Goal: Information Seeking & Learning: Learn about a topic

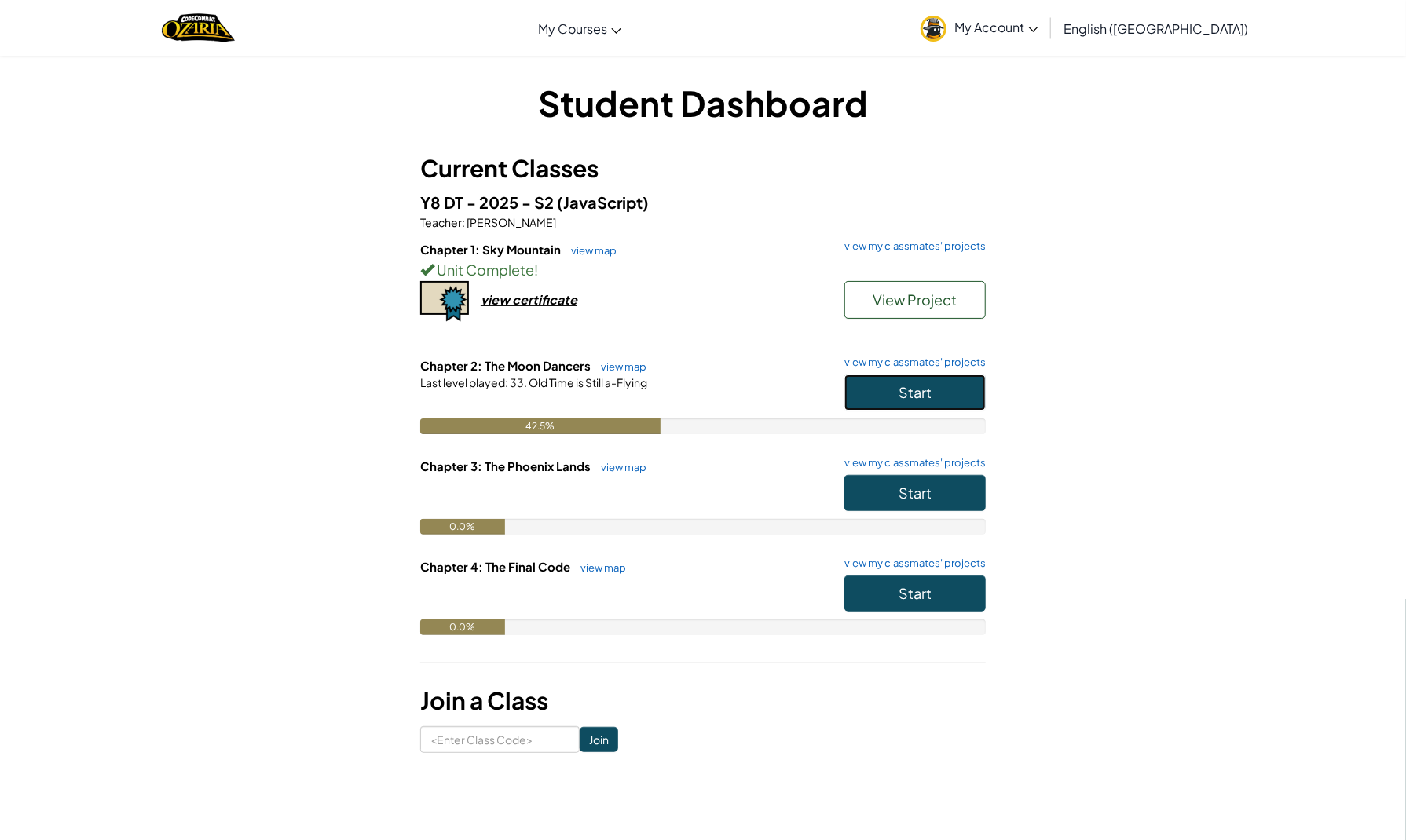
click at [888, 398] on button "Start" at bounding box center [915, 392] width 142 height 36
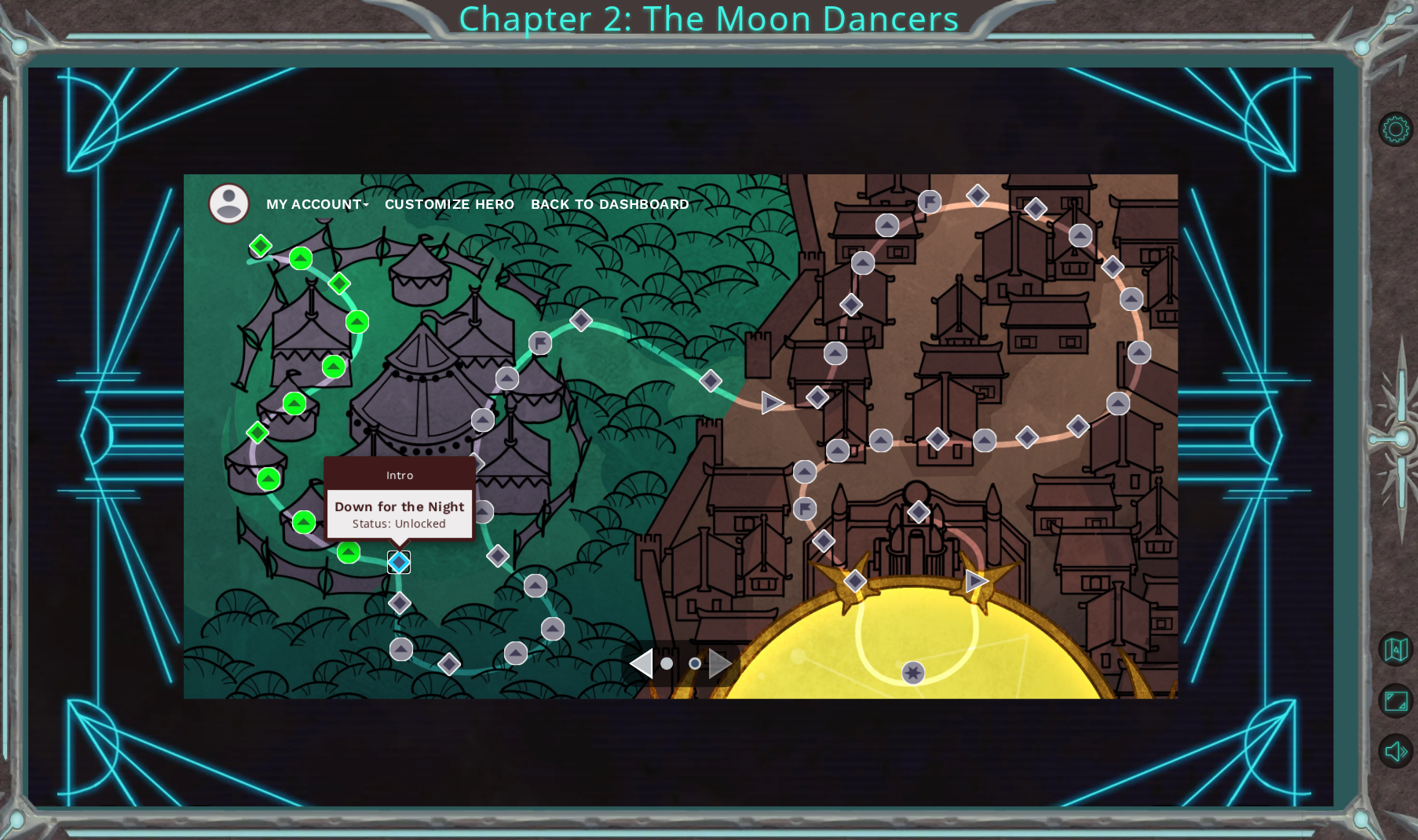
click at [394, 557] on img at bounding box center [399, 562] width 24 height 24
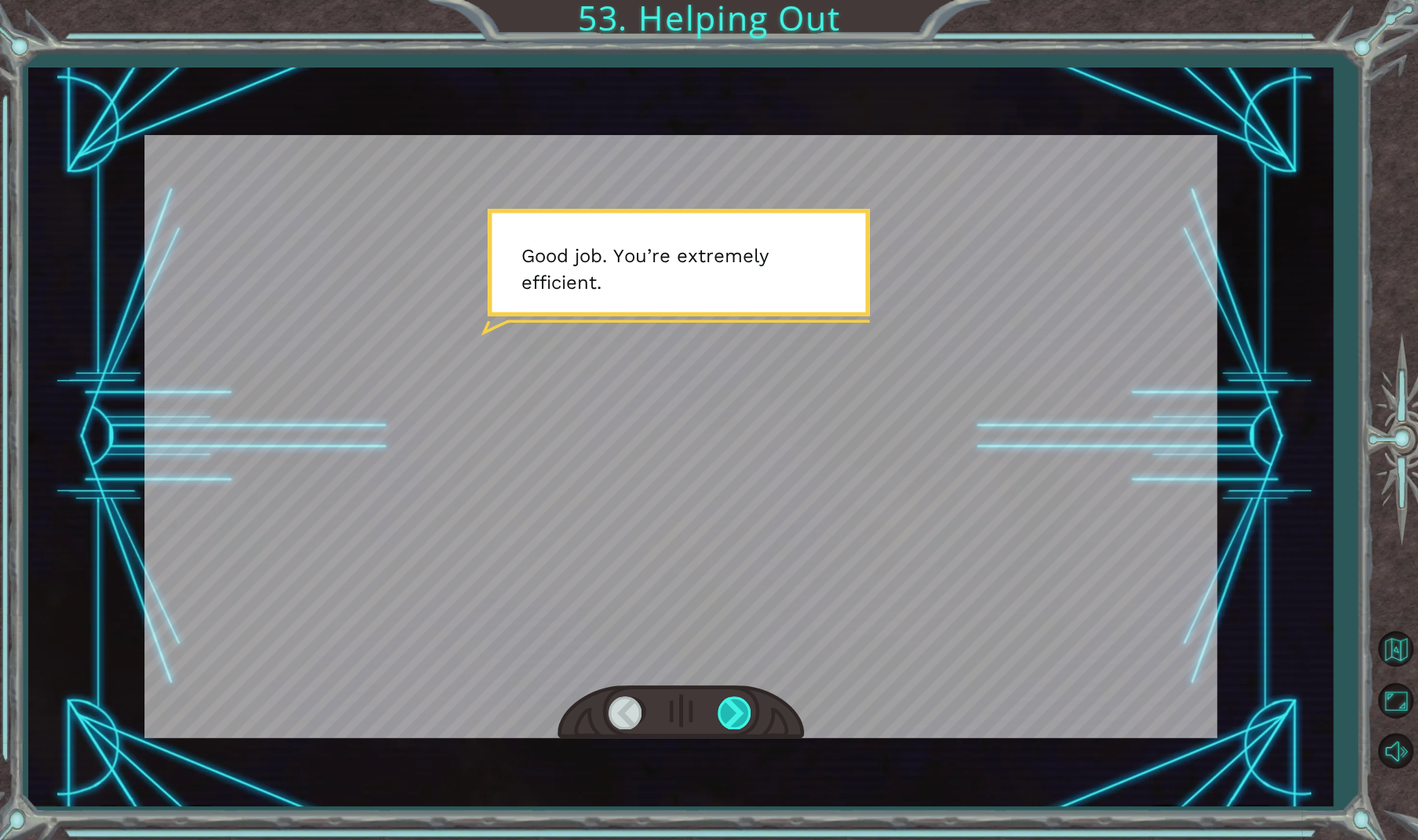
click at [736, 708] on div at bounding box center [735, 712] width 35 height 32
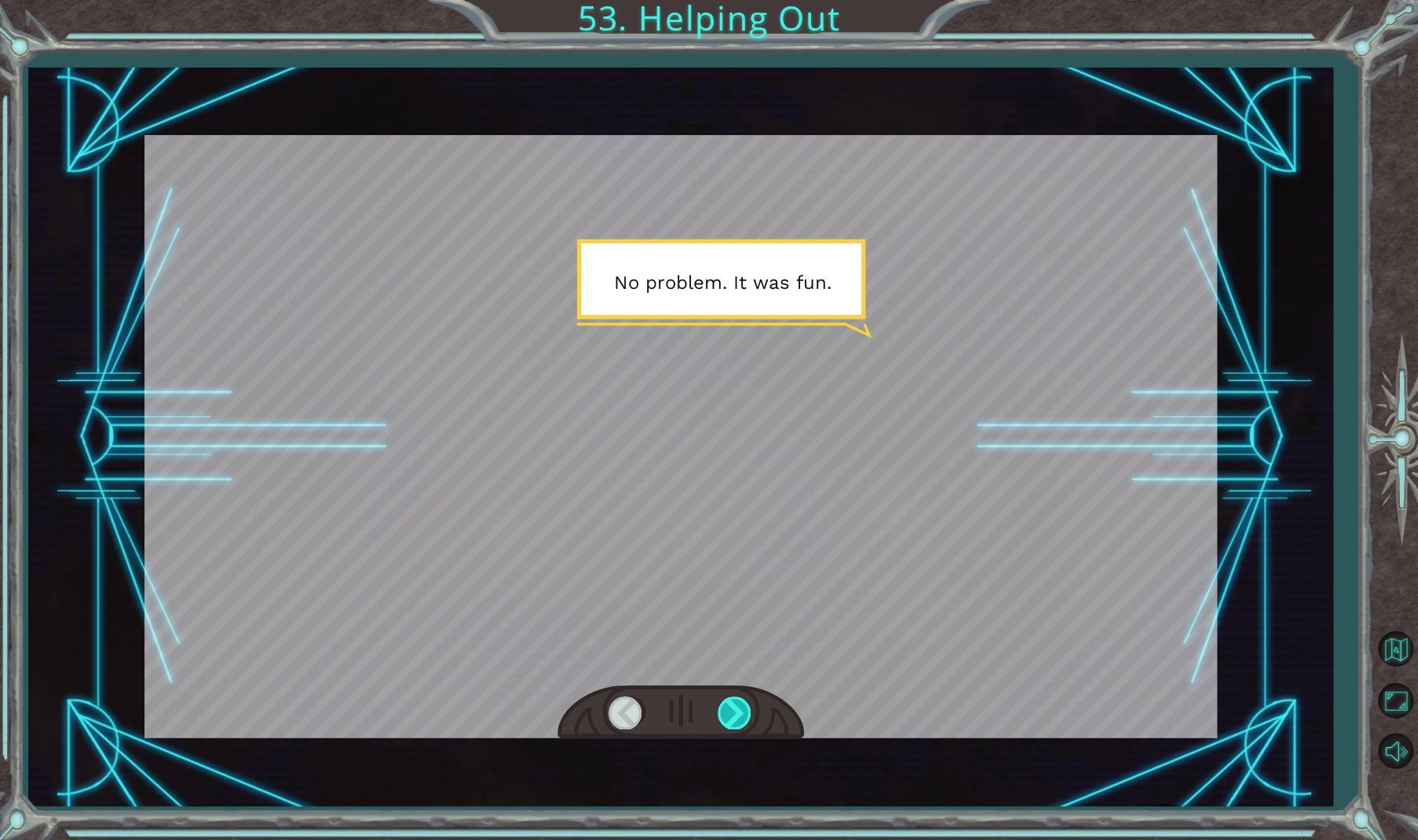
click at [736, 708] on div at bounding box center [735, 712] width 35 height 32
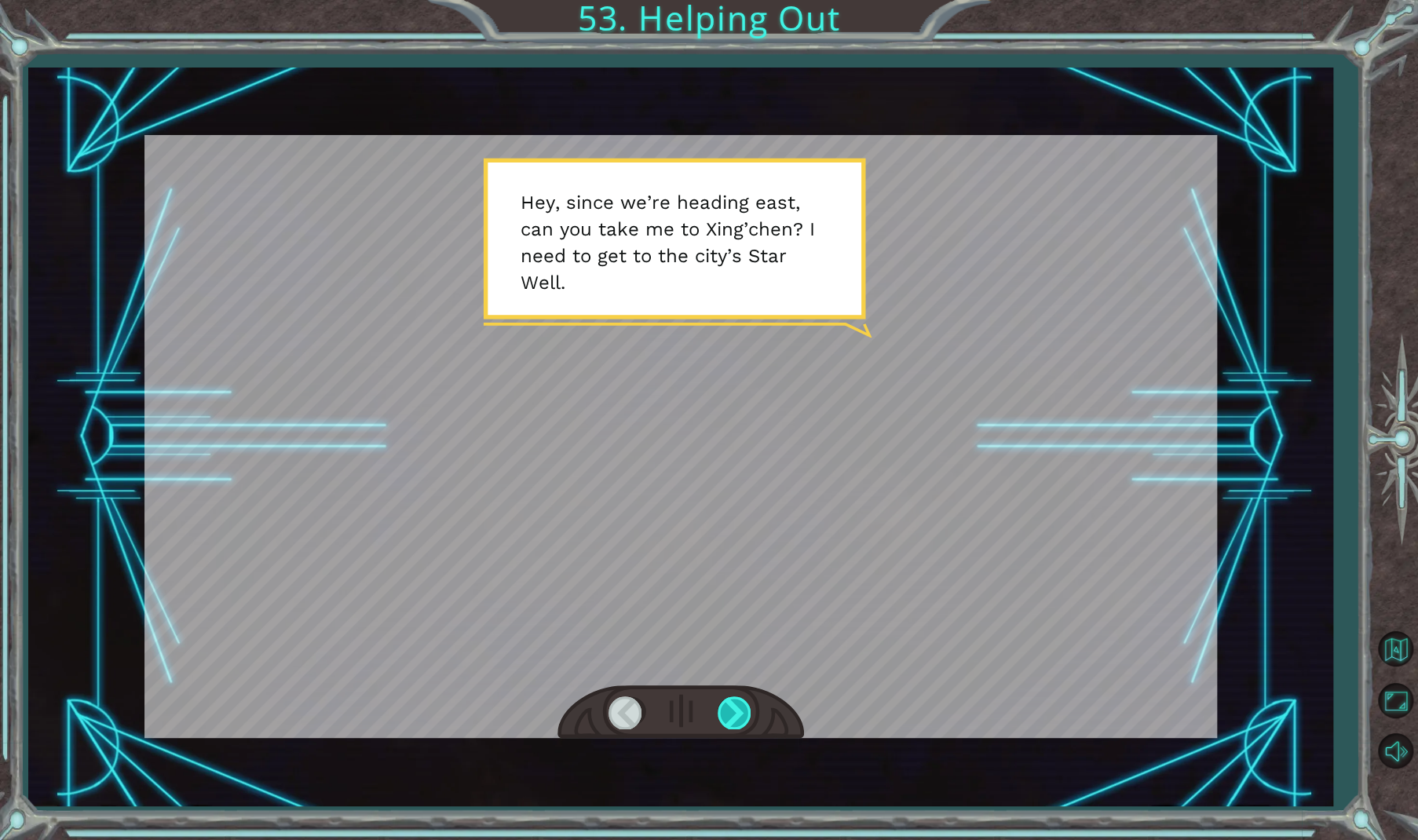
click at [733, 699] on div at bounding box center [735, 712] width 35 height 32
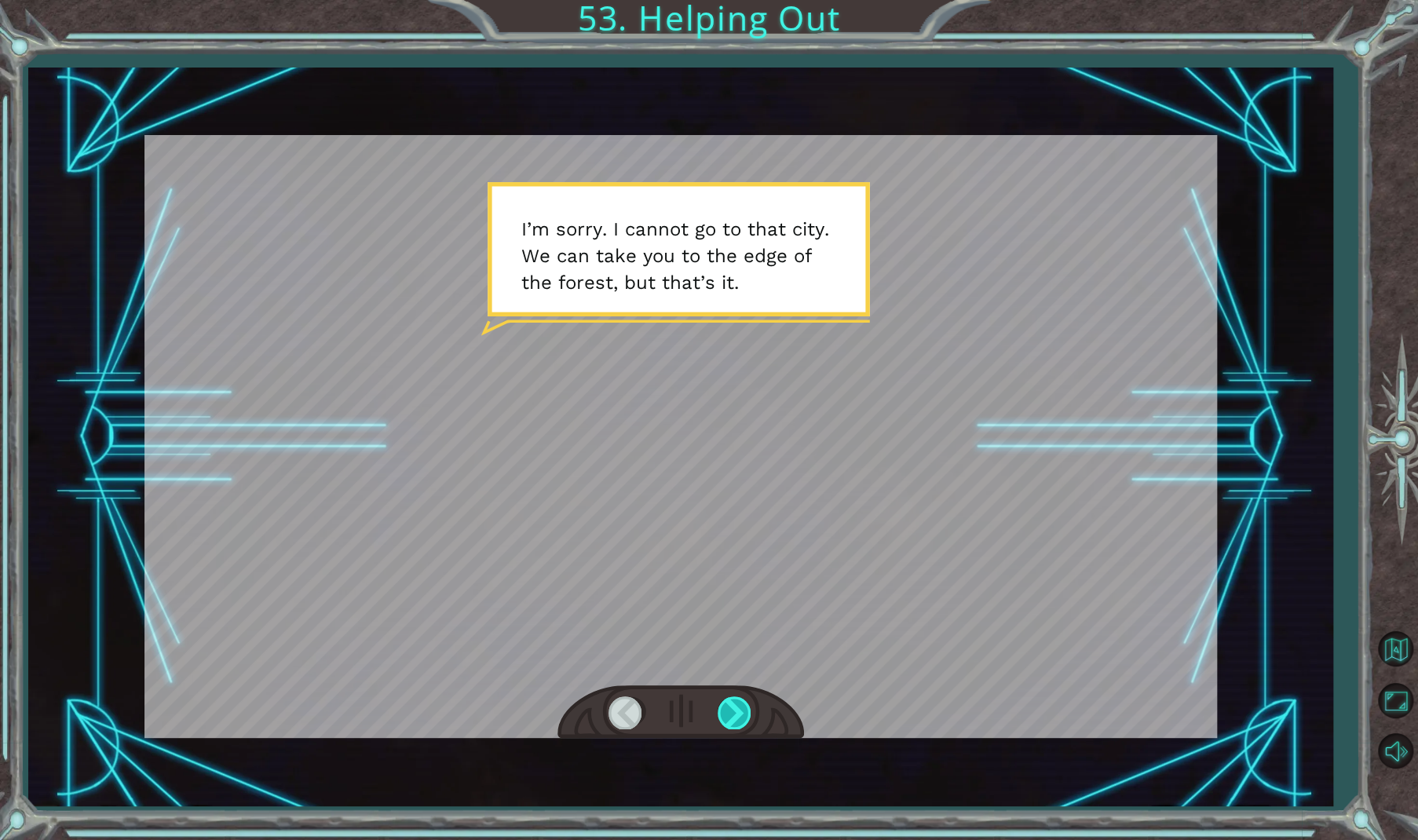
click at [732, 700] on div at bounding box center [735, 712] width 35 height 32
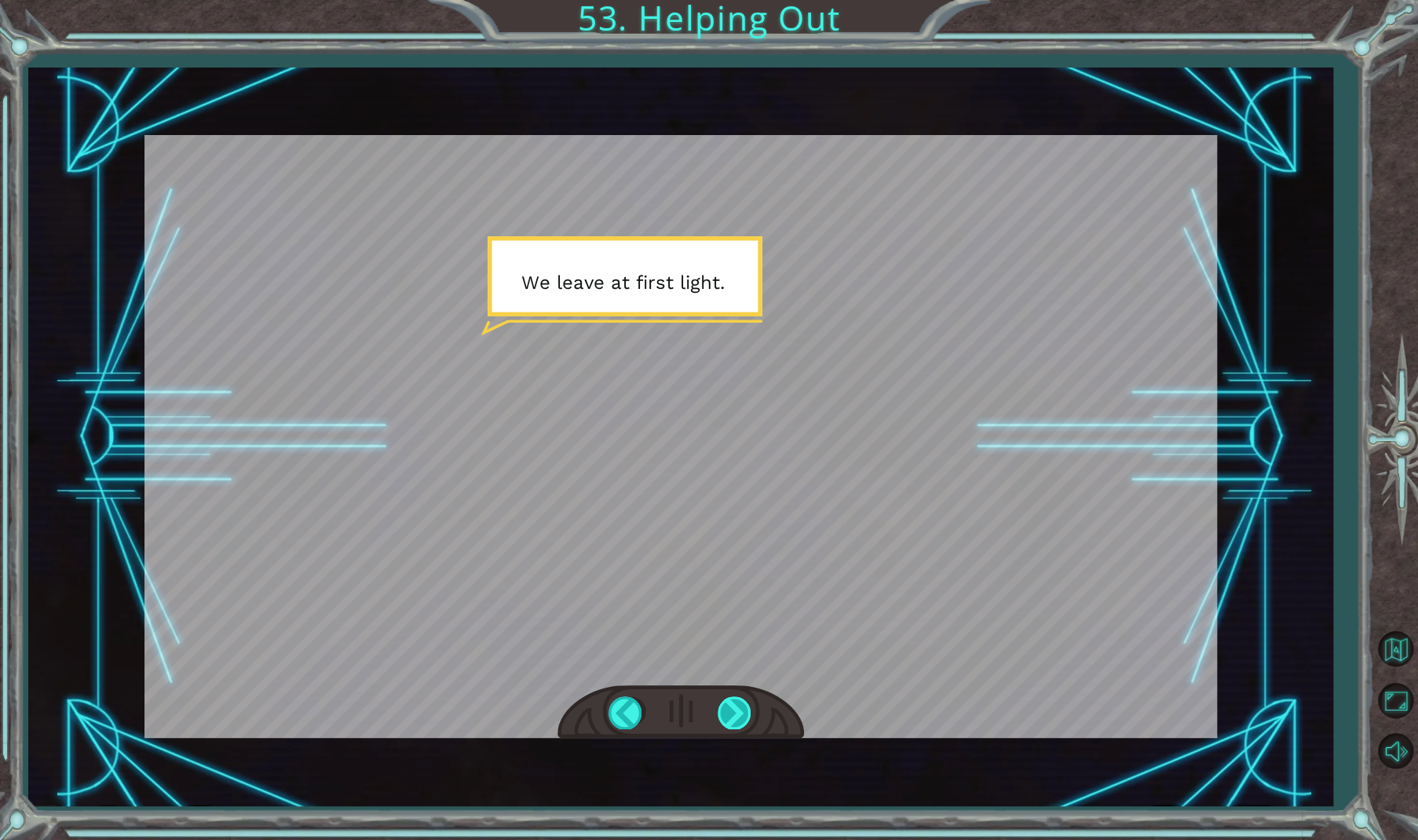
click at [732, 700] on div at bounding box center [735, 712] width 35 height 32
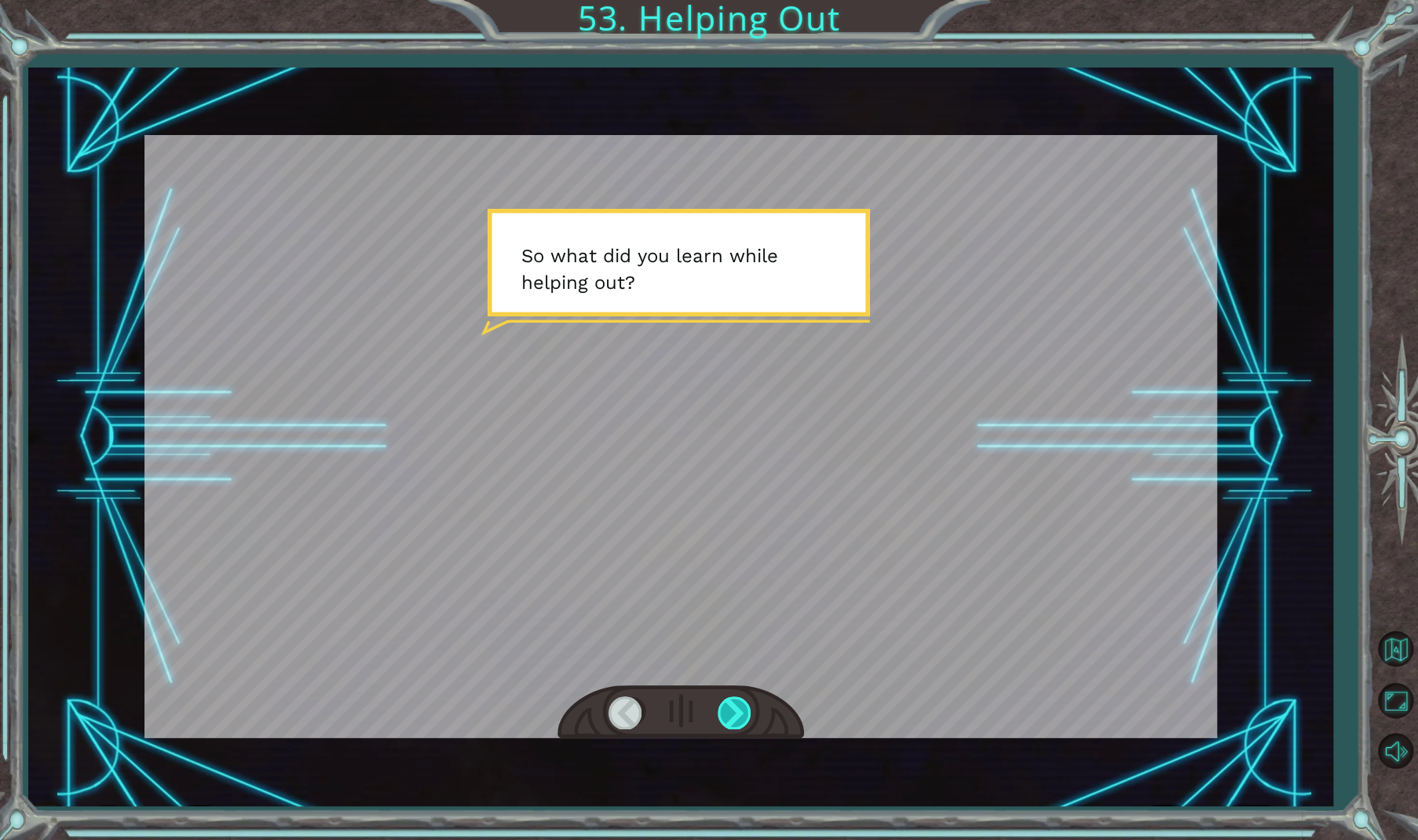
click at [732, 700] on div at bounding box center [735, 712] width 35 height 32
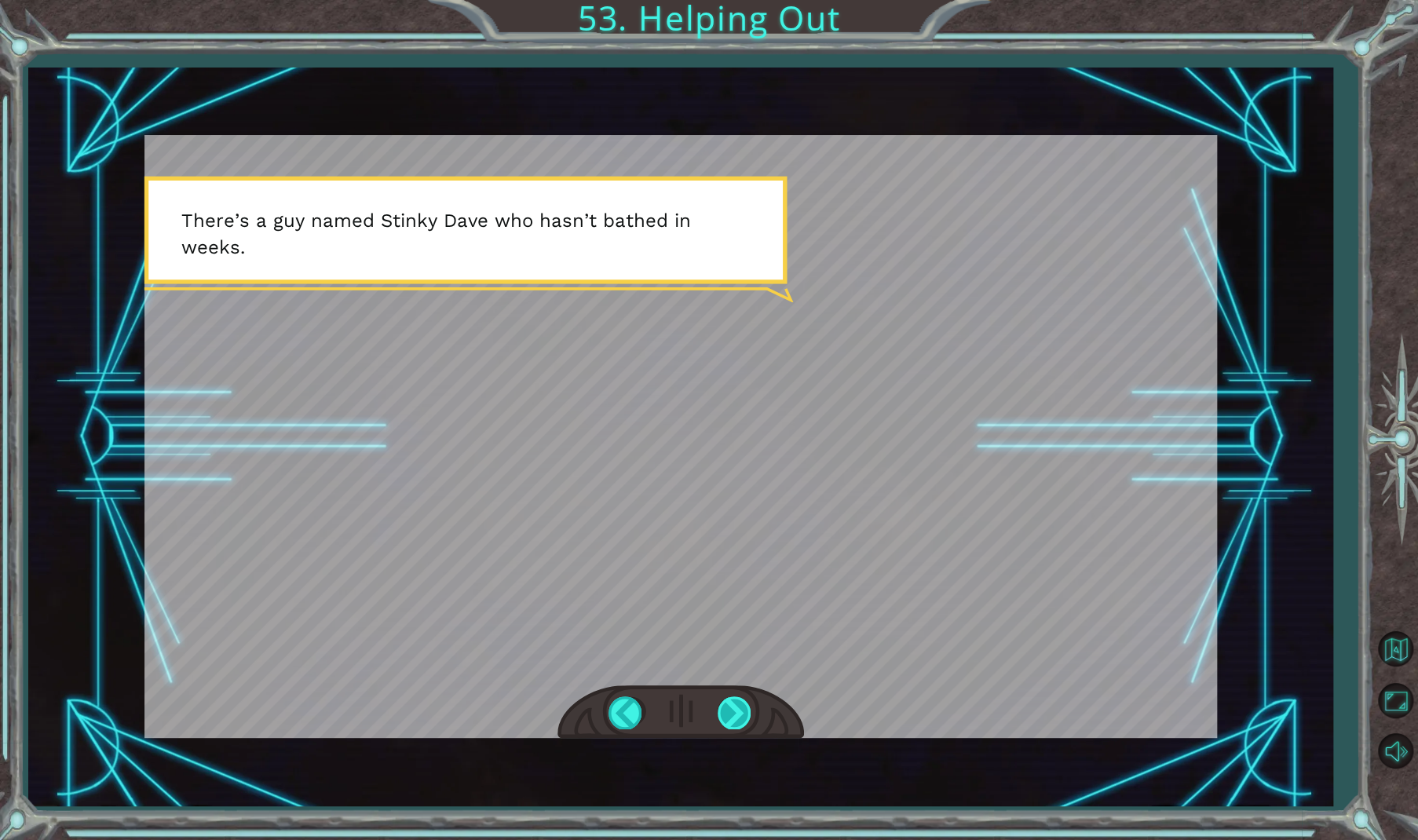
click at [731, 702] on div at bounding box center [735, 712] width 35 height 32
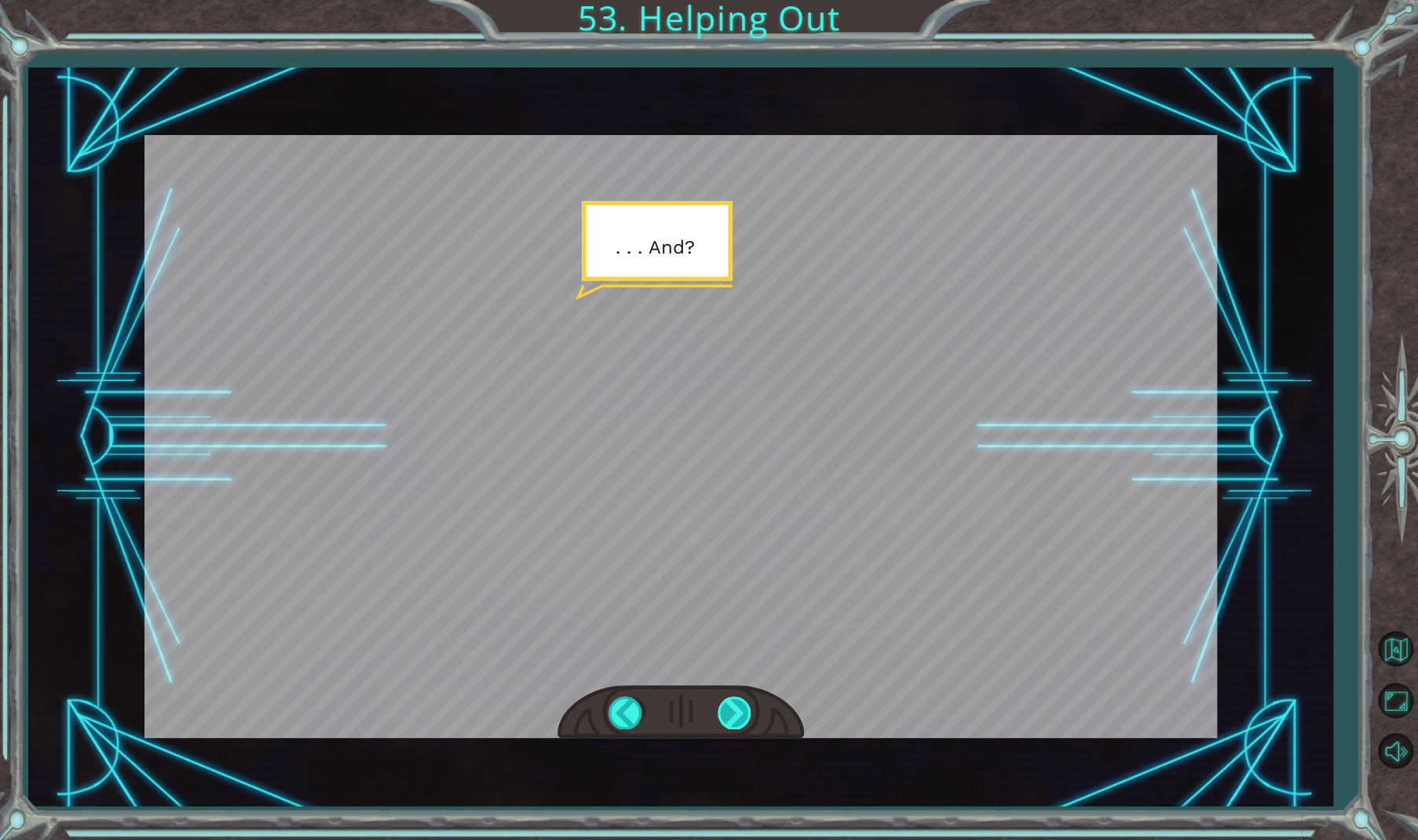
click at [732, 702] on div at bounding box center [735, 712] width 35 height 32
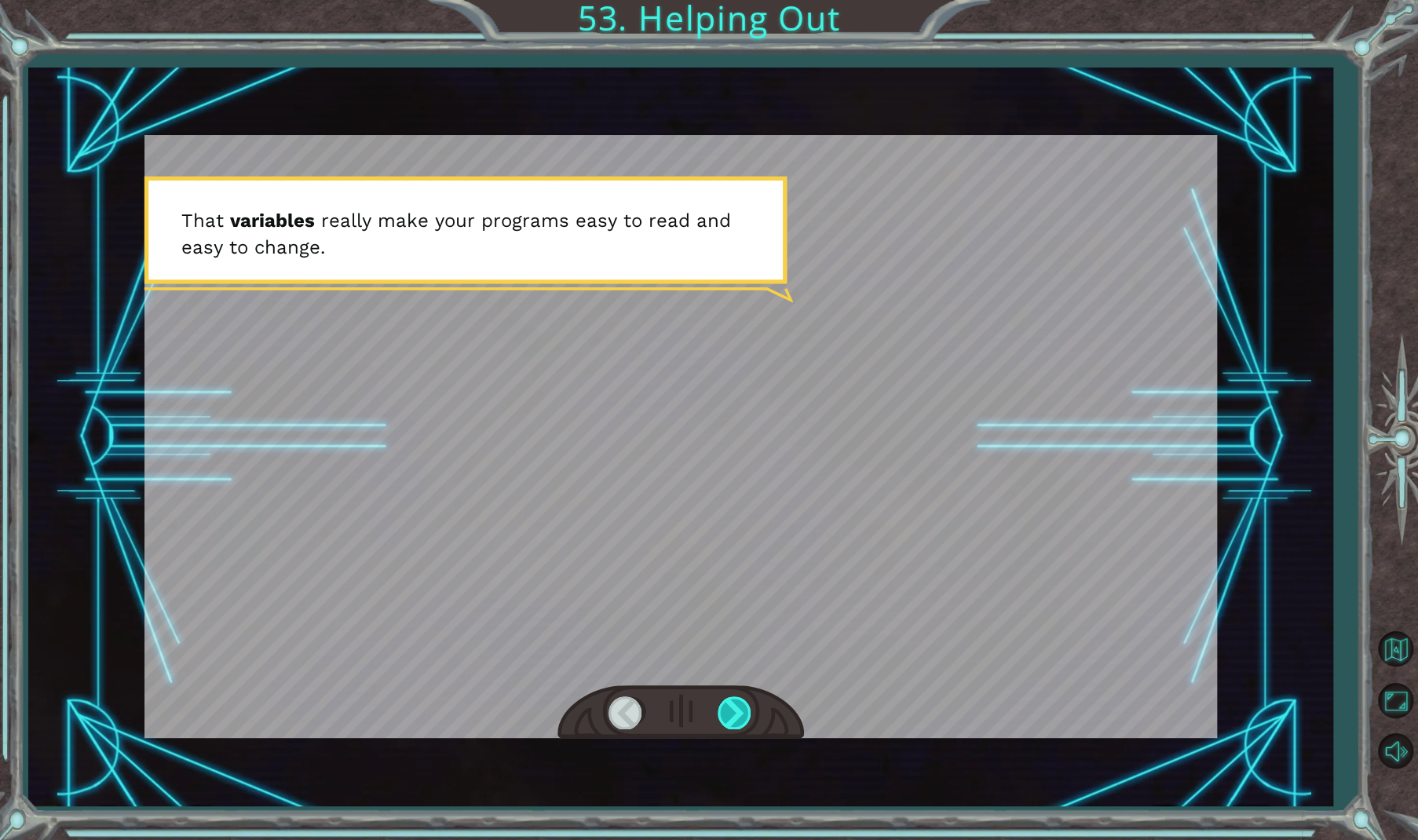
click at [736, 704] on div at bounding box center [735, 712] width 35 height 32
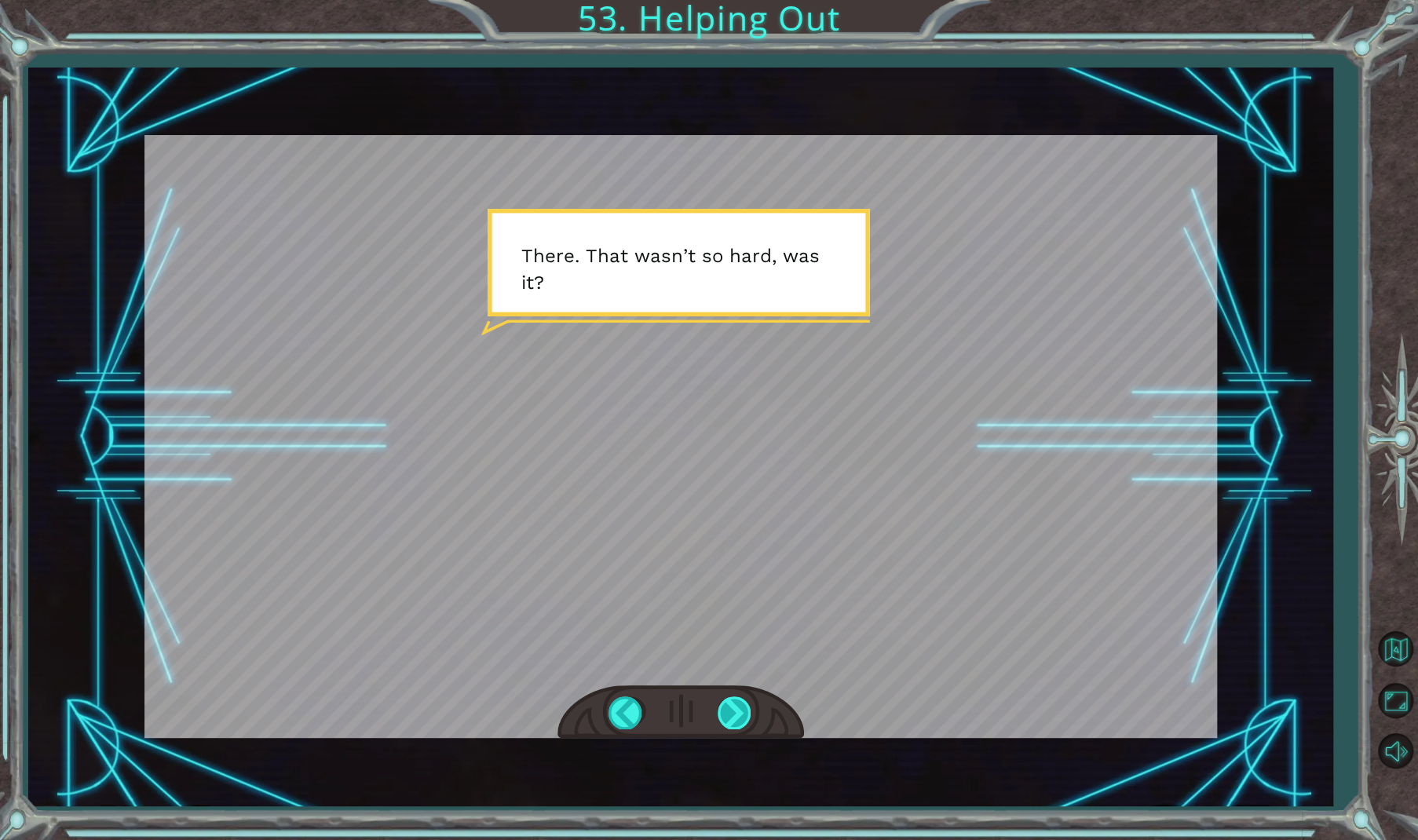
click at [737, 703] on div at bounding box center [735, 712] width 35 height 32
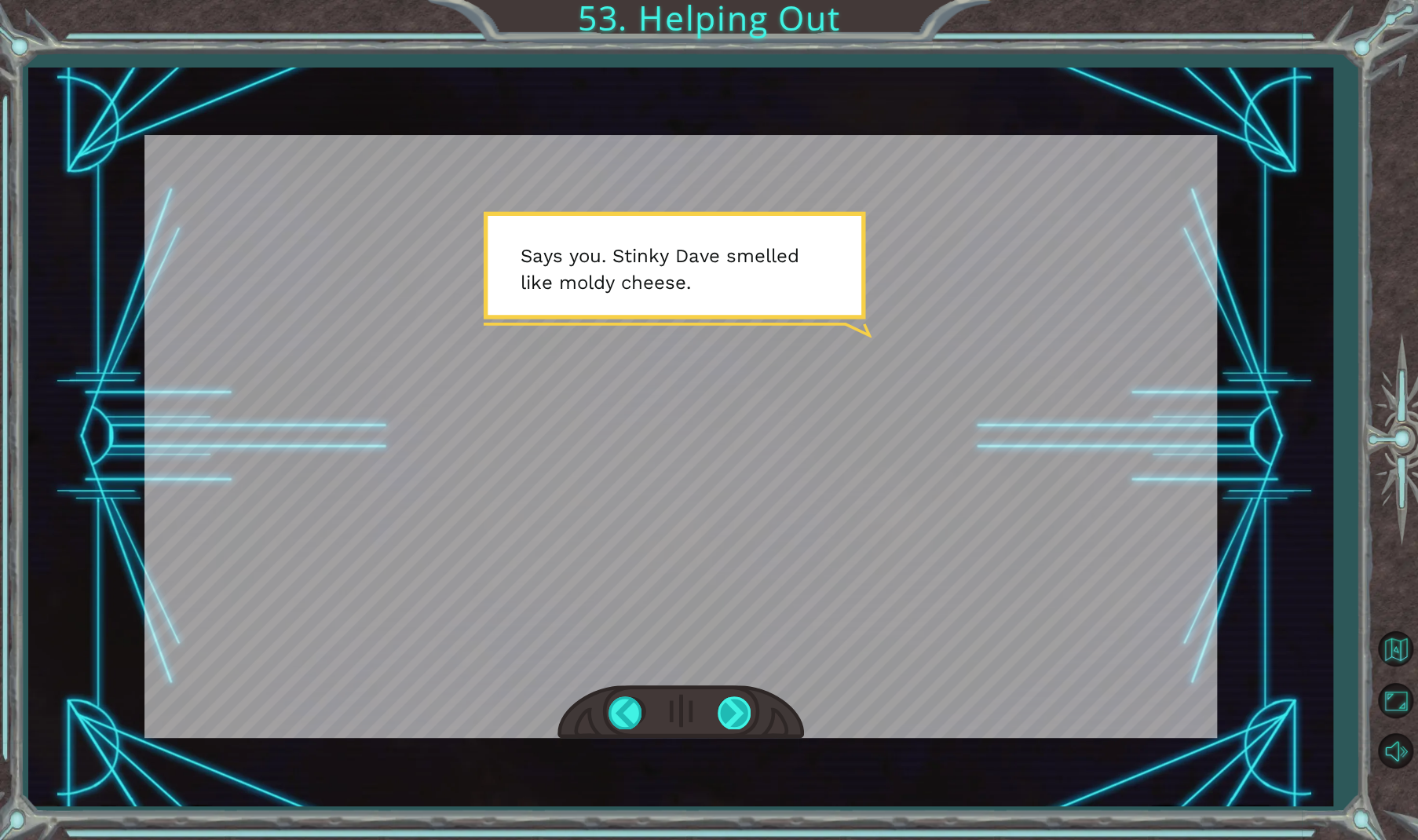
click at [736, 702] on div at bounding box center [735, 712] width 35 height 32
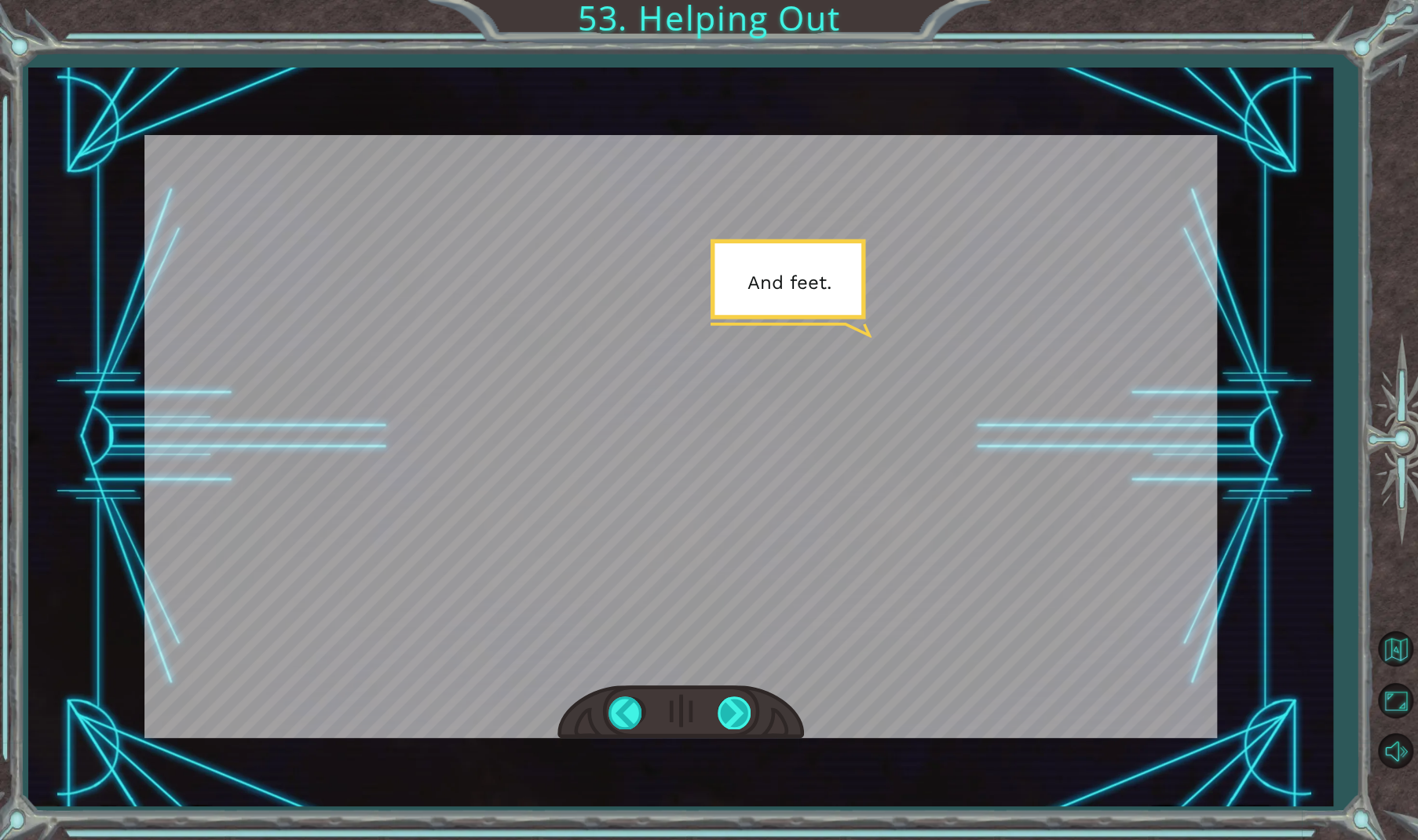
click at [736, 702] on div at bounding box center [735, 712] width 35 height 32
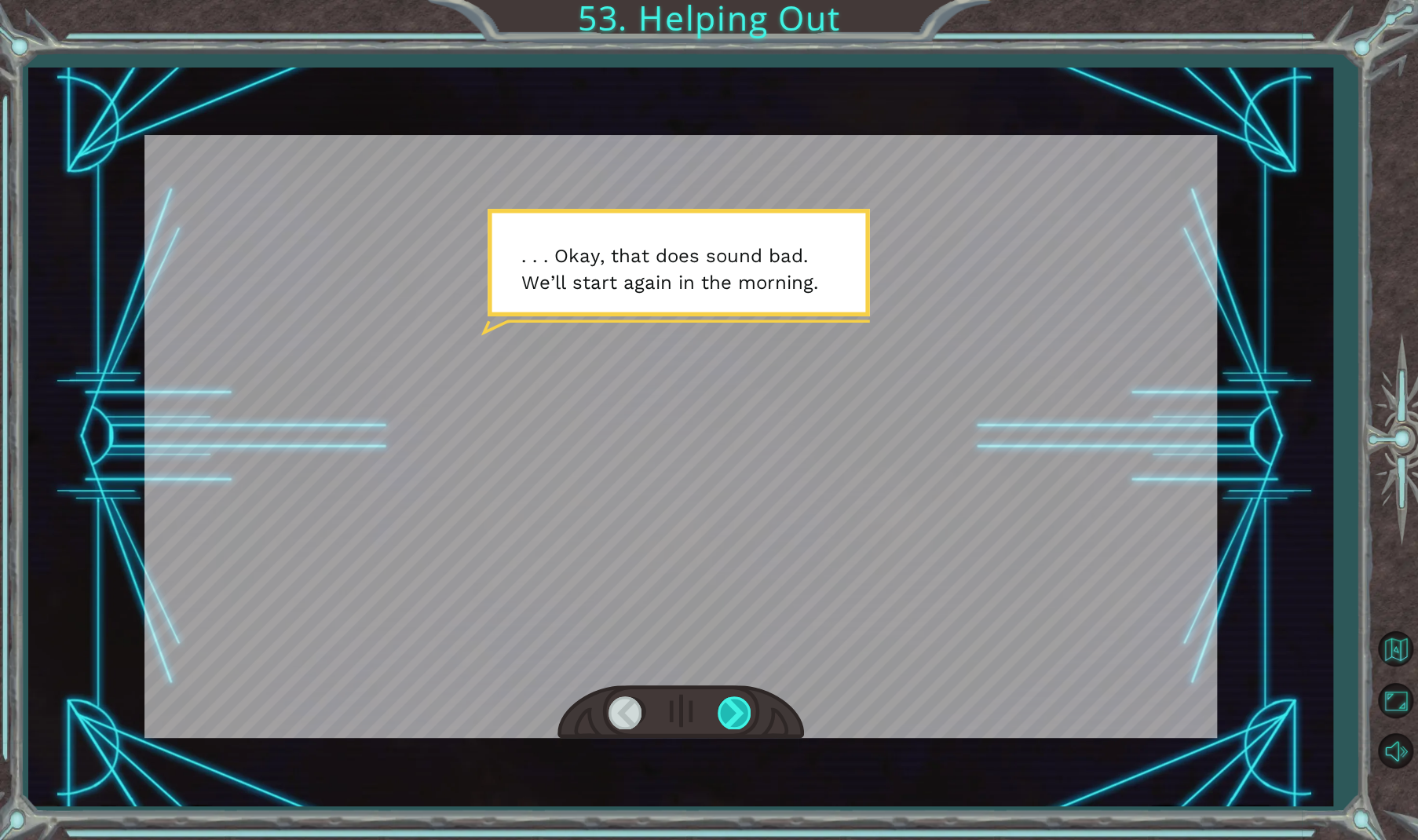
click at [736, 702] on div at bounding box center [735, 712] width 35 height 32
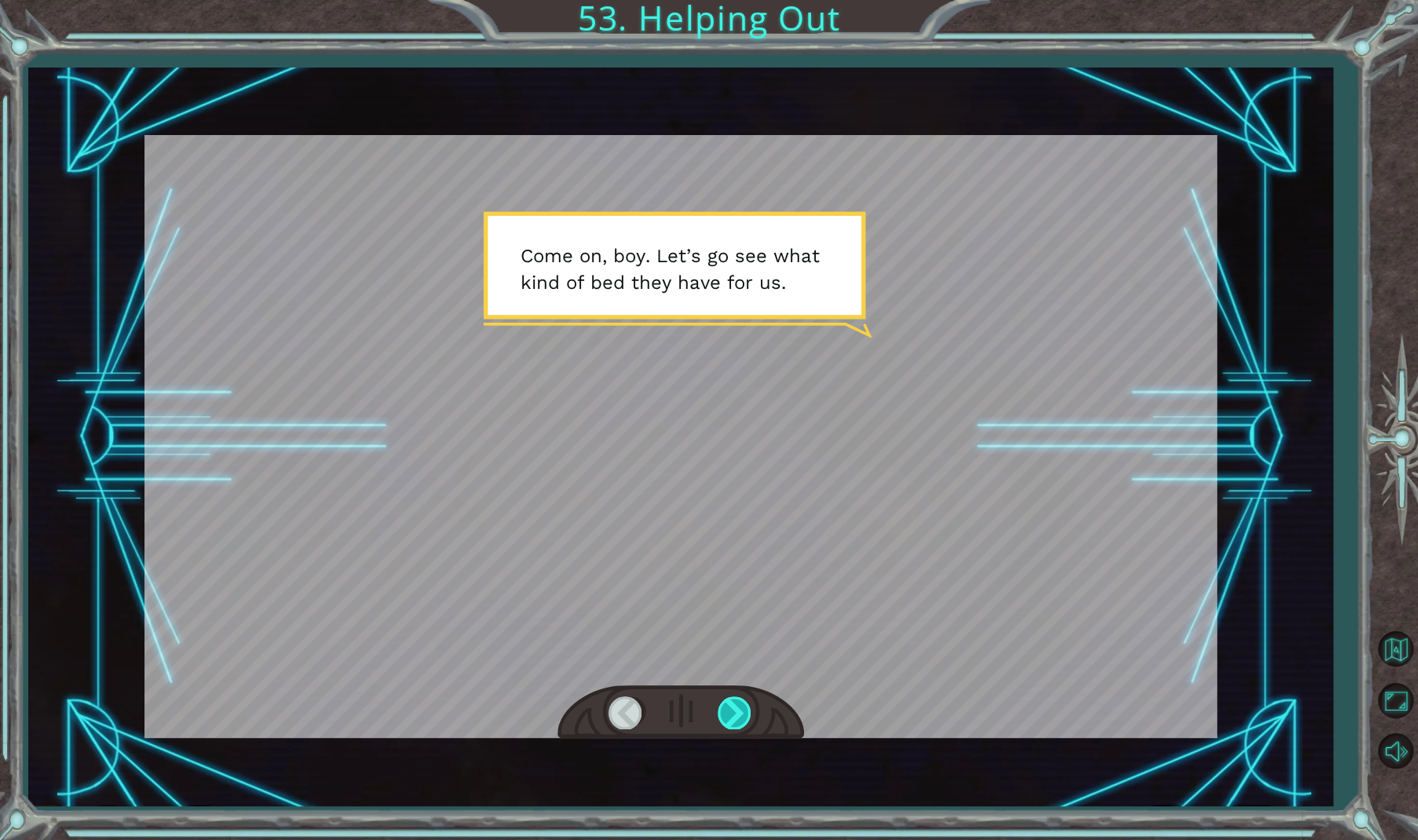
click at [737, 703] on div at bounding box center [735, 712] width 35 height 32
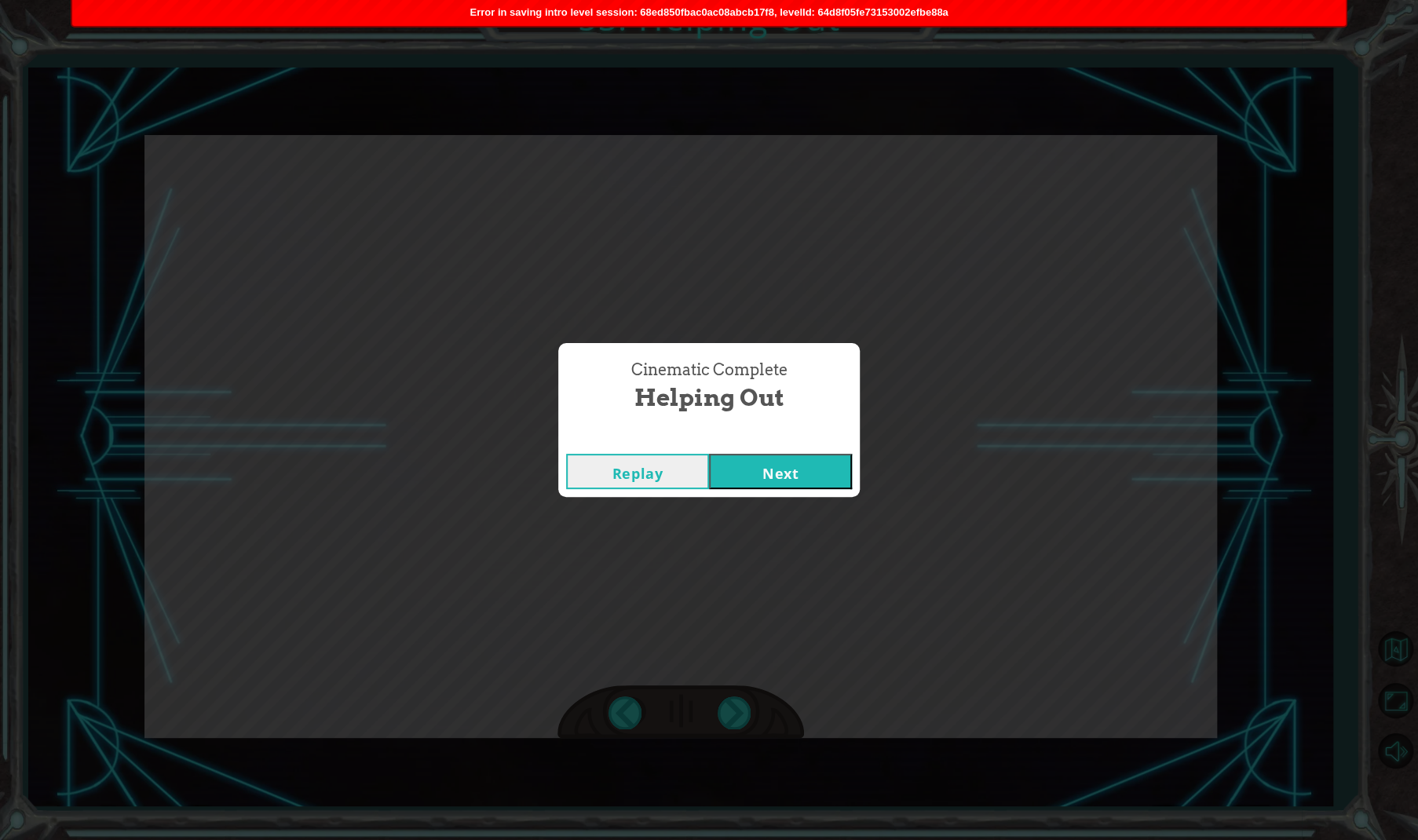
click at [785, 464] on button "Next" at bounding box center [780, 471] width 143 height 35
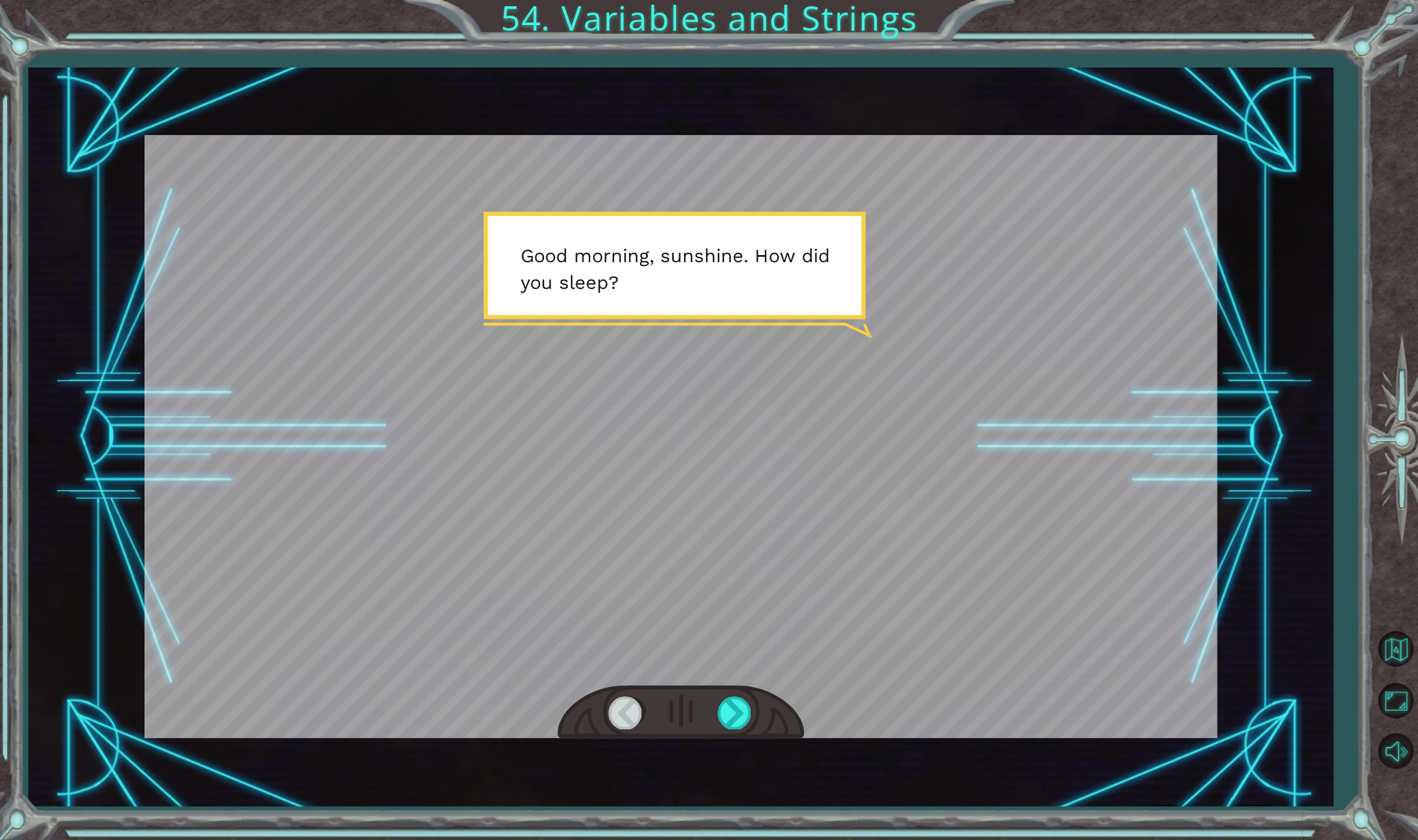
click at [736, 695] on div at bounding box center [681, 712] width 247 height 54
click at [733, 704] on div at bounding box center [735, 712] width 35 height 32
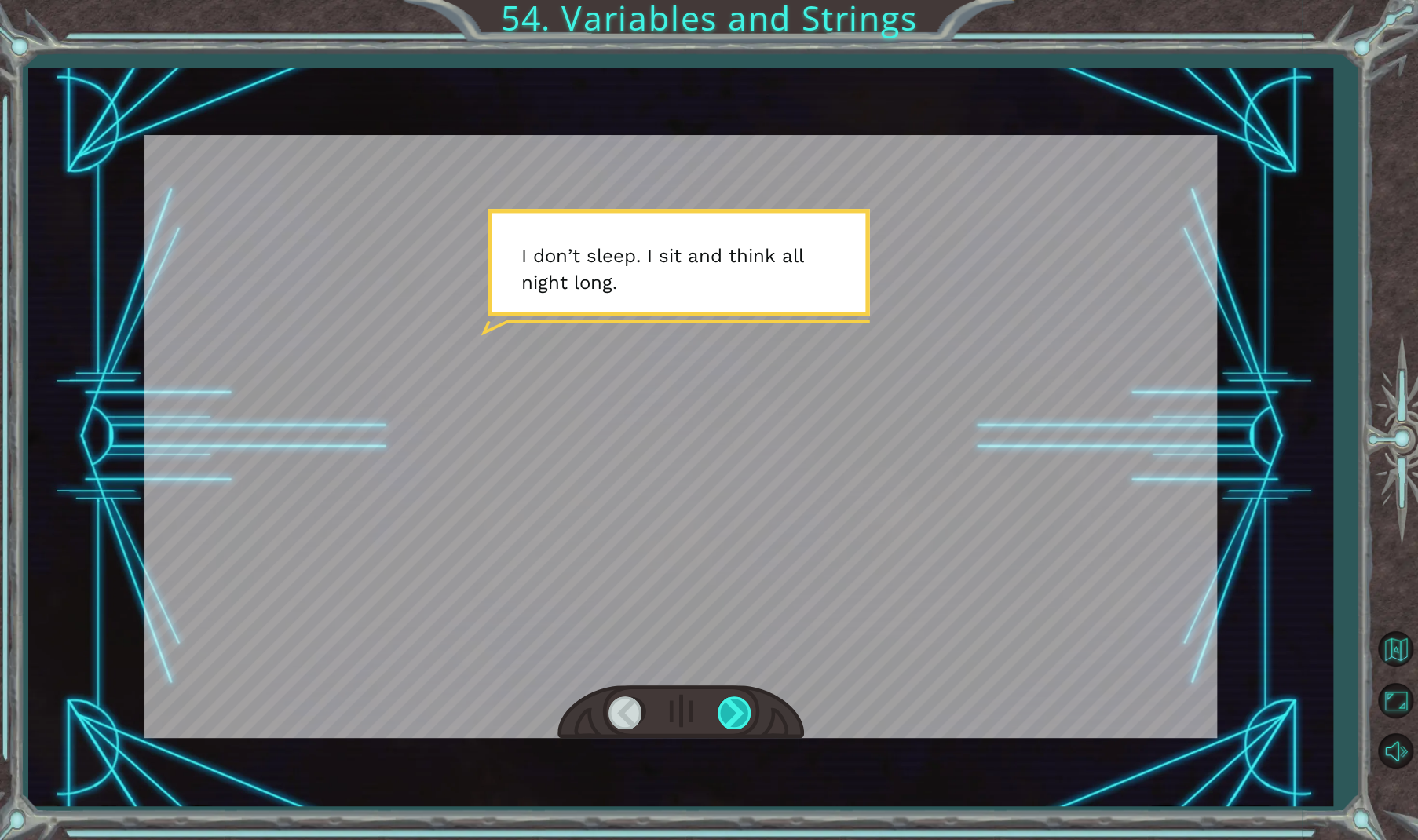
click at [733, 704] on div at bounding box center [735, 712] width 35 height 32
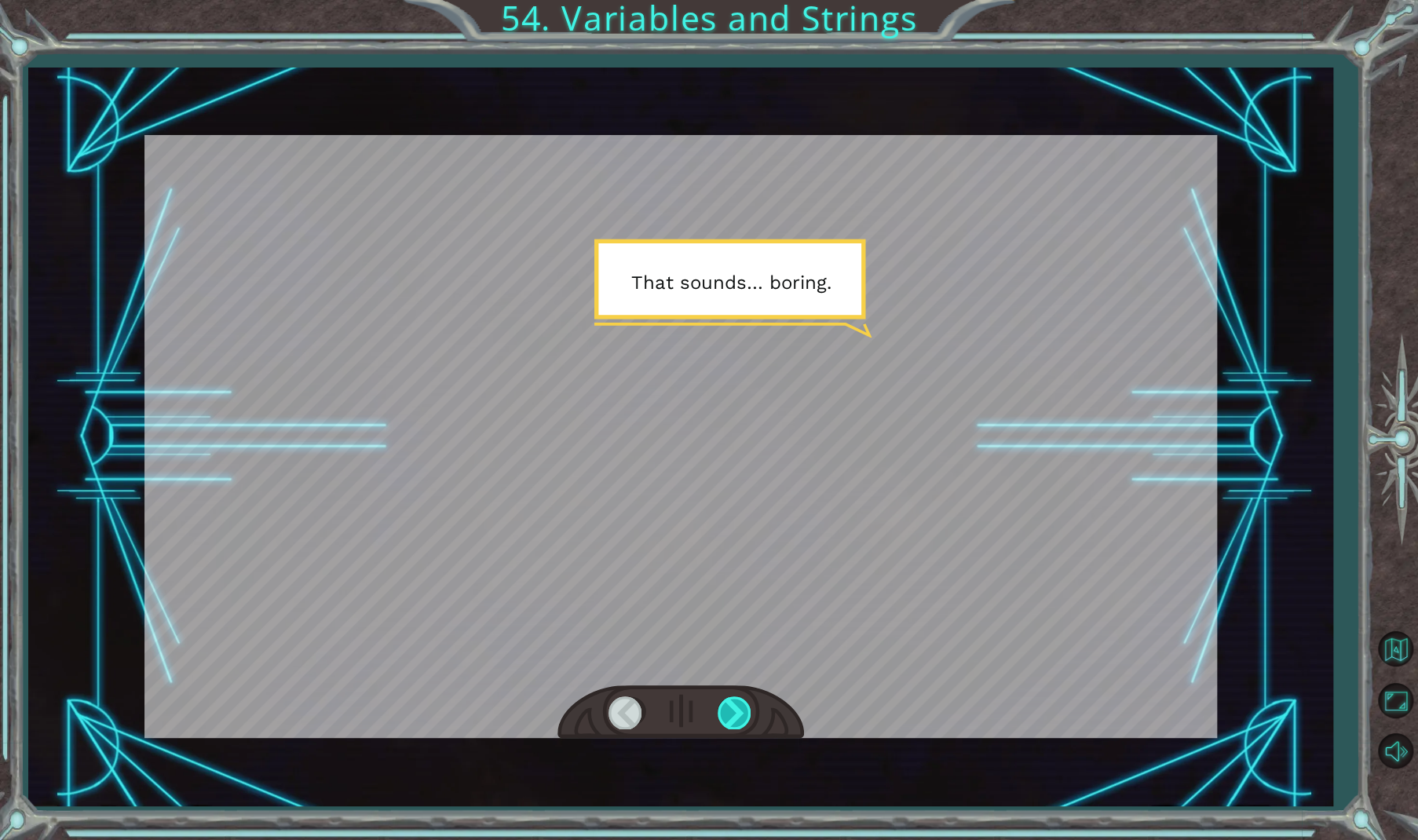
click at [733, 704] on div at bounding box center [735, 712] width 35 height 32
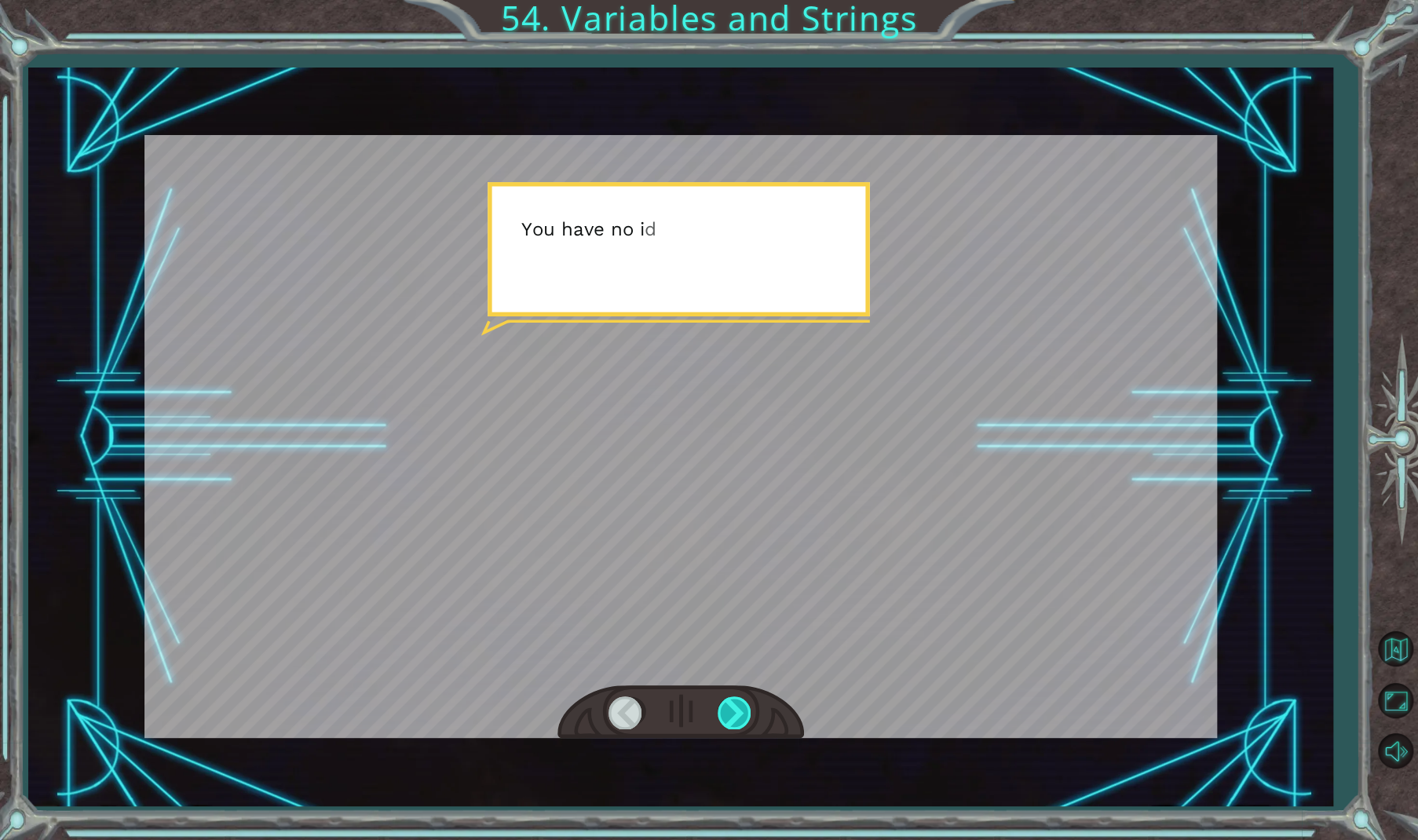
click at [733, 704] on div at bounding box center [735, 712] width 35 height 32
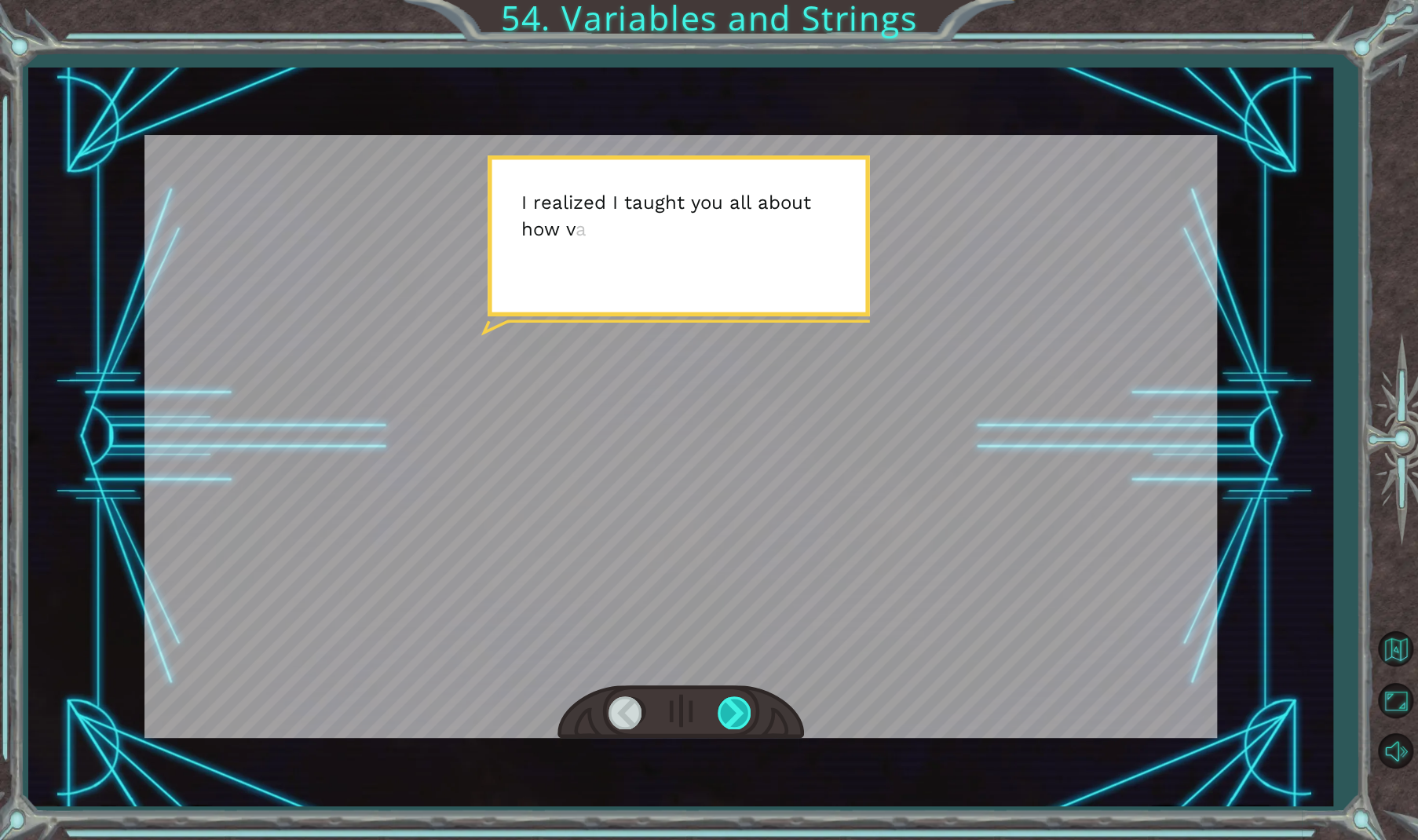
click at [733, 704] on div at bounding box center [735, 712] width 35 height 32
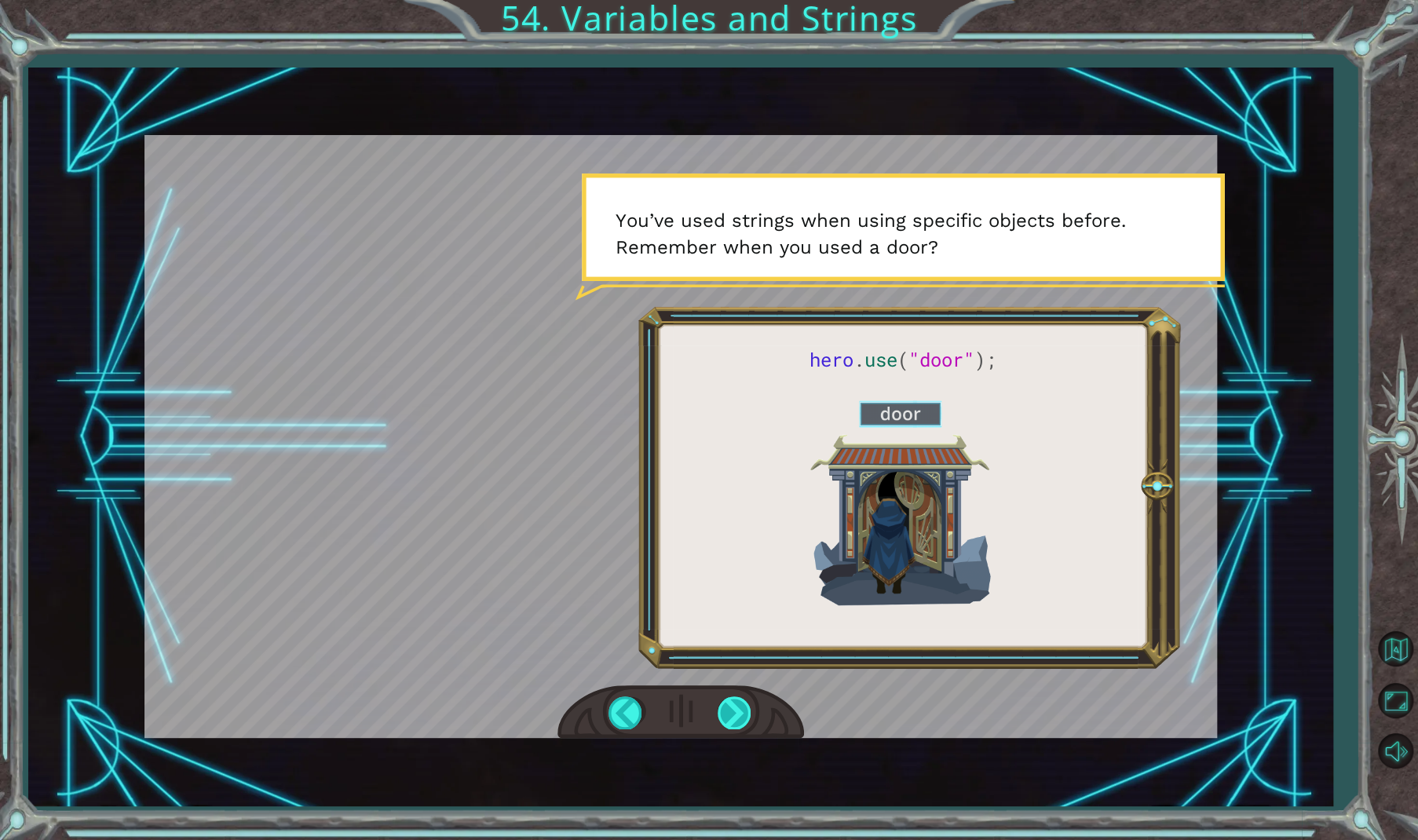
click at [732, 704] on div at bounding box center [735, 712] width 35 height 32
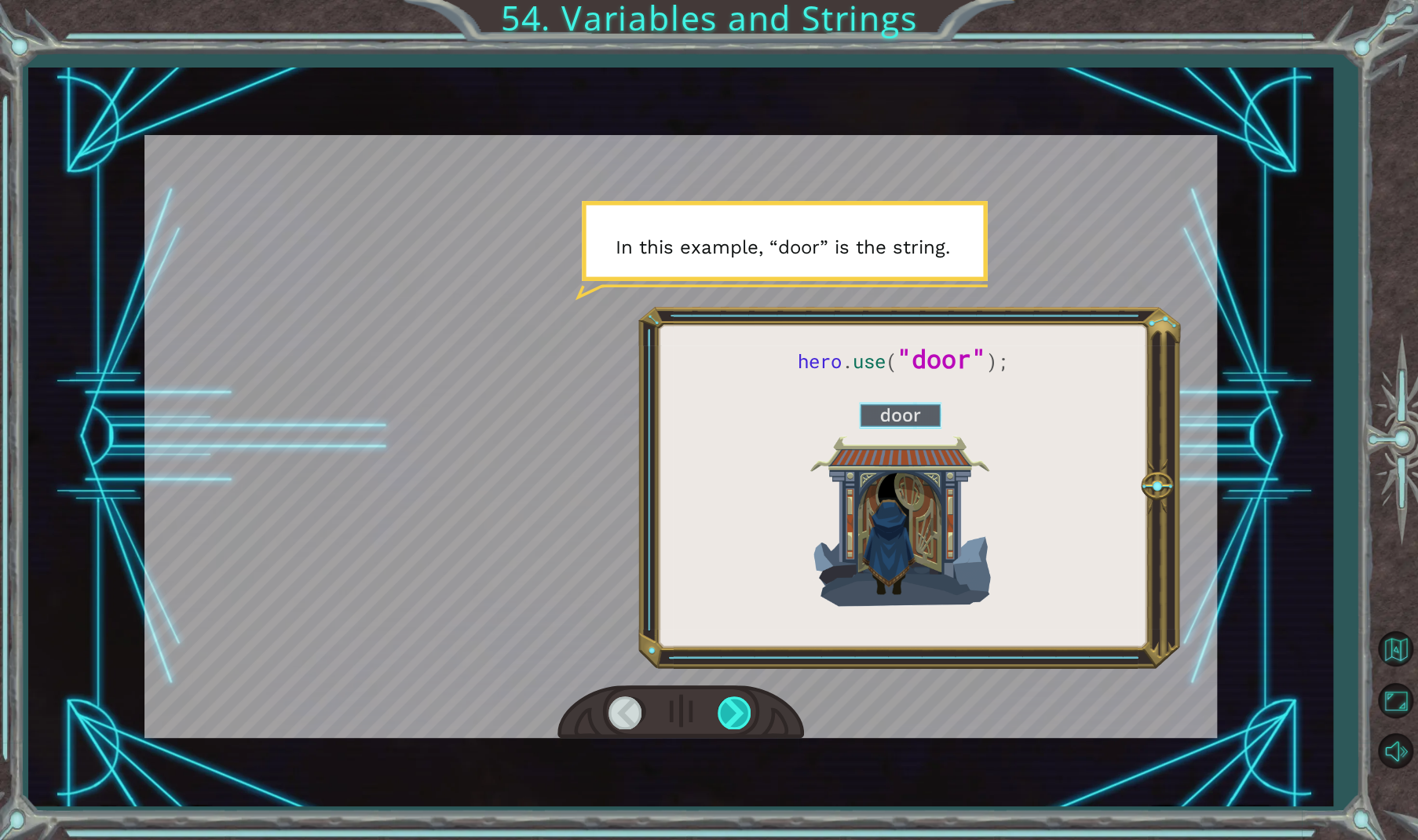
click at [732, 704] on div at bounding box center [735, 712] width 35 height 32
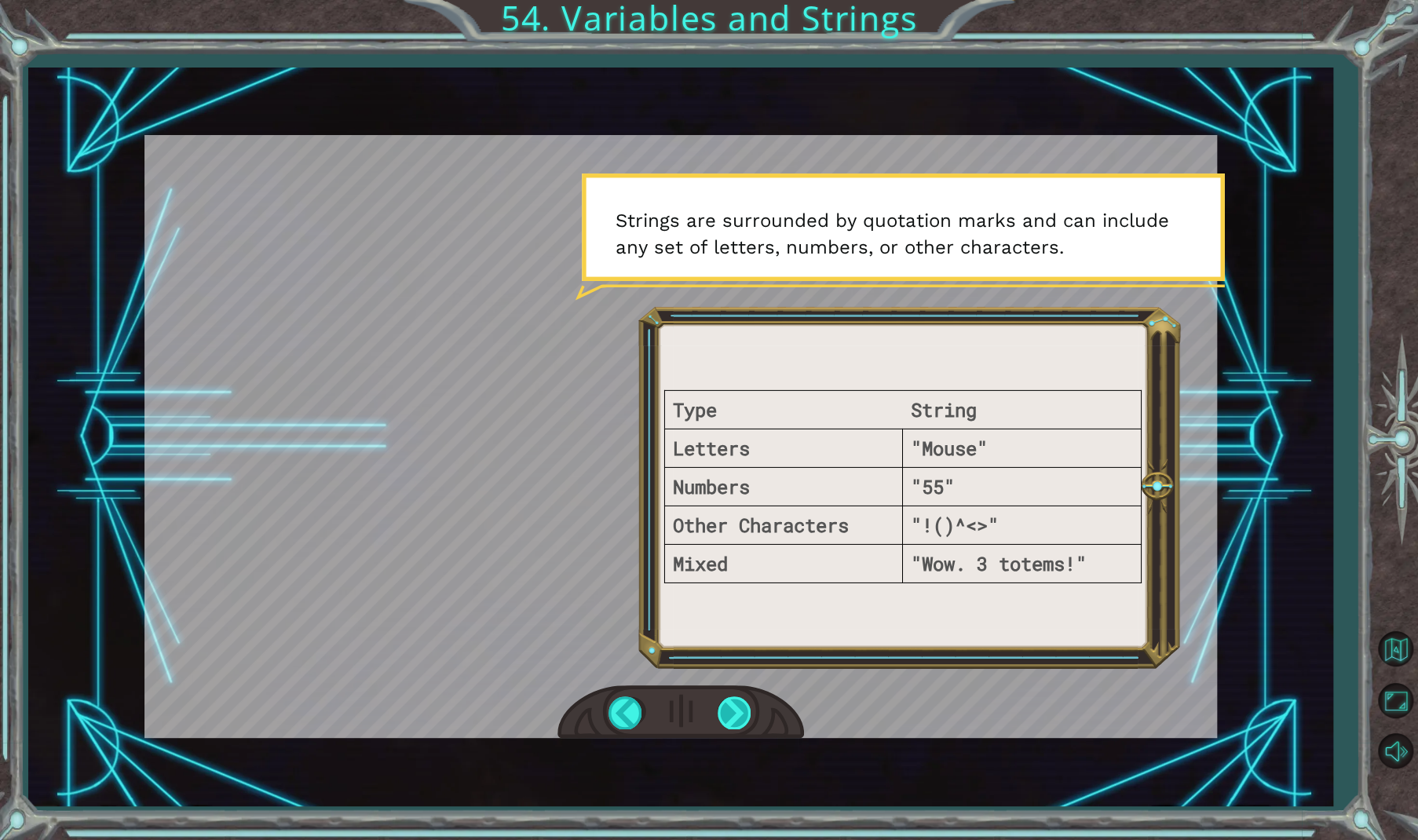
click at [732, 704] on div at bounding box center [735, 712] width 35 height 32
click at [732, 704] on div at bounding box center [735, 712] width 35 height 32
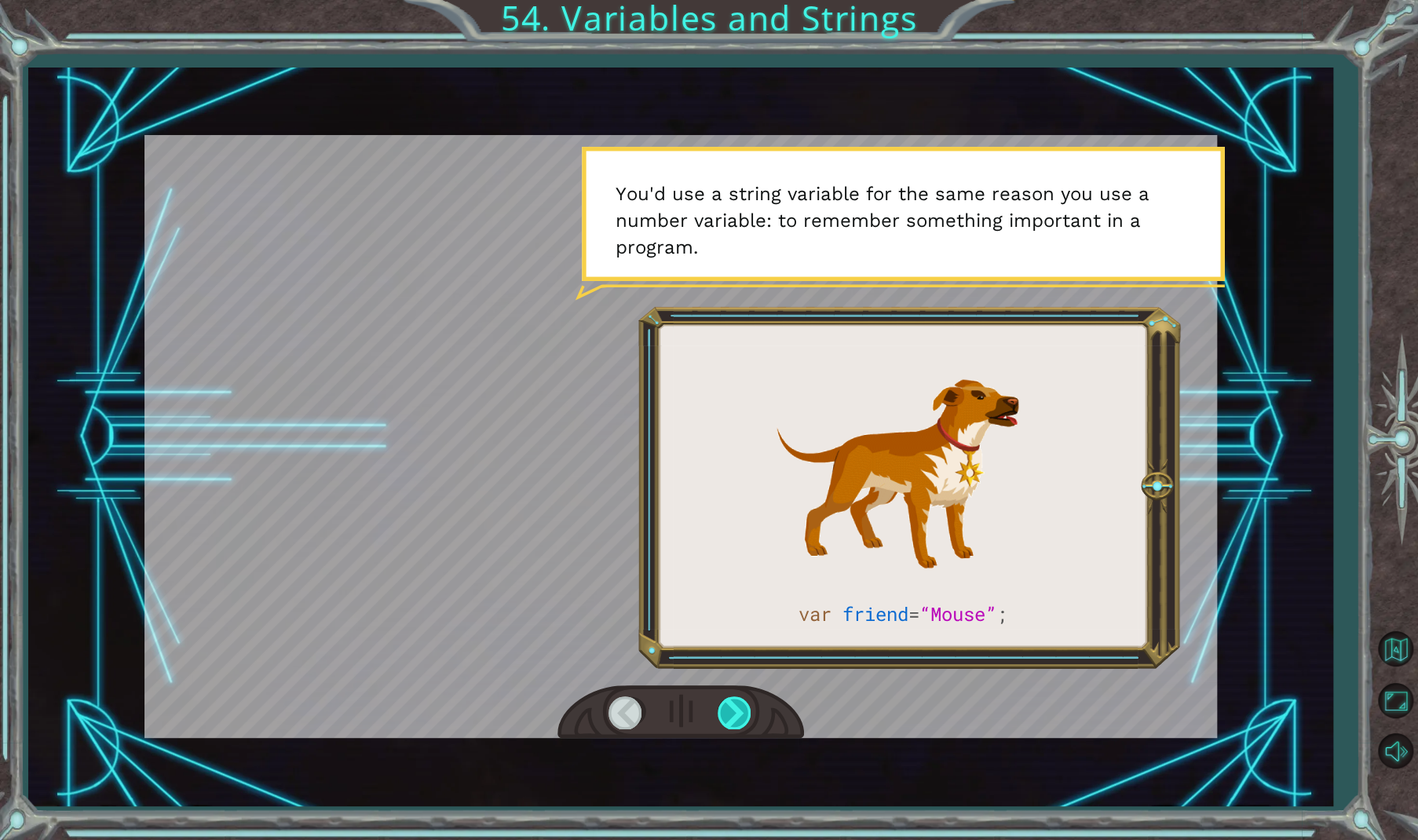
click at [731, 706] on div at bounding box center [735, 712] width 35 height 32
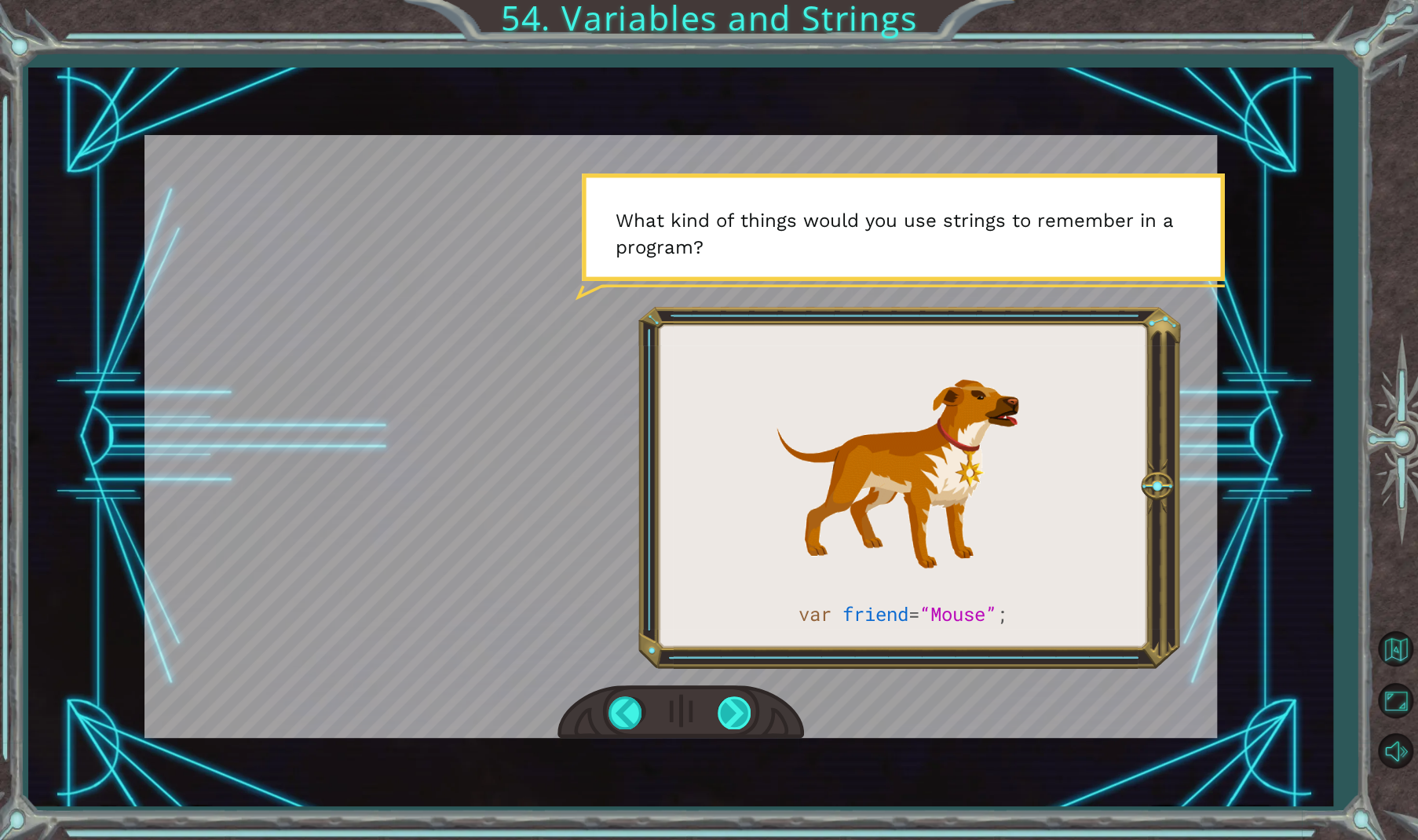
click at [735, 708] on div at bounding box center [735, 712] width 35 height 32
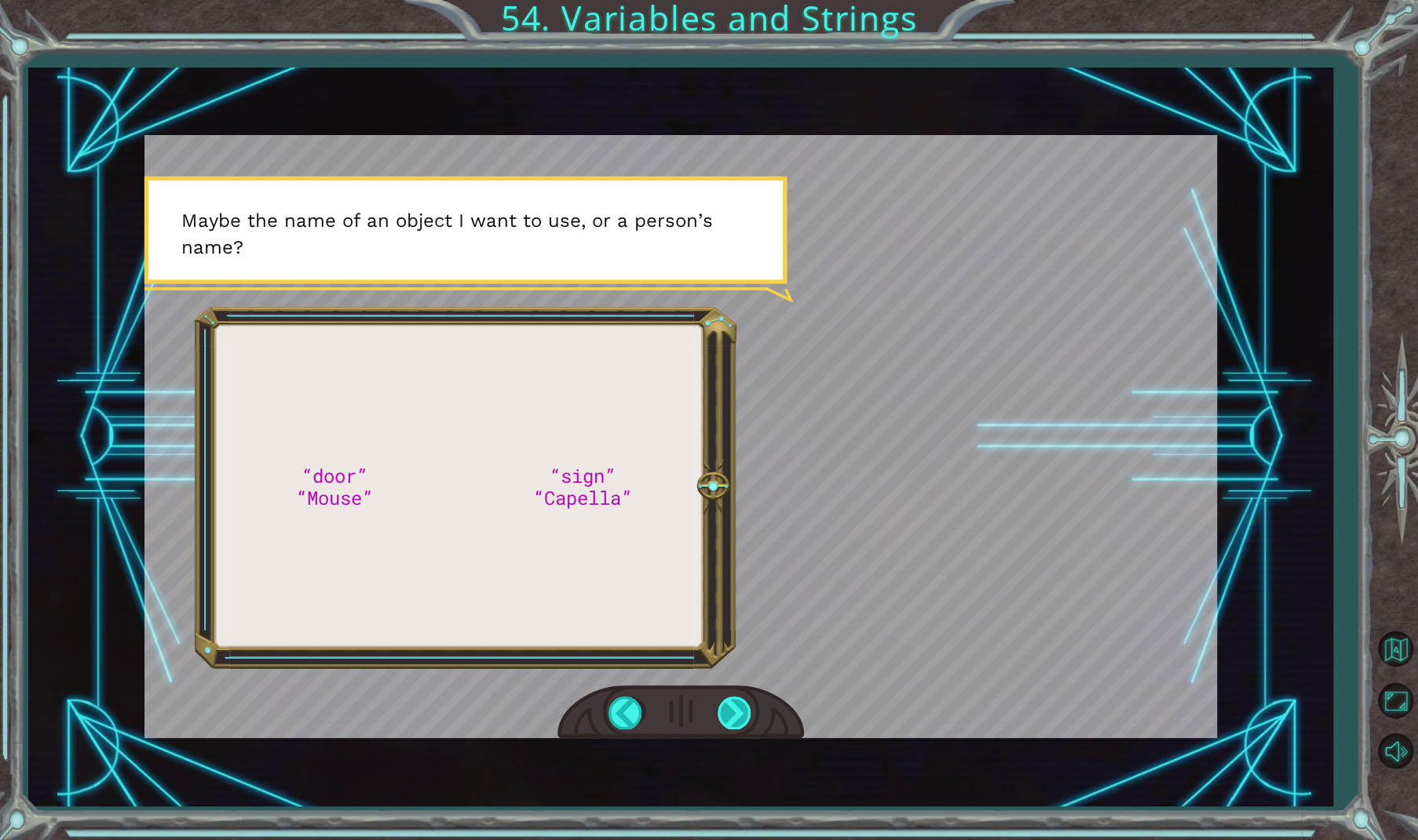
click at [738, 709] on div at bounding box center [735, 712] width 35 height 32
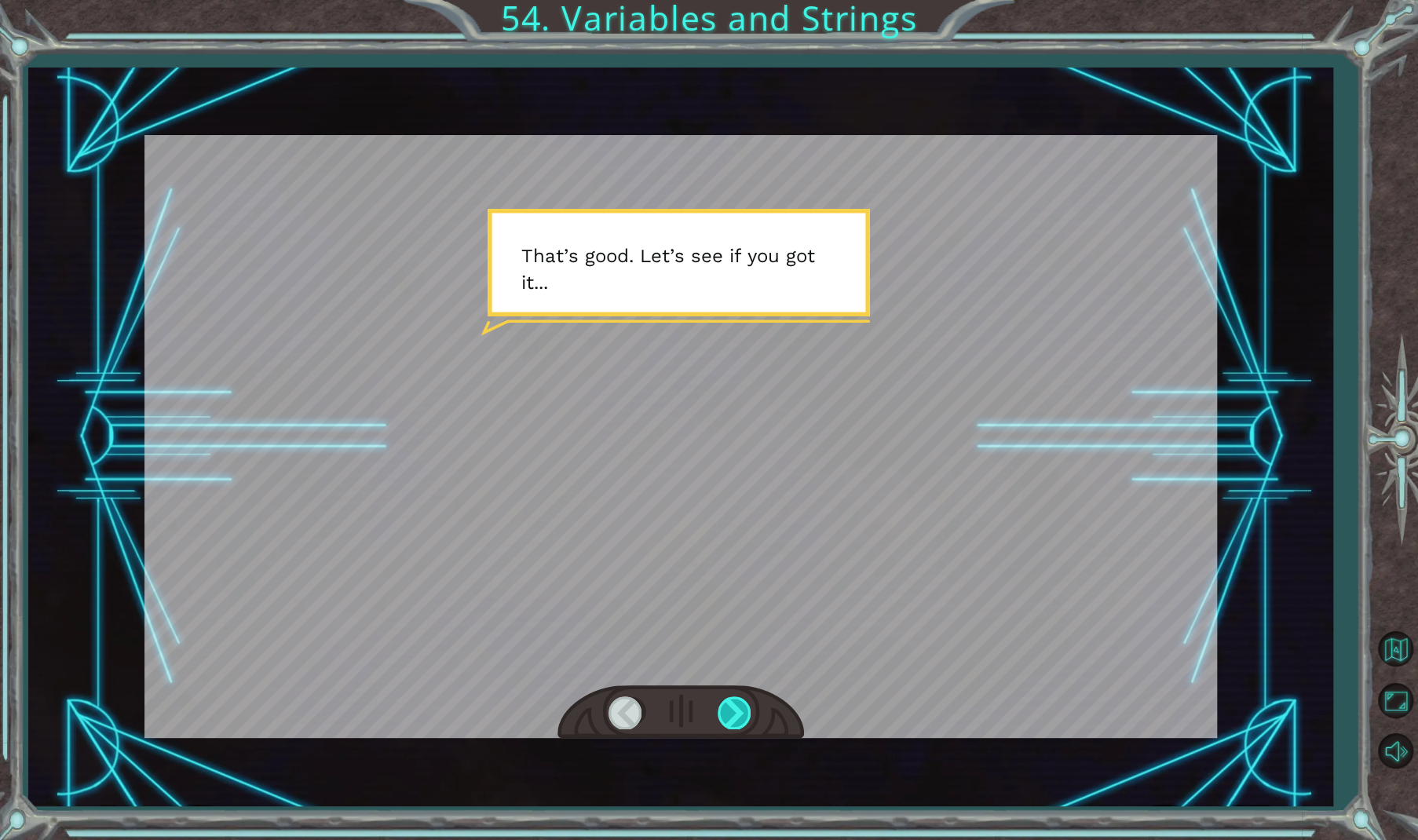
click at [736, 707] on div at bounding box center [735, 712] width 35 height 32
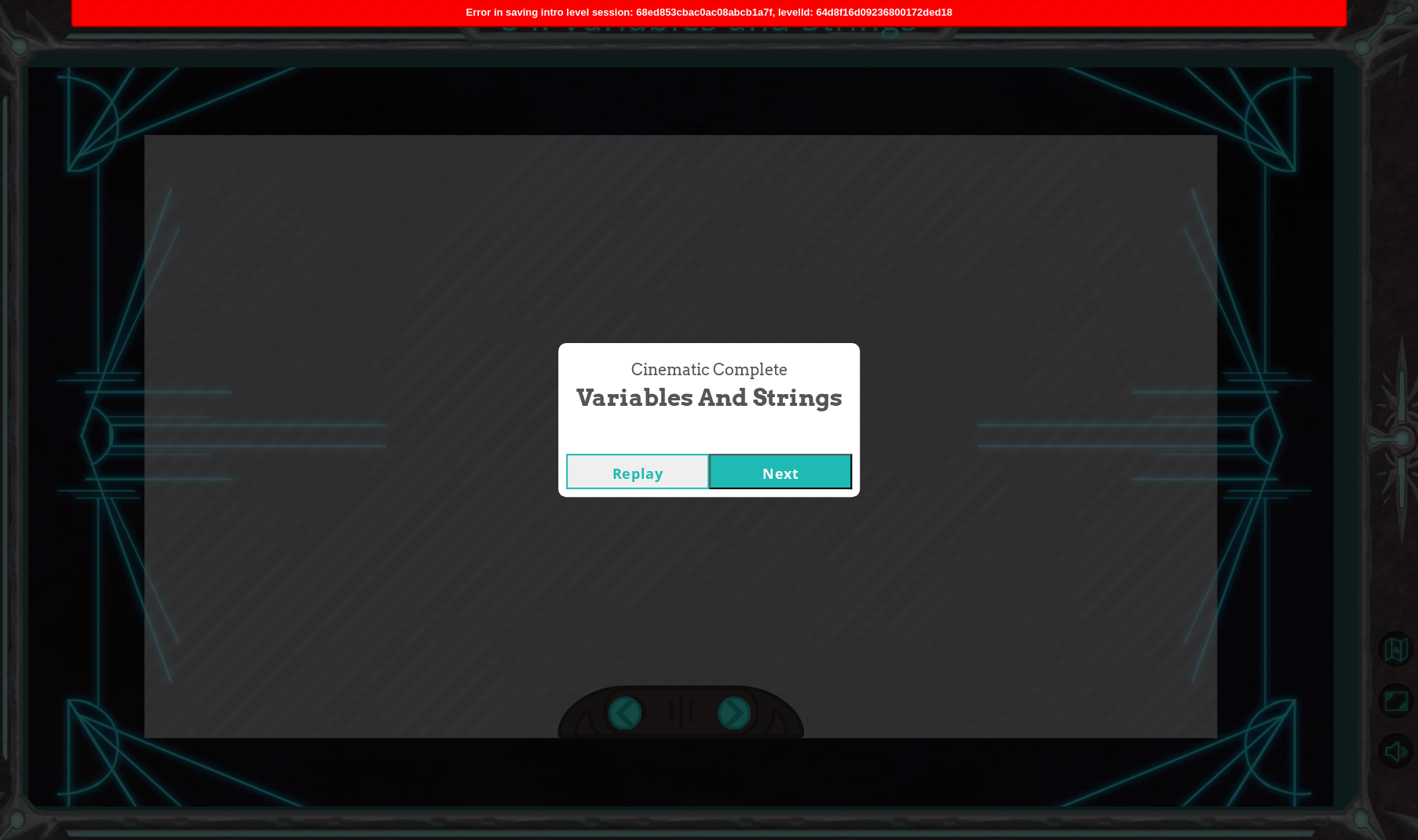
click at [801, 462] on button "Next" at bounding box center [780, 471] width 143 height 35
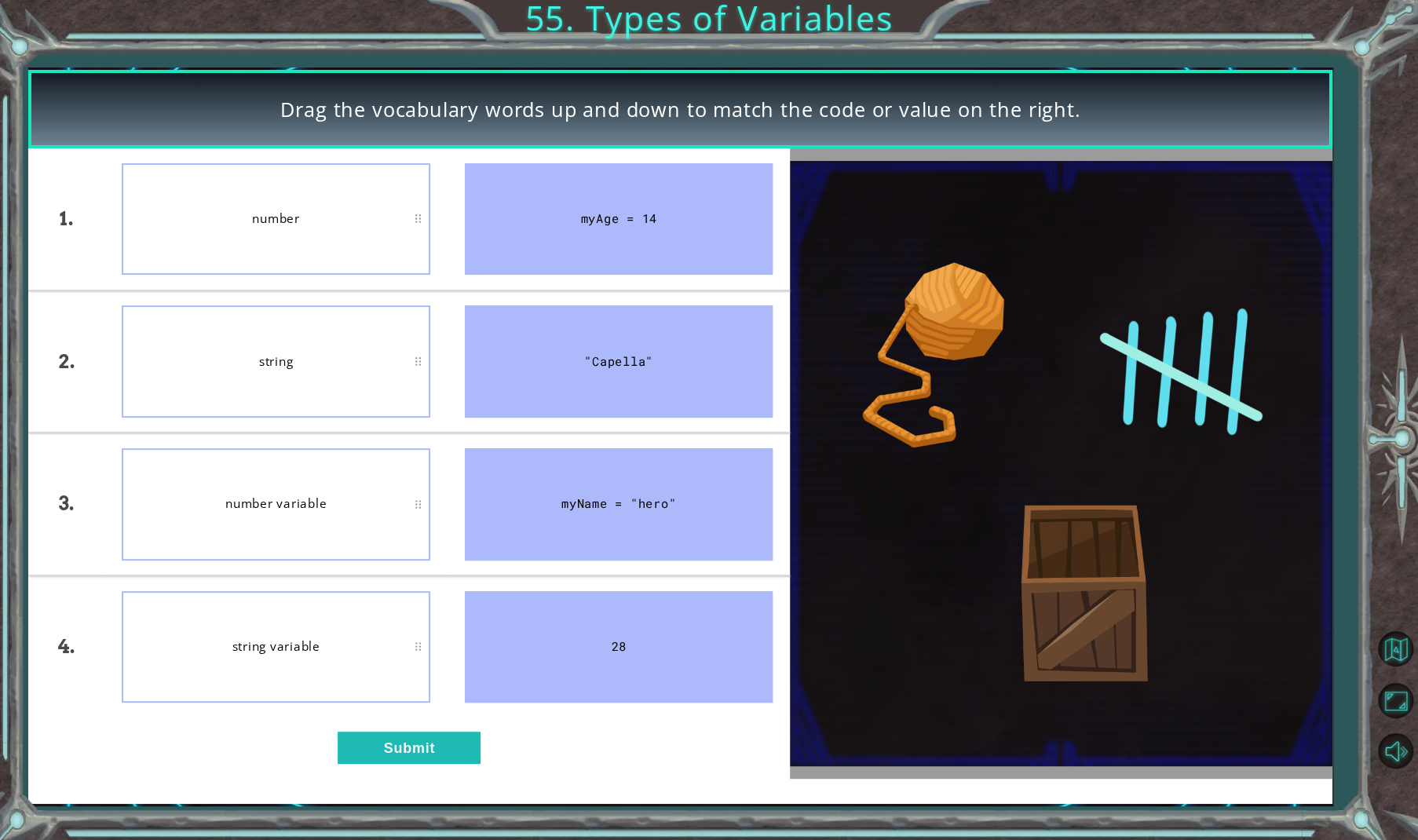
drag, startPoint x: 630, startPoint y: 544, endPoint x: 618, endPoint y: 625, distance: 81.9
click at [618, 625] on ul "myAge = 14 "Capella" myName = "hero" 28" at bounding box center [618, 432] width 343 height 569
click at [617, 629] on div "28" at bounding box center [618, 648] width 308 height 112
click at [622, 511] on div "myName = "hero"" at bounding box center [618, 504] width 308 height 112
click at [401, 747] on button "Submit" at bounding box center [409, 747] width 143 height 32
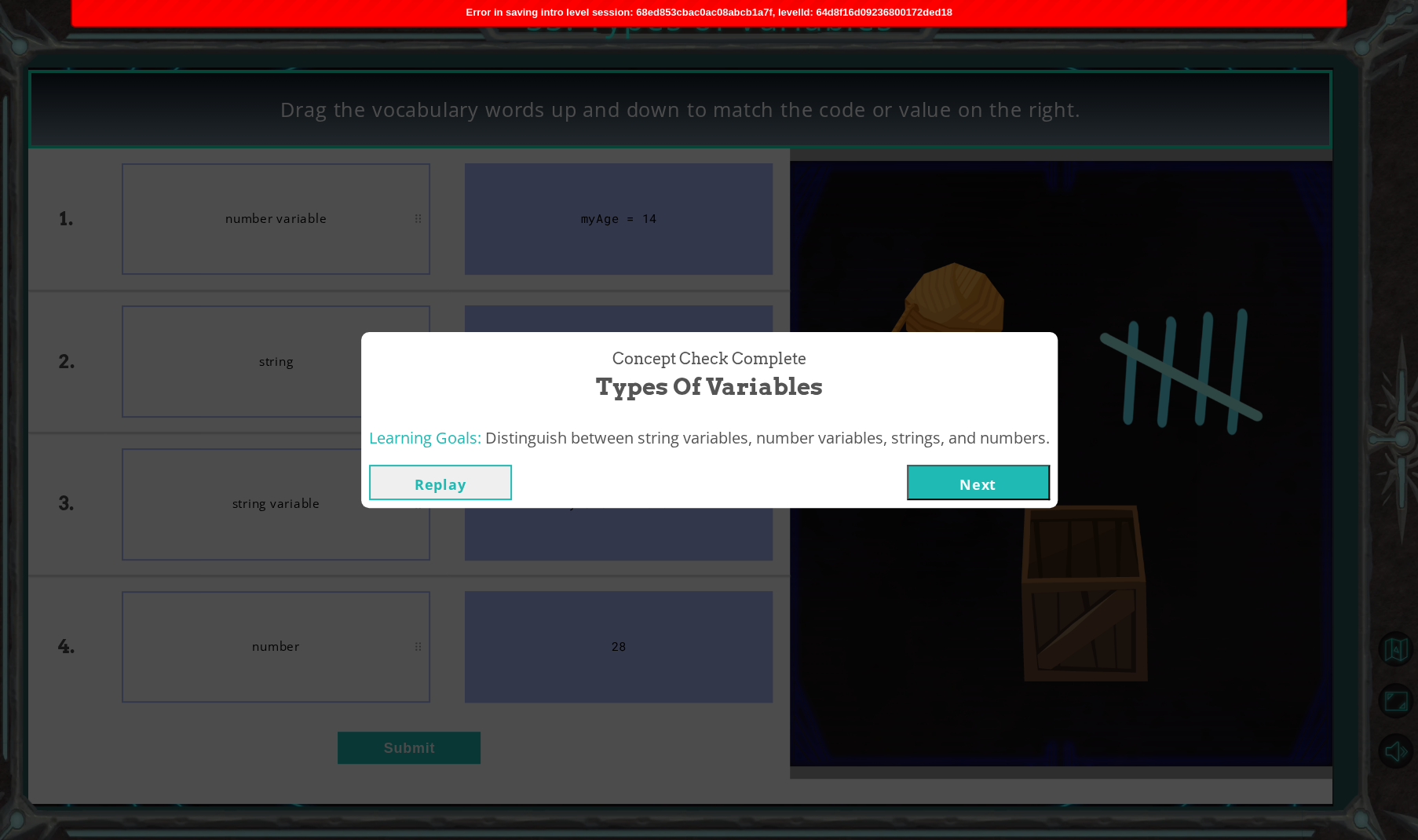
click at [999, 490] on button "Next" at bounding box center [978, 482] width 143 height 35
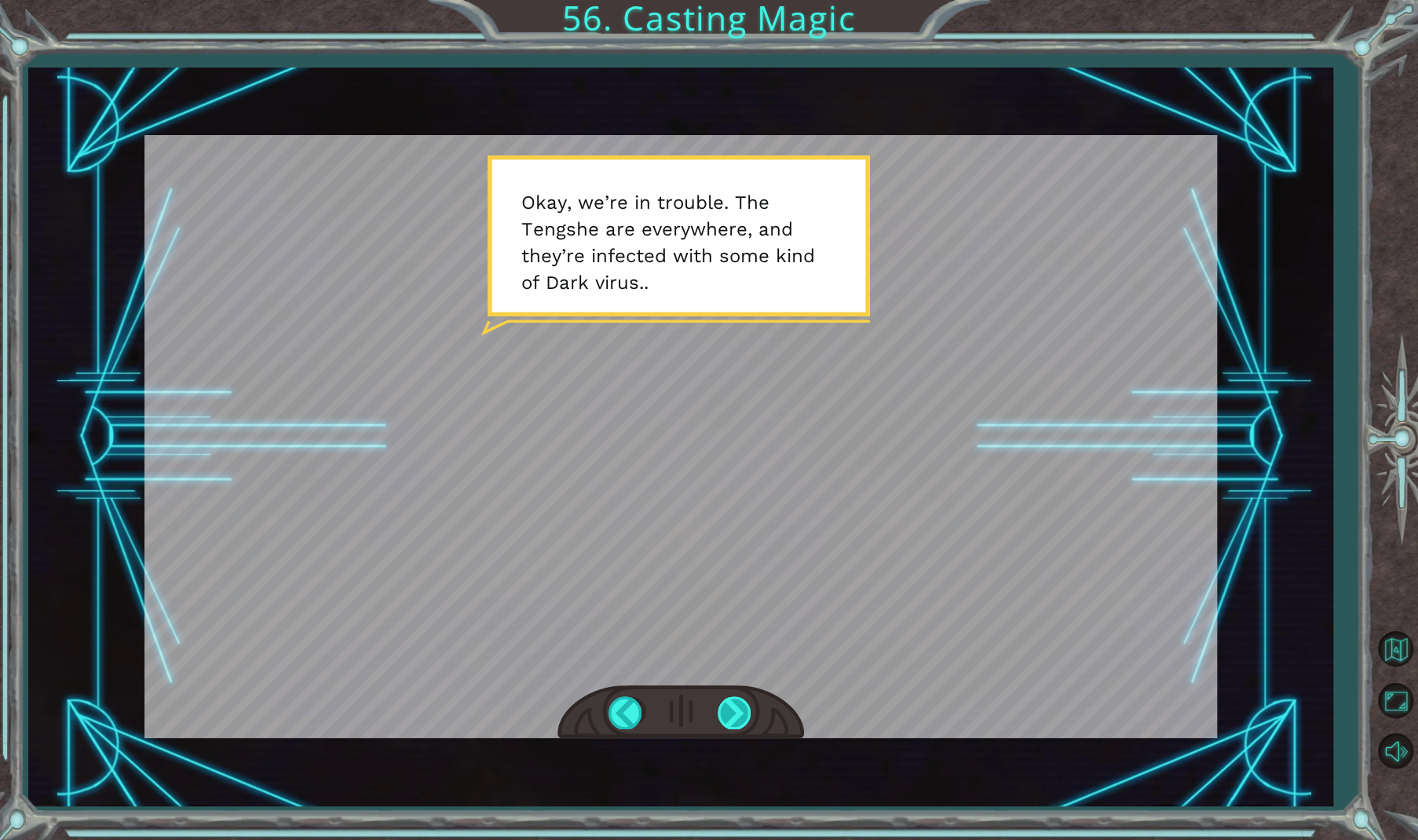
click at [735, 713] on div at bounding box center [735, 712] width 35 height 32
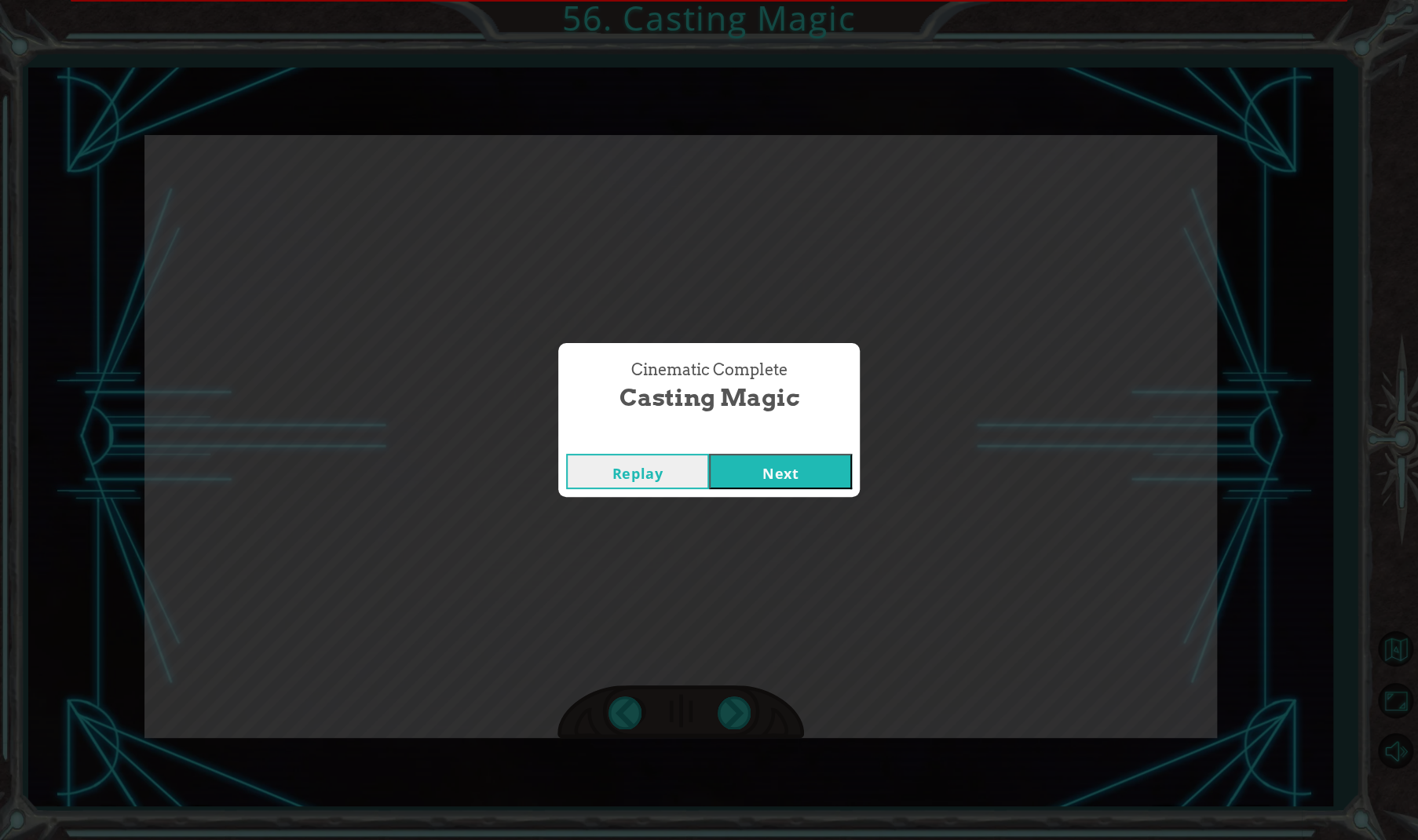
click at [822, 478] on button "Next" at bounding box center [780, 471] width 143 height 35
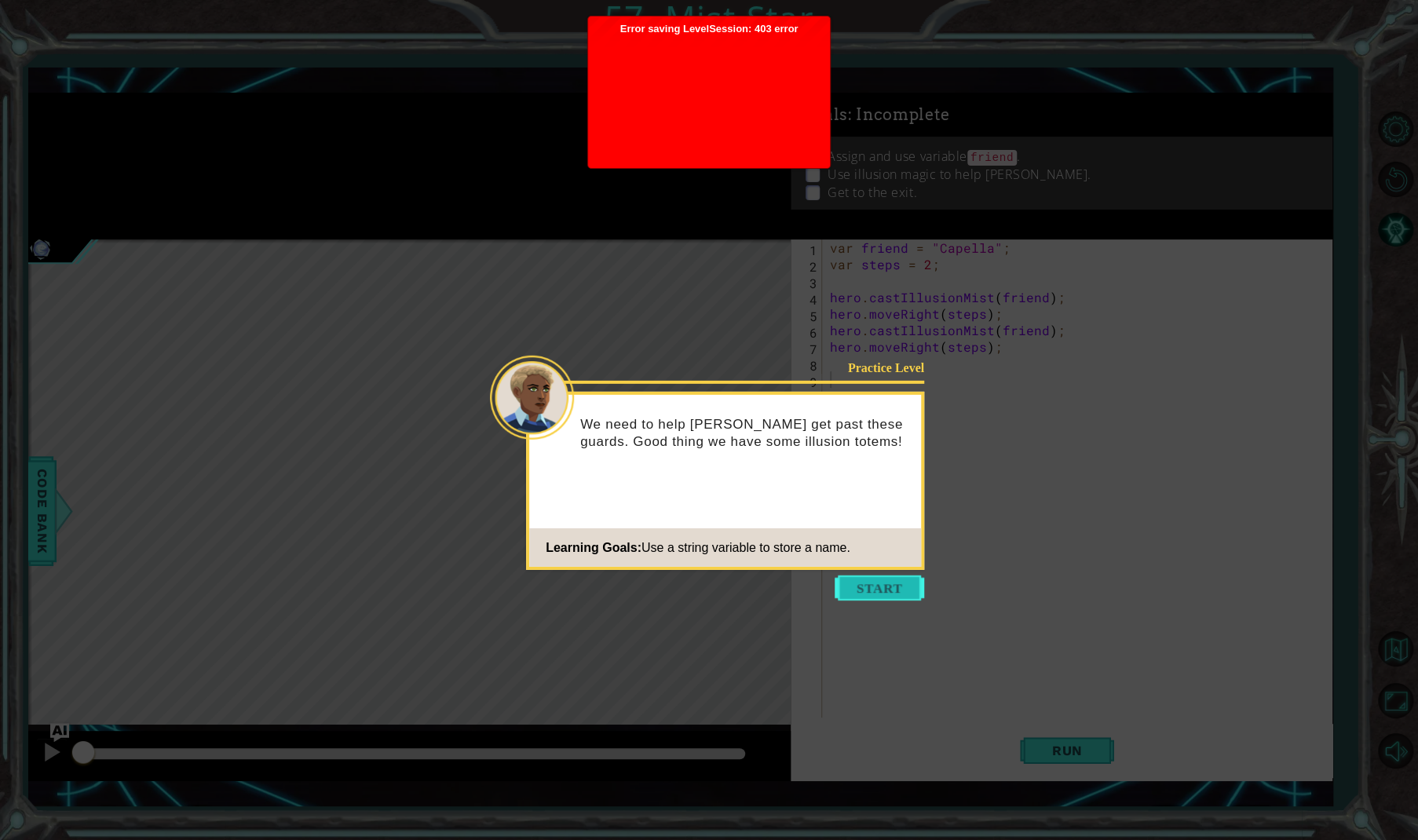
click at [869, 590] on button "Start" at bounding box center [879, 588] width 89 height 25
click at [877, 594] on button "Start" at bounding box center [879, 588] width 89 height 25
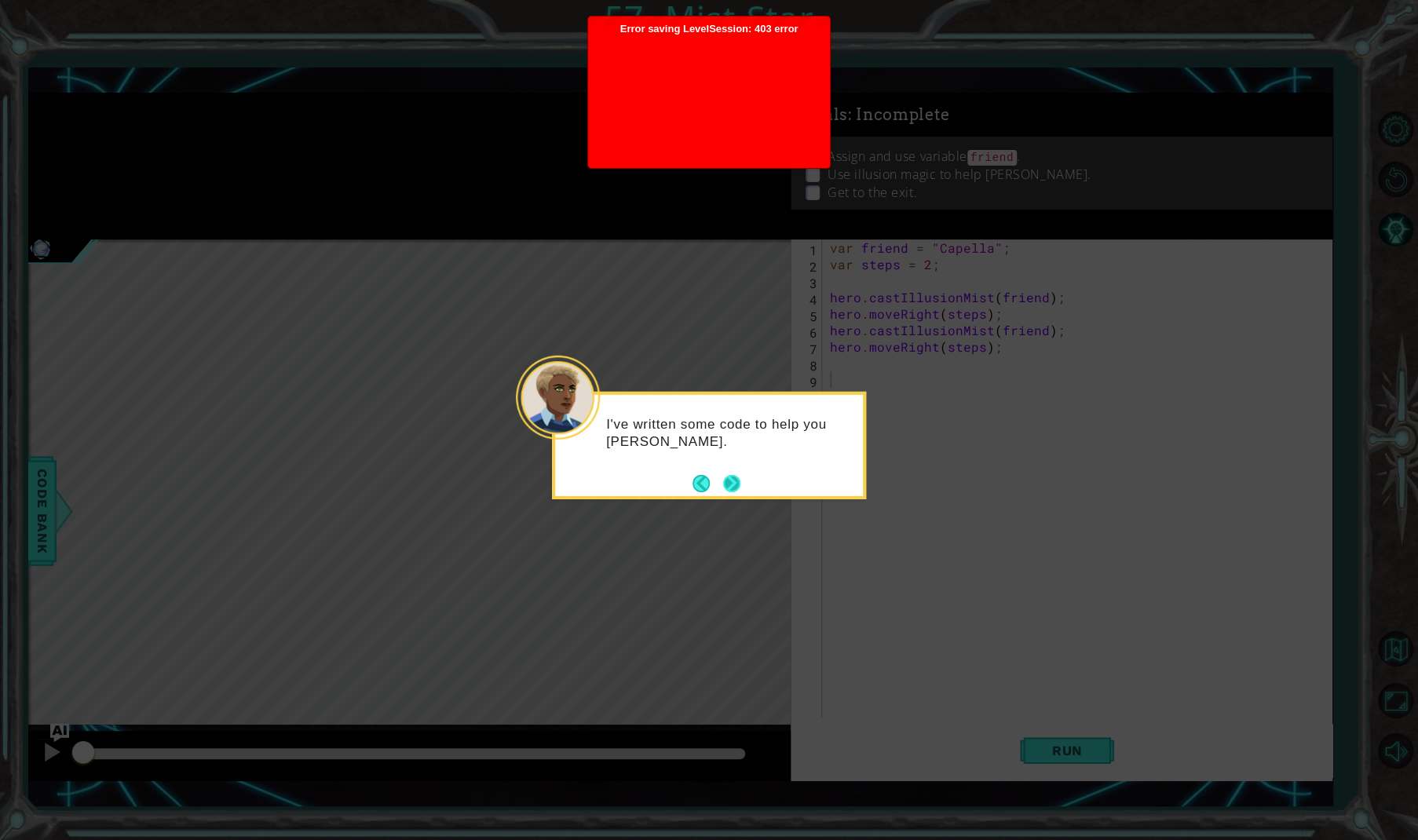
click at [732, 479] on button "Next" at bounding box center [732, 482] width 17 height 17
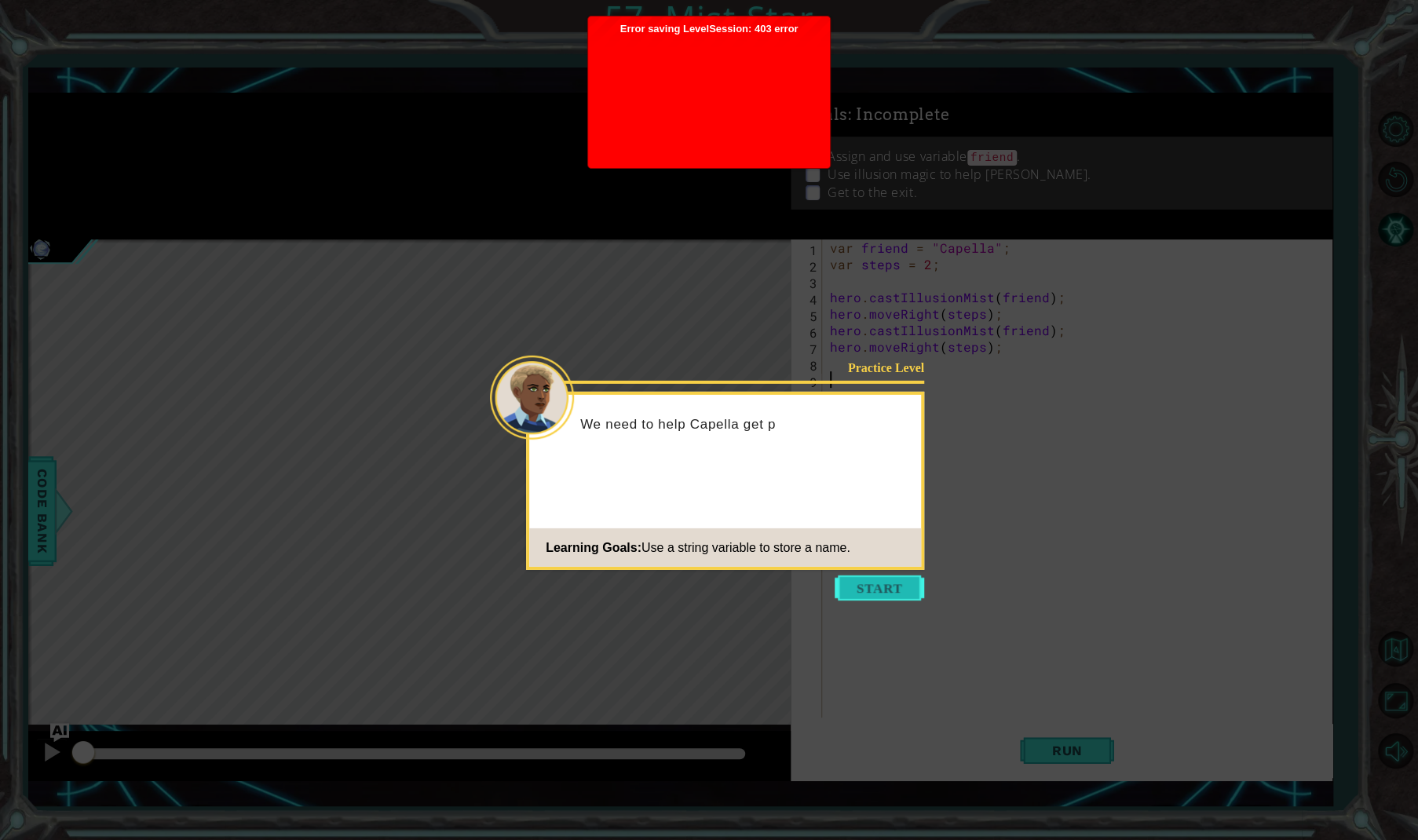
click at [892, 594] on button "Start" at bounding box center [879, 588] width 89 height 25
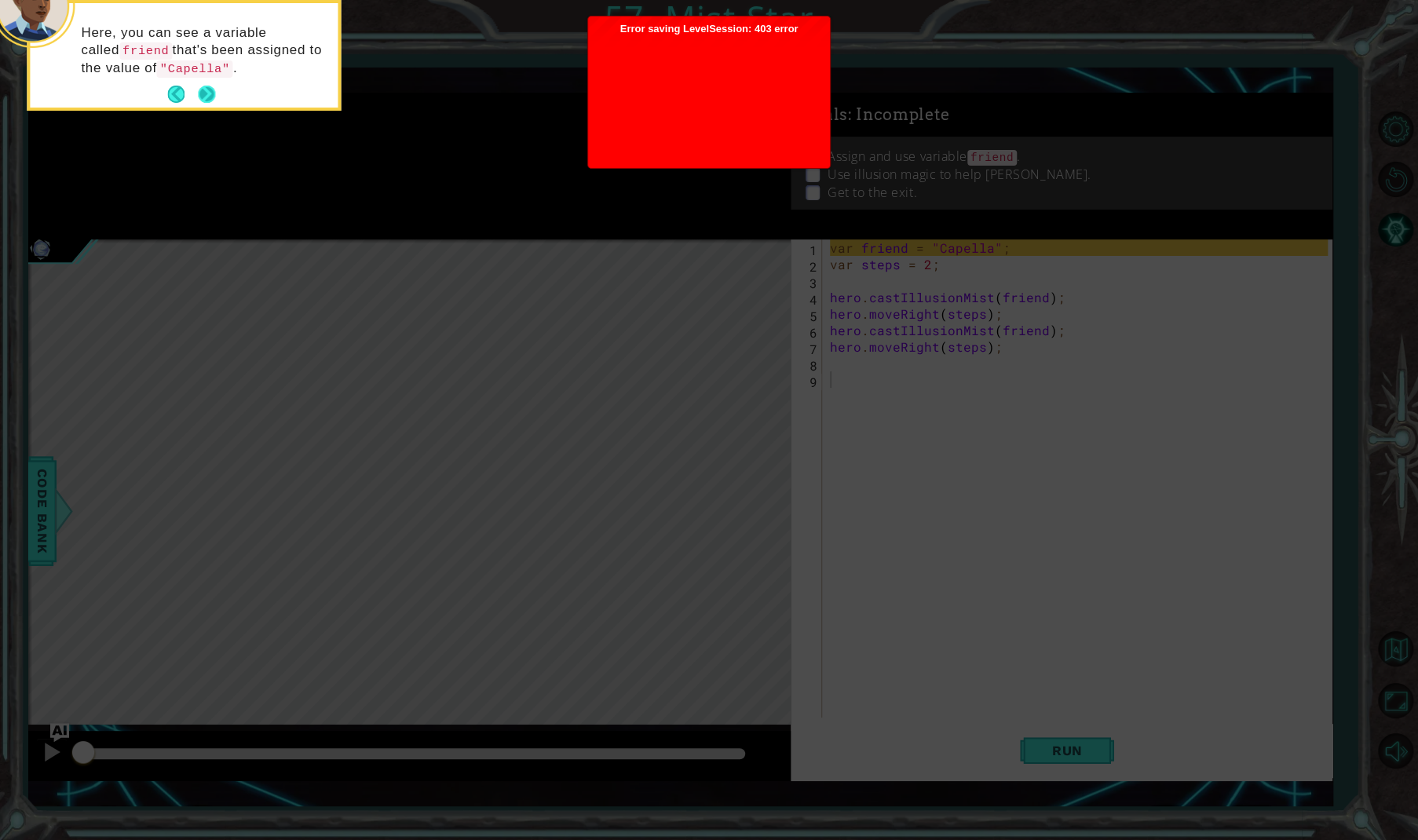
click at [206, 94] on button "Next" at bounding box center [206, 94] width 27 height 27
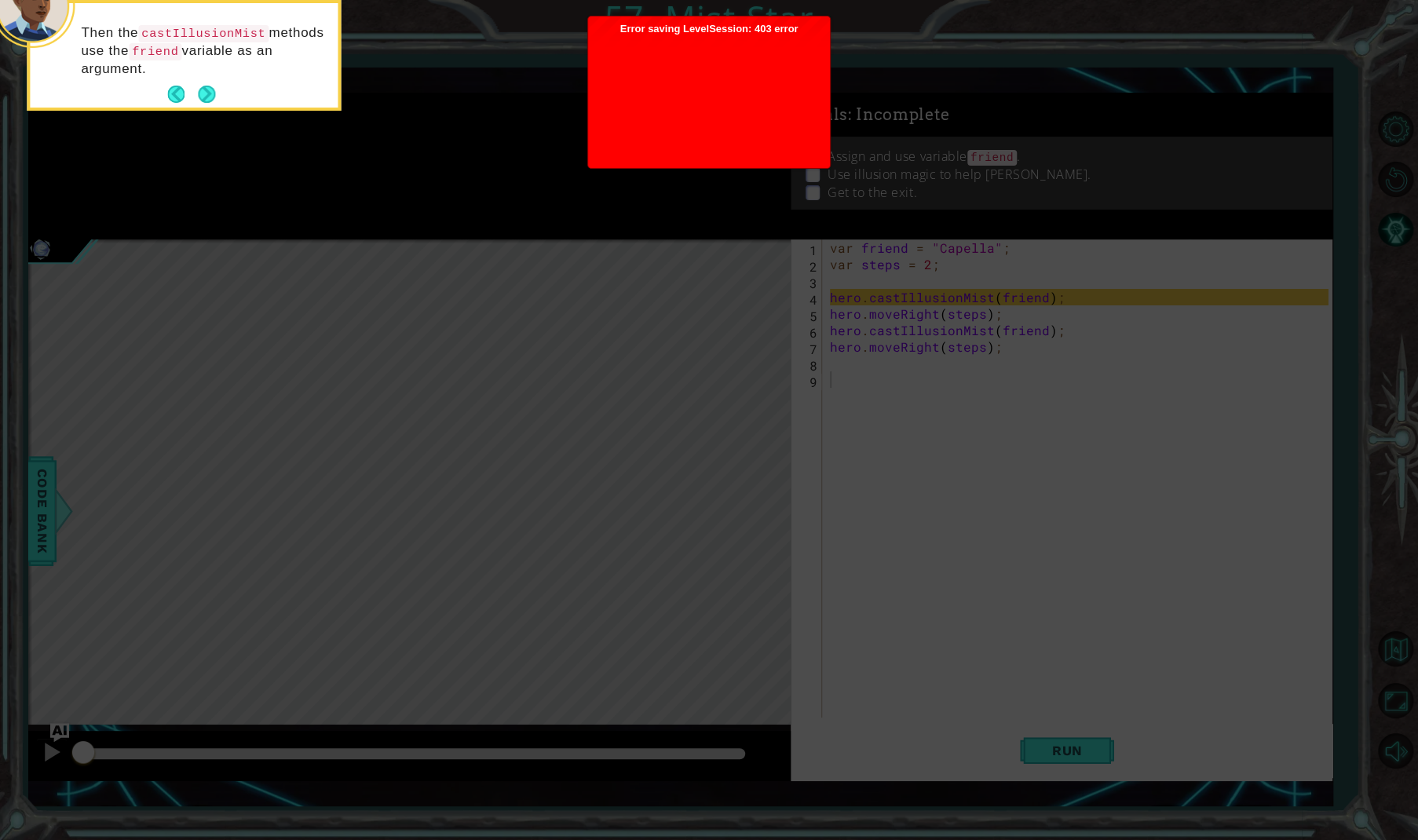
click at [206, 94] on button "Next" at bounding box center [206, 94] width 21 height 21
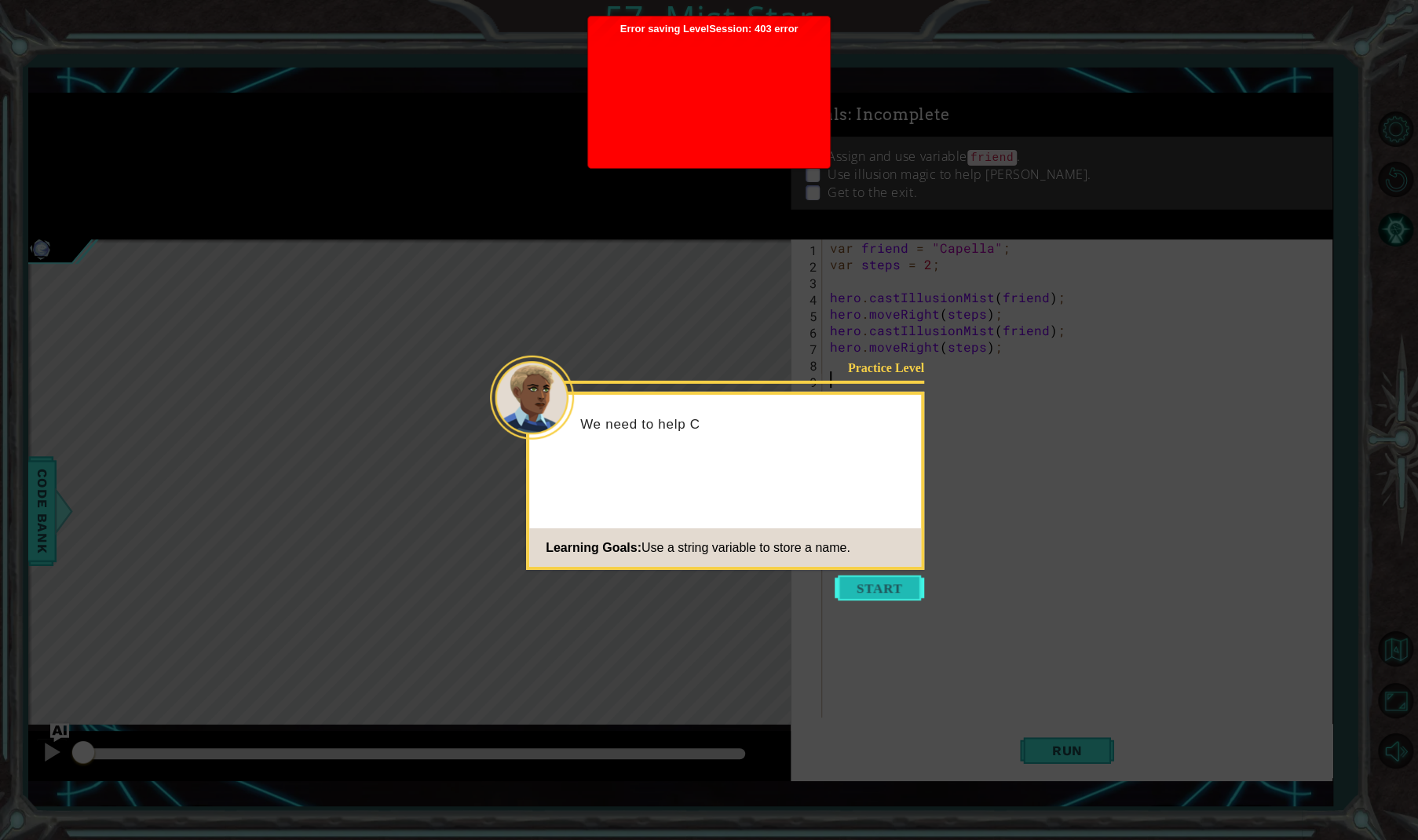
click at [881, 593] on button "Start" at bounding box center [879, 588] width 89 height 25
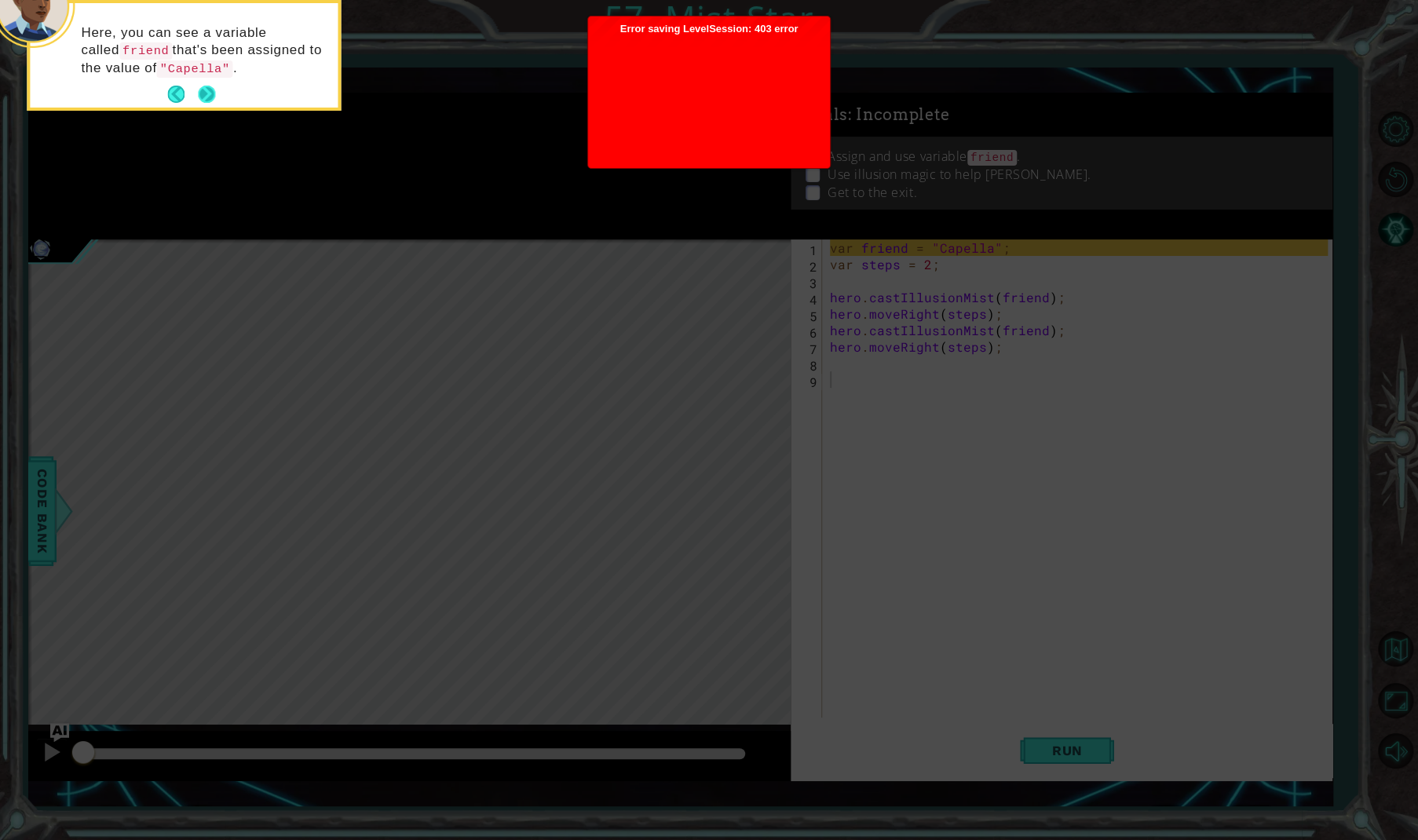
click at [204, 89] on button "Next" at bounding box center [207, 95] width 29 height 29
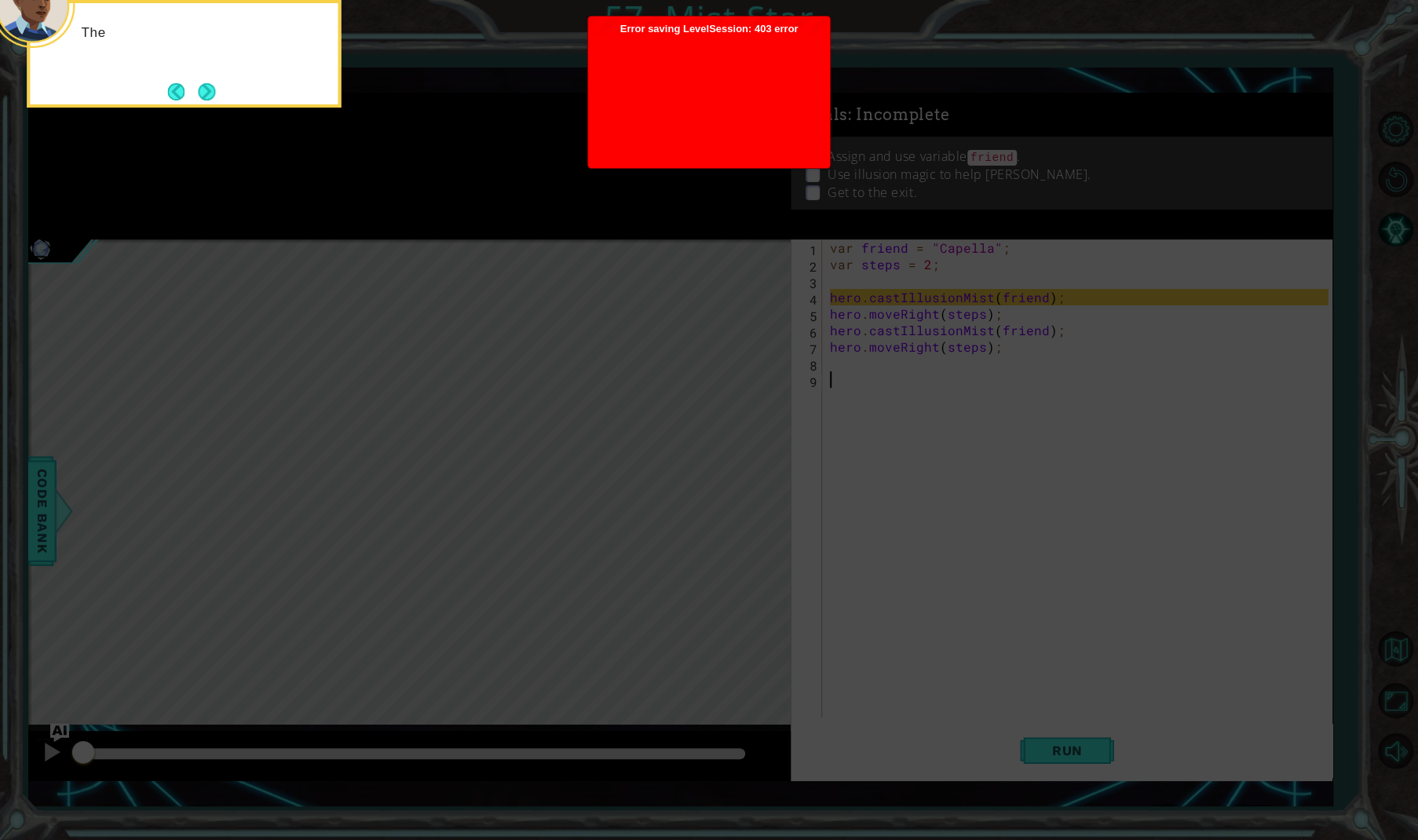
click at [204, 89] on button "Next" at bounding box center [206, 91] width 17 height 17
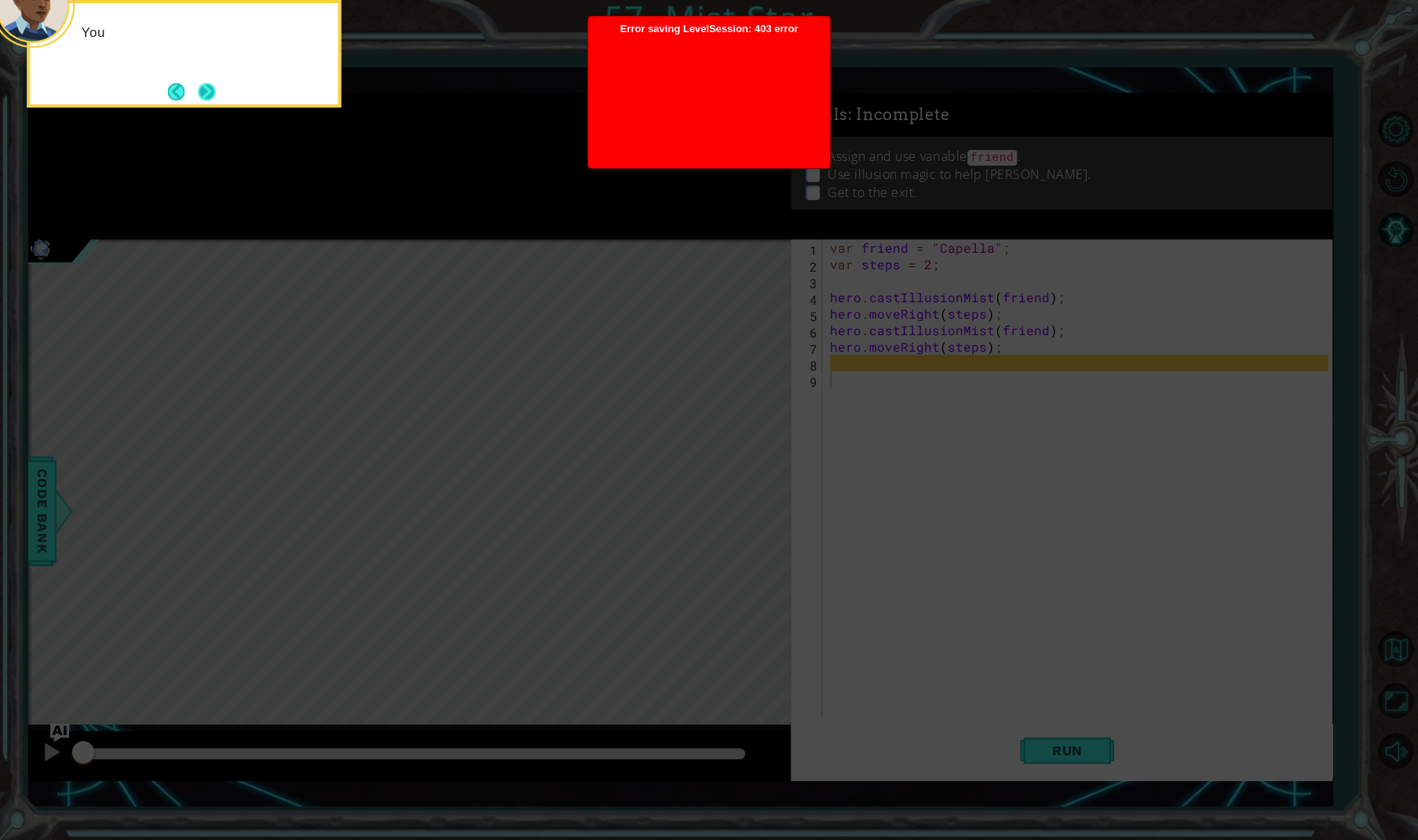
click at [204, 90] on button "Next" at bounding box center [206, 91] width 21 height 21
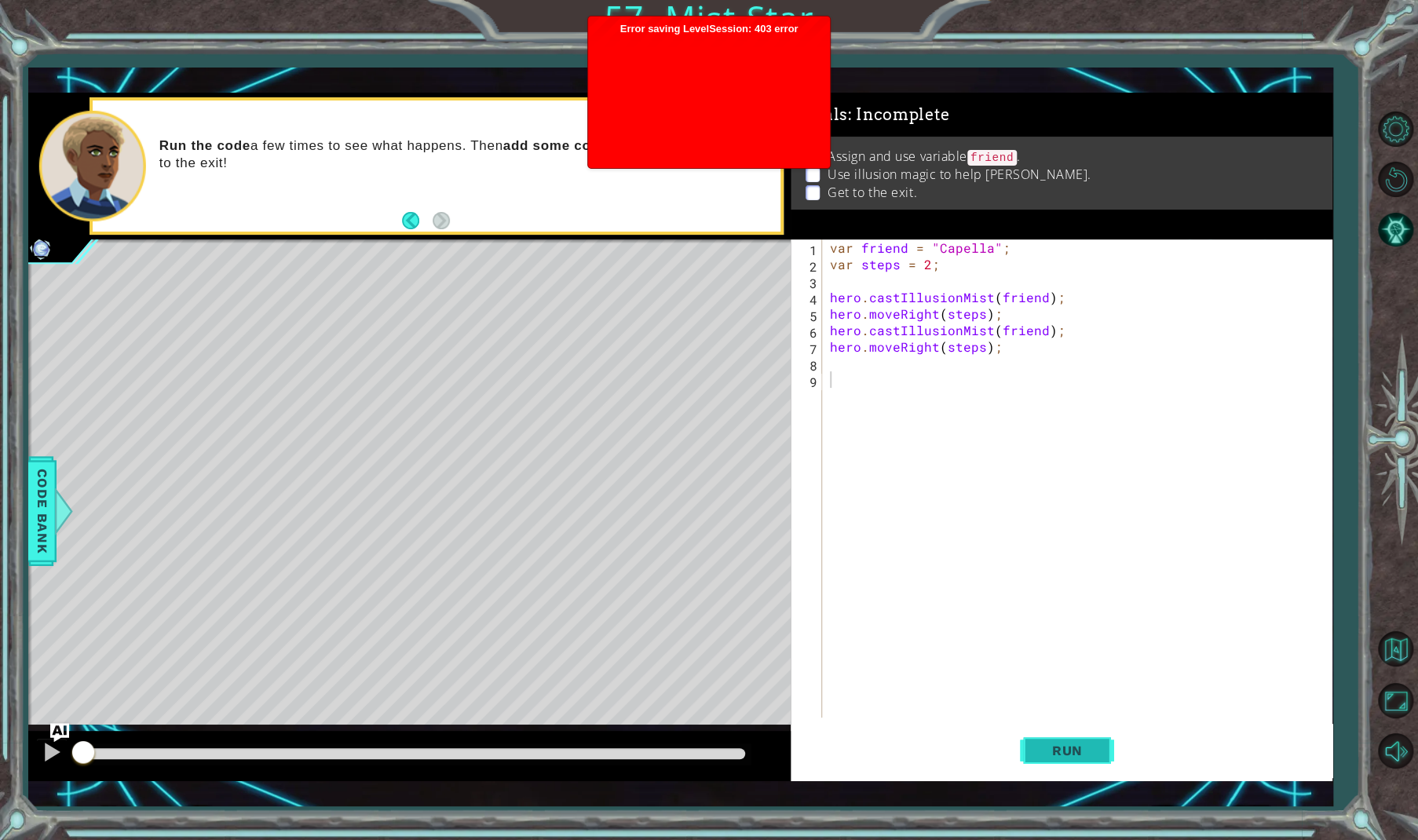
click at [1081, 753] on span "Run" at bounding box center [1066, 750] width 62 height 16
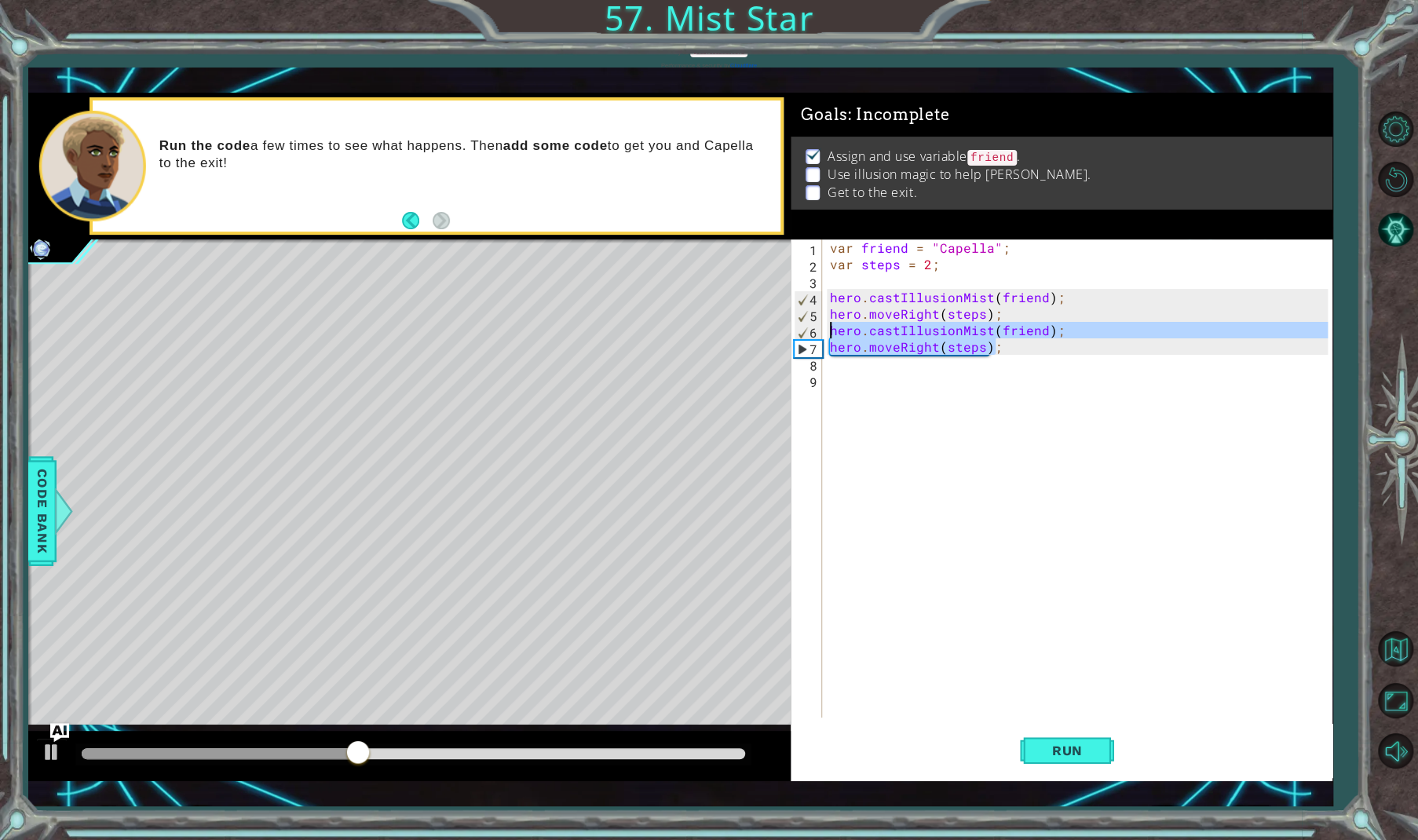
drag, startPoint x: 1003, startPoint y: 352, endPoint x: 820, endPoint y: 329, distance: 184.4
click at [820, 329] on div "1 2 3 4 5 6 7 8 9 var friend = "Capella" ; var steps = 2 ; hero . castIllusionM…" at bounding box center [1058, 478] width 536 height 478
type textarea "hero.castIllusionMist(friend); hero.moveRight(steps);"
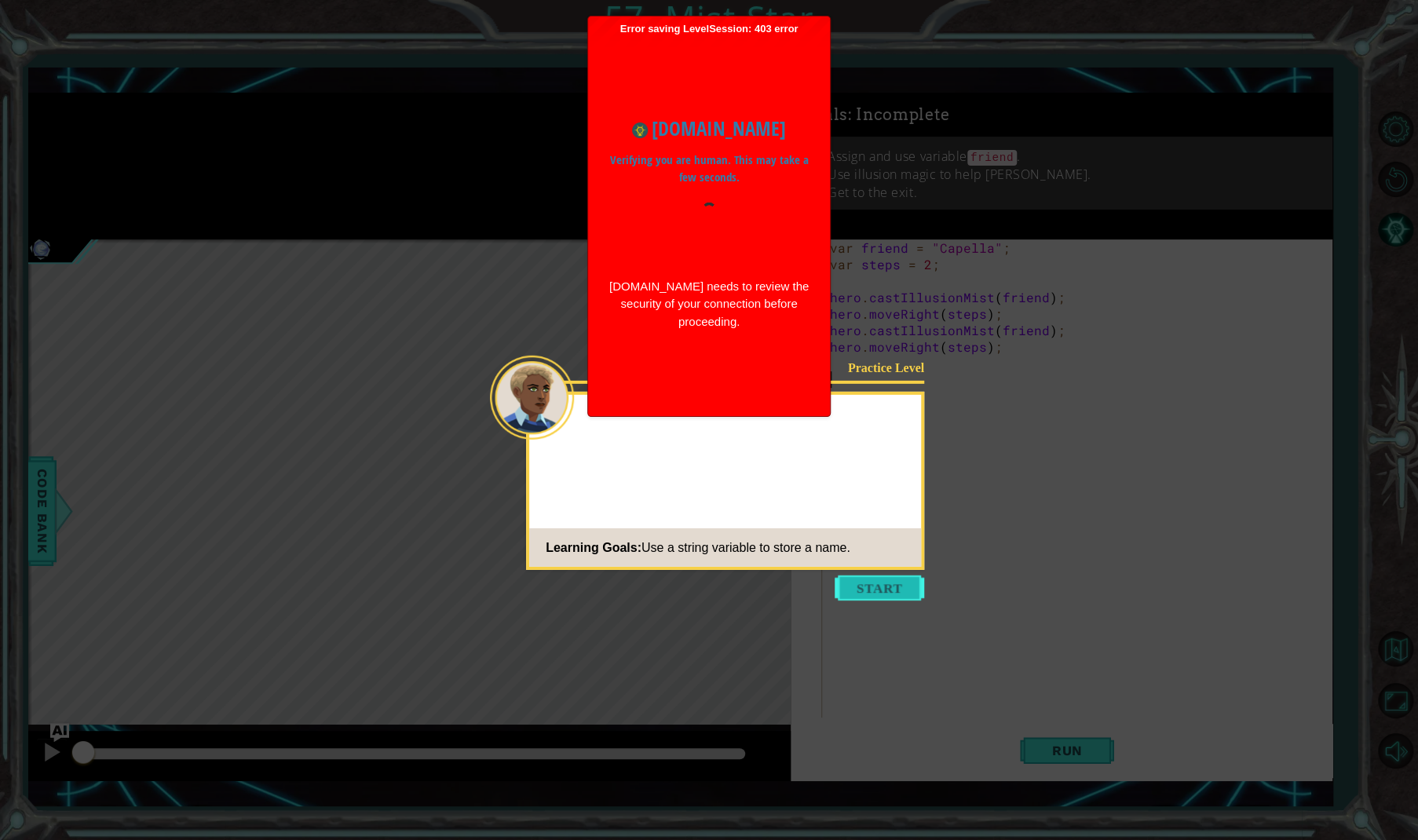
click at [901, 582] on button "Start" at bounding box center [879, 588] width 89 height 25
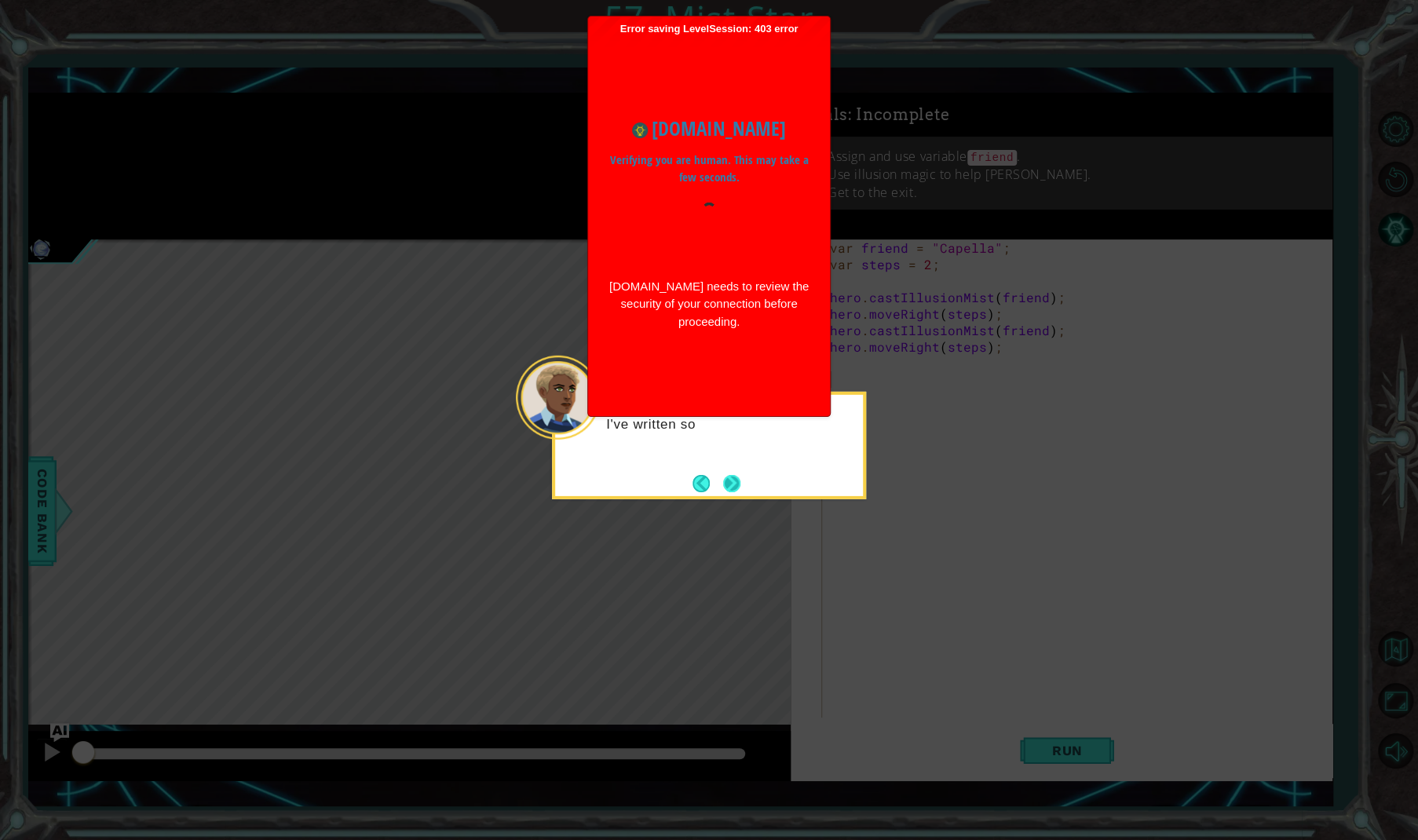
click at [732, 473] on button "Next" at bounding box center [732, 484] width 22 height 22
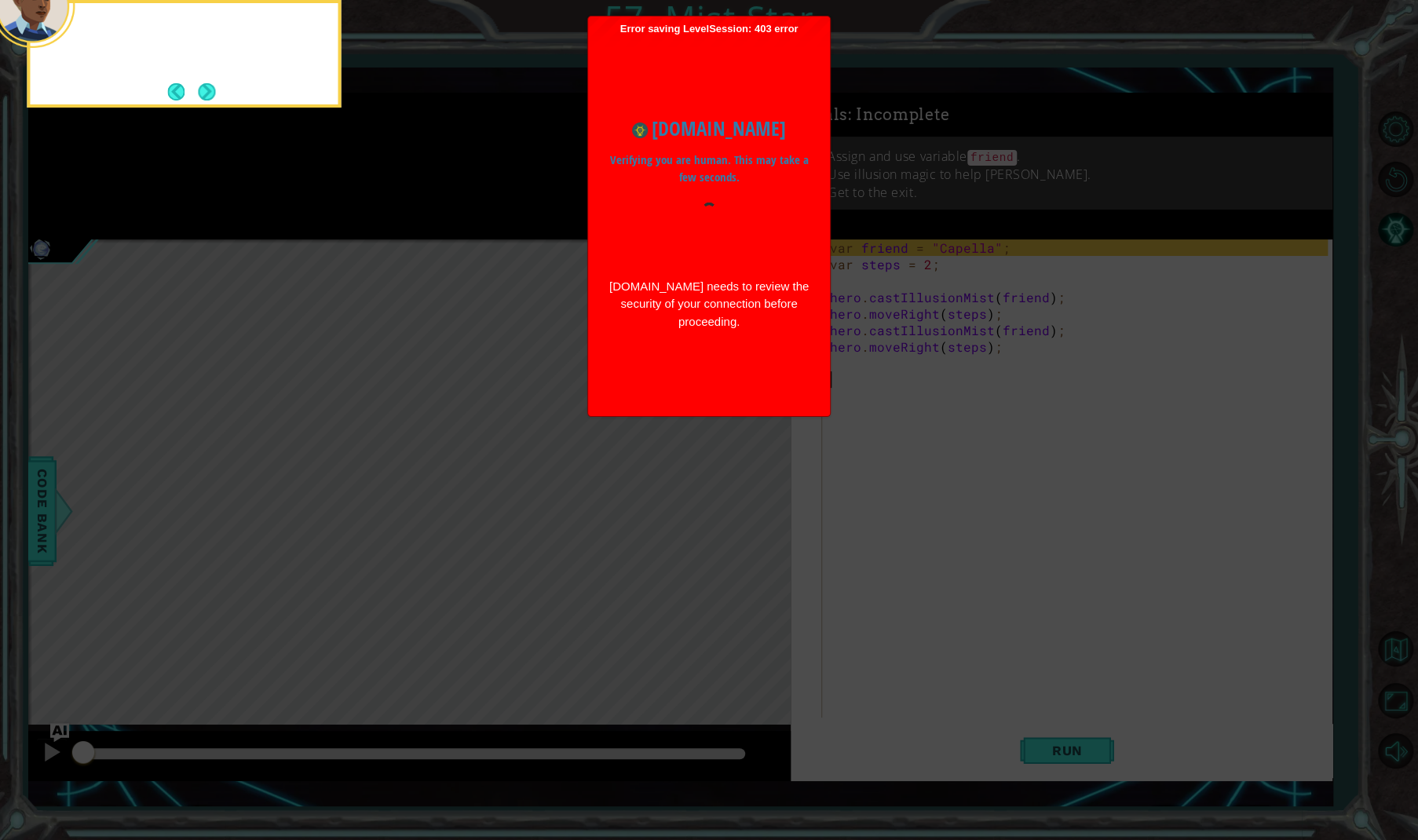
click at [732, 468] on icon at bounding box center [709, 161] width 1418 height 1358
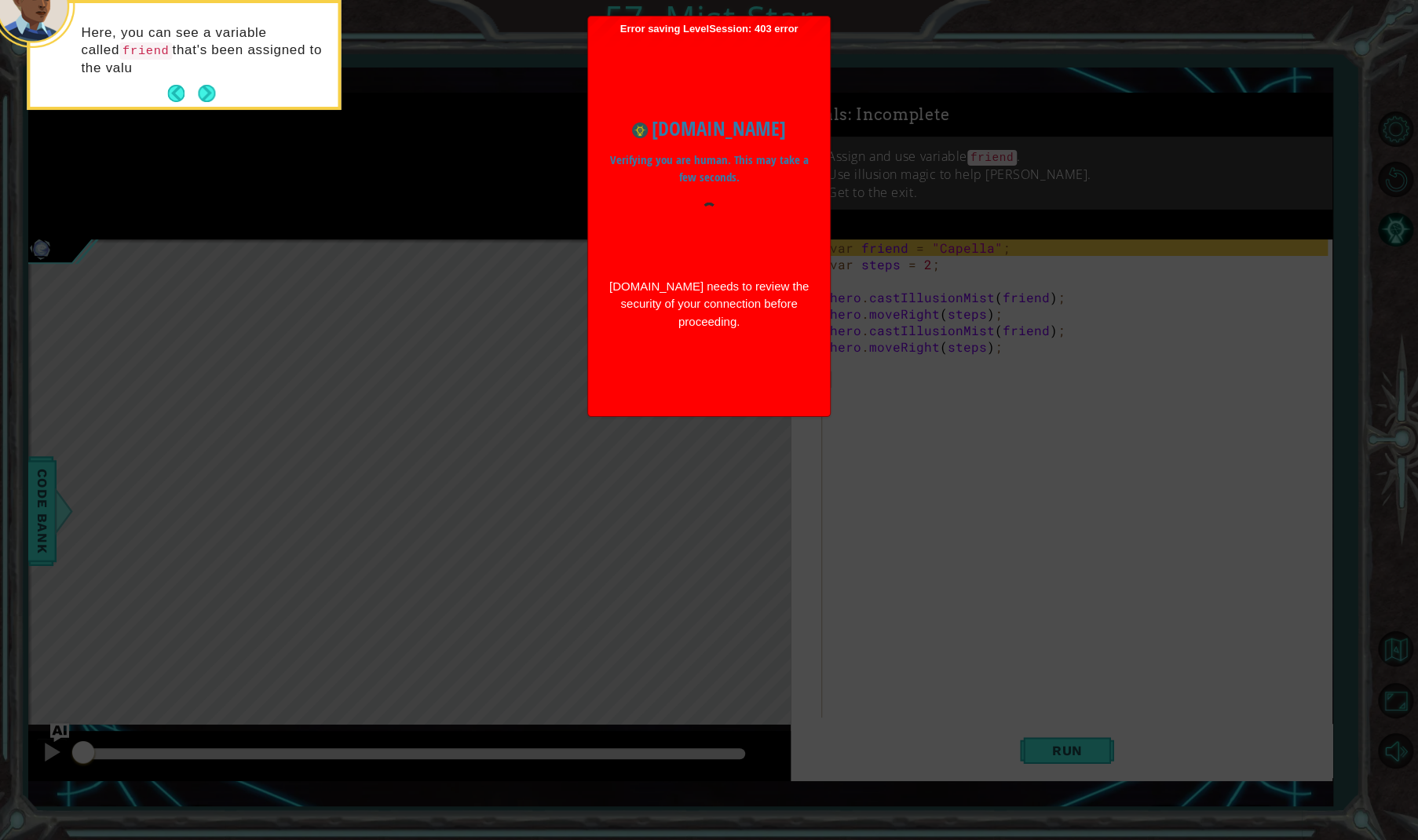
click at [732, 468] on icon at bounding box center [709, 161] width 1418 height 1358
click at [203, 99] on button "Next" at bounding box center [207, 95] width 22 height 22
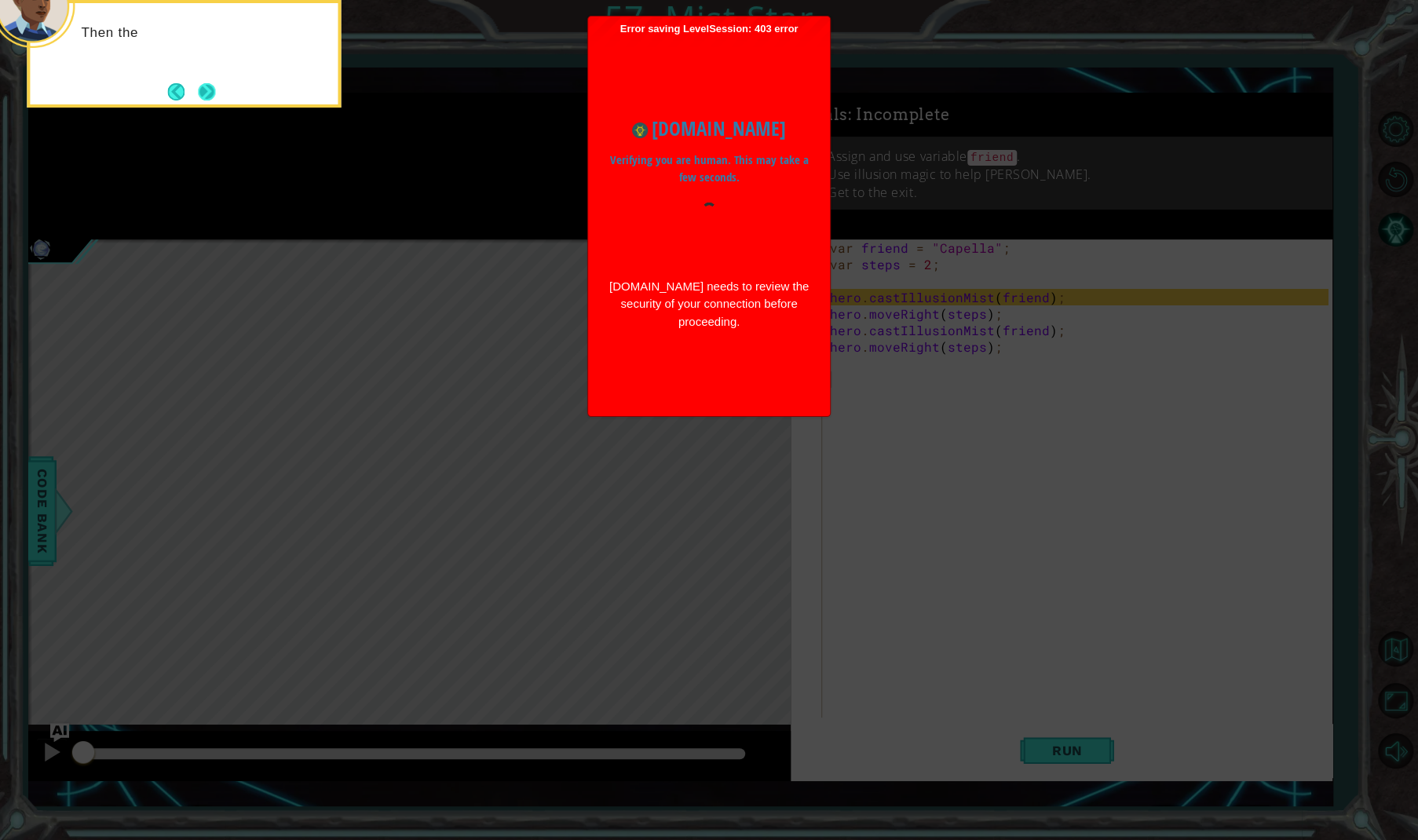
click at [206, 92] on button "Next" at bounding box center [207, 92] width 20 height 20
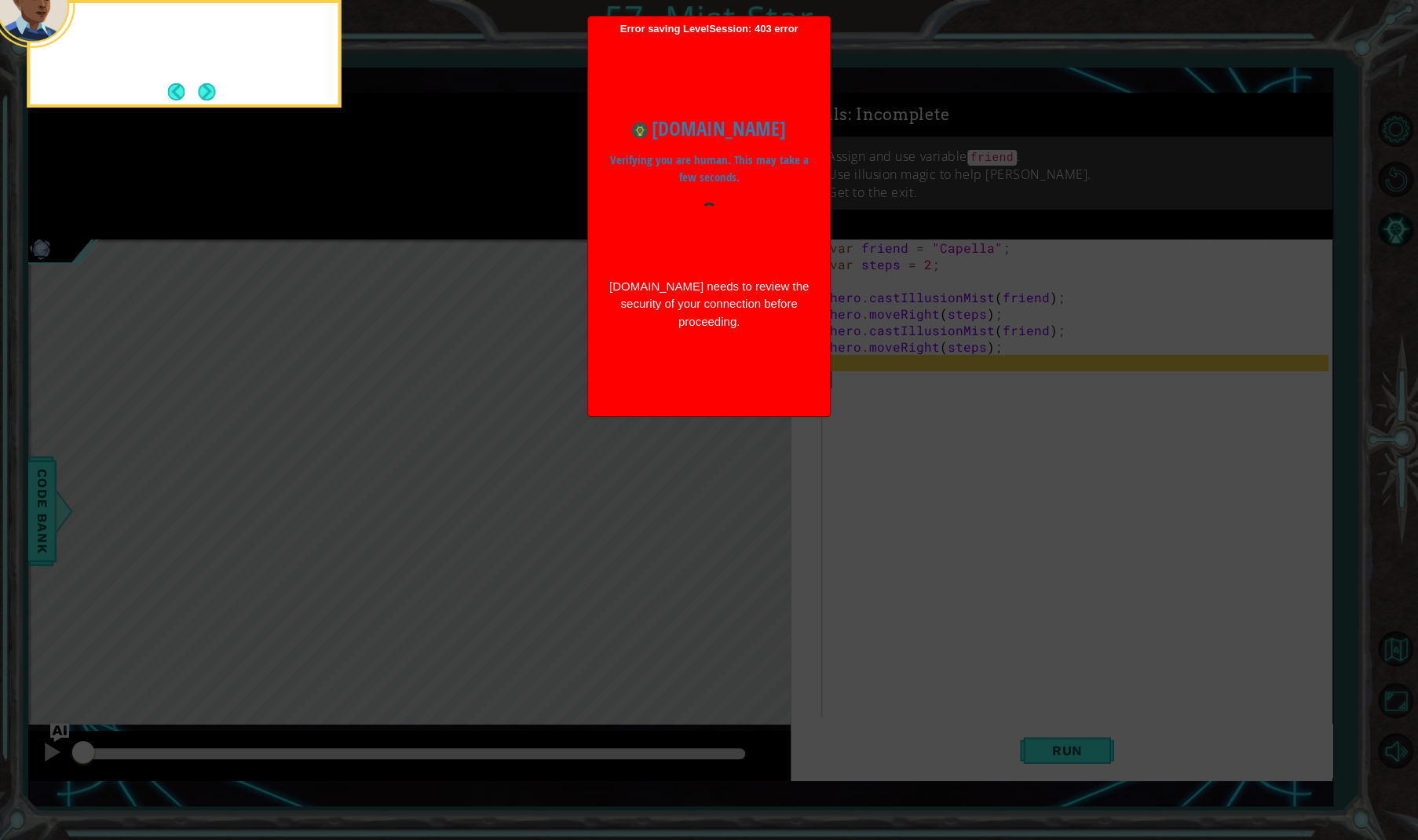
click at [206, 92] on button "Next" at bounding box center [207, 92] width 22 height 22
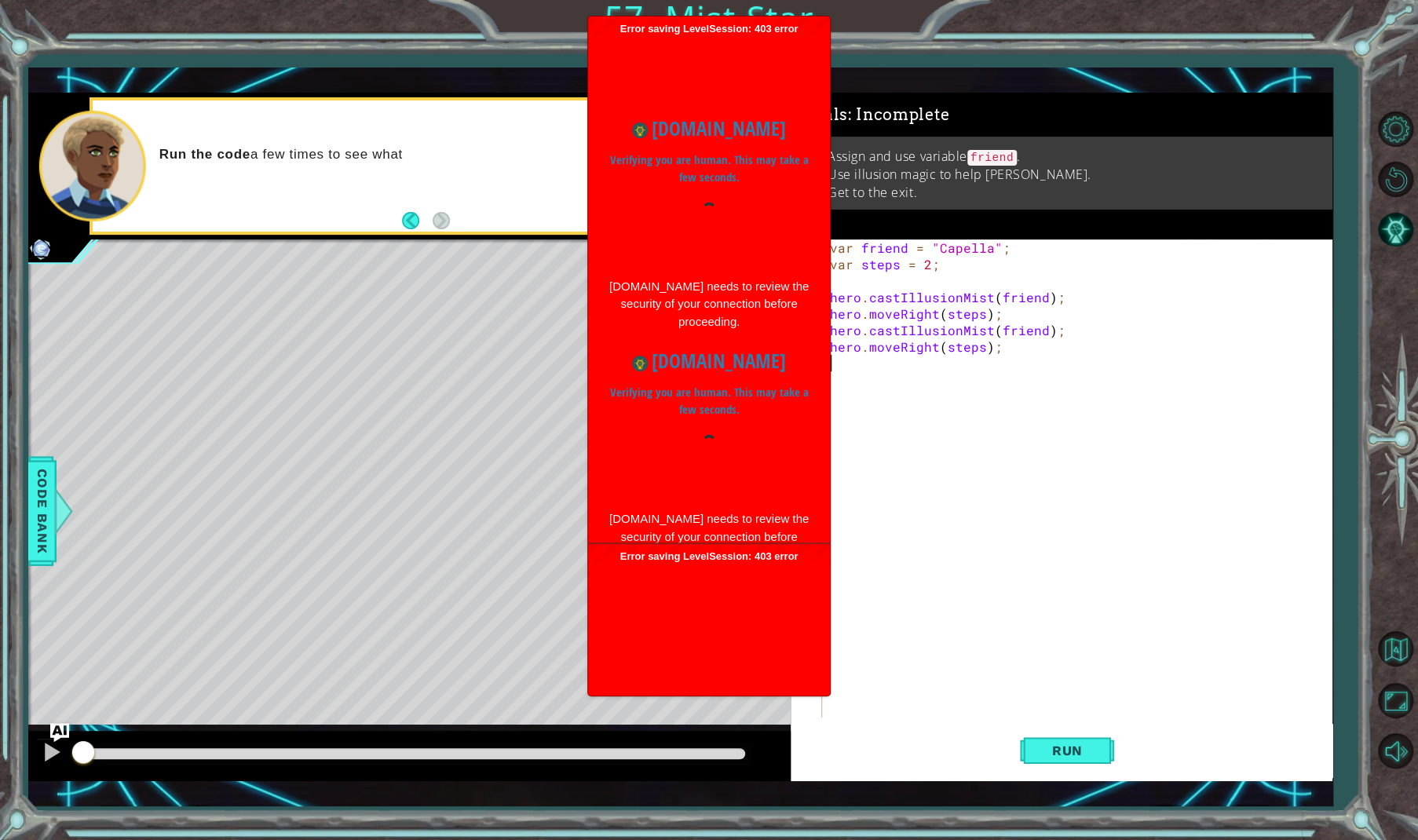
click at [935, 363] on div "var friend = "Capella" ; var steps = 2 ; hero . castIllusionMist ( friend ) ; h…" at bounding box center [1081, 495] width 508 height 512
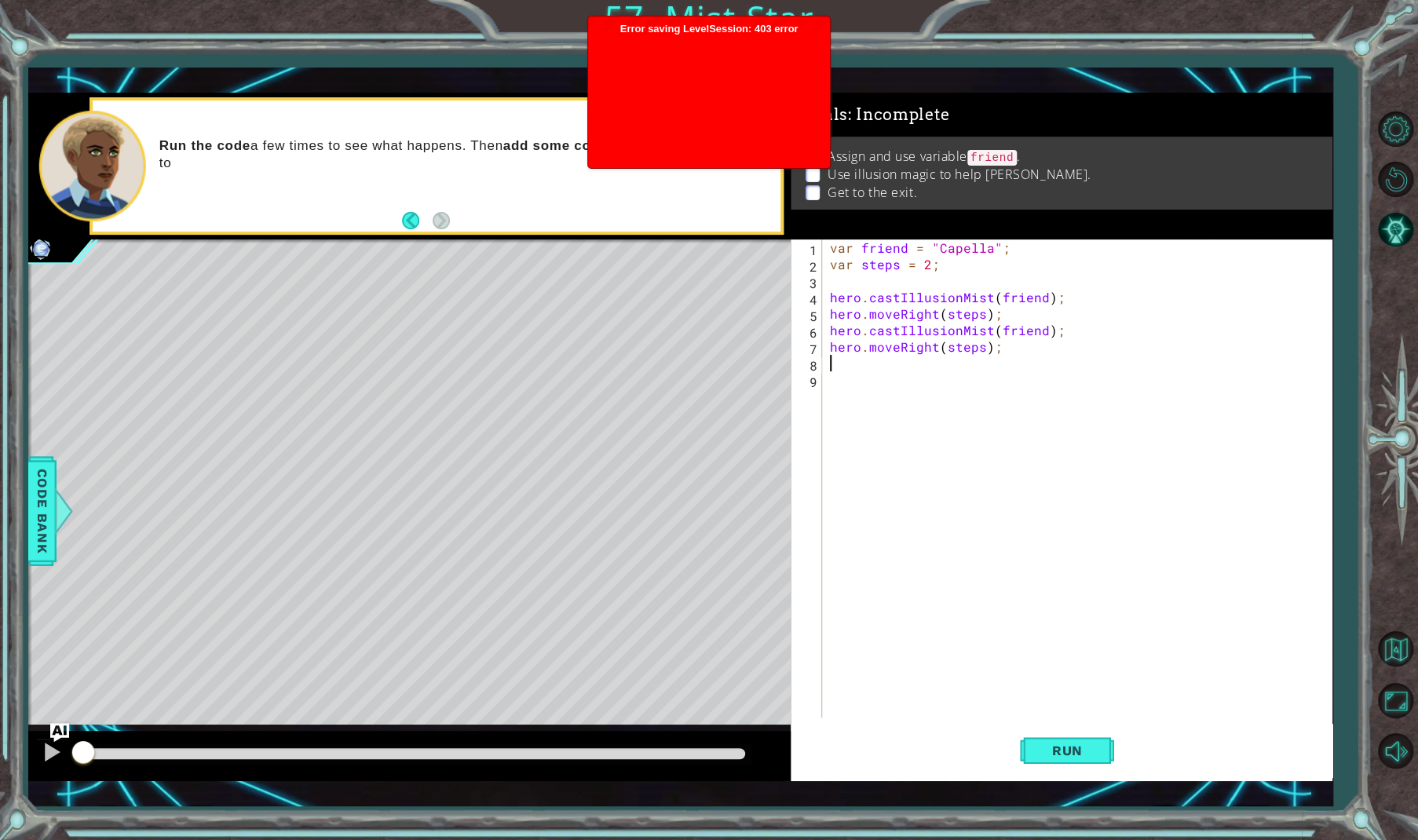
type textarea "hero.moveRight(steps);"
click at [1093, 754] on span "Run" at bounding box center [1066, 750] width 62 height 16
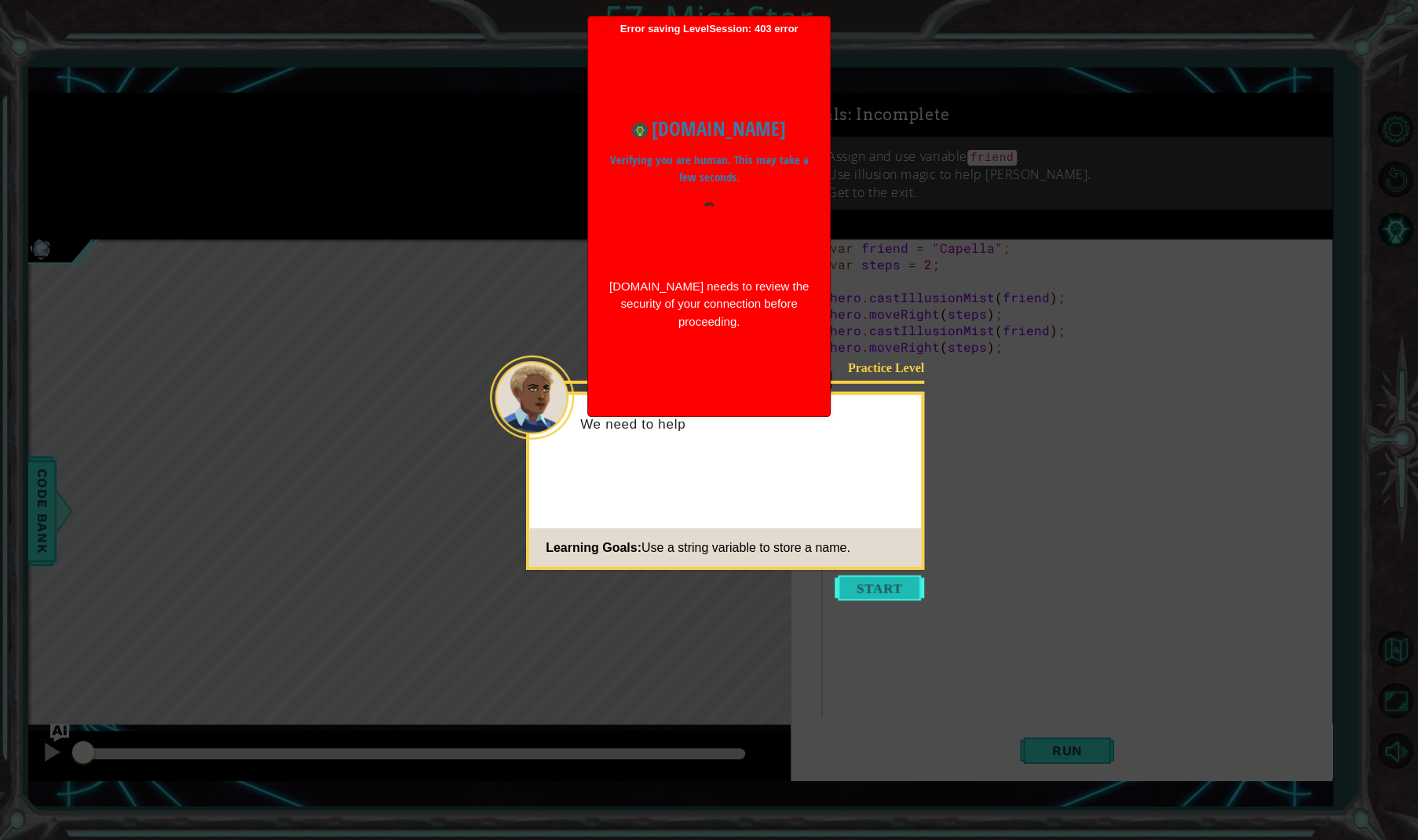
click at [860, 581] on button "Start" at bounding box center [879, 588] width 89 height 25
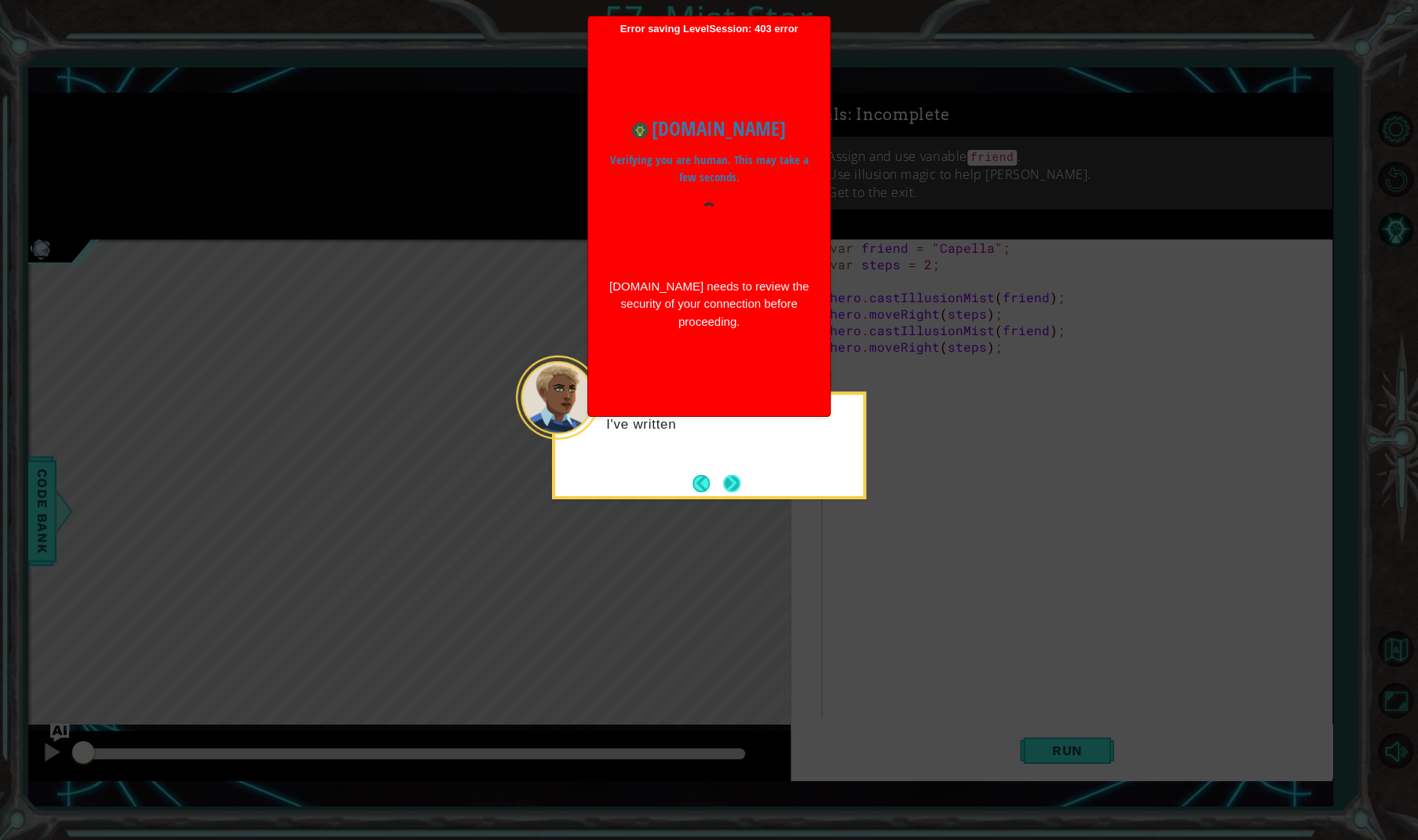
click at [728, 488] on button "Next" at bounding box center [732, 482] width 17 height 17
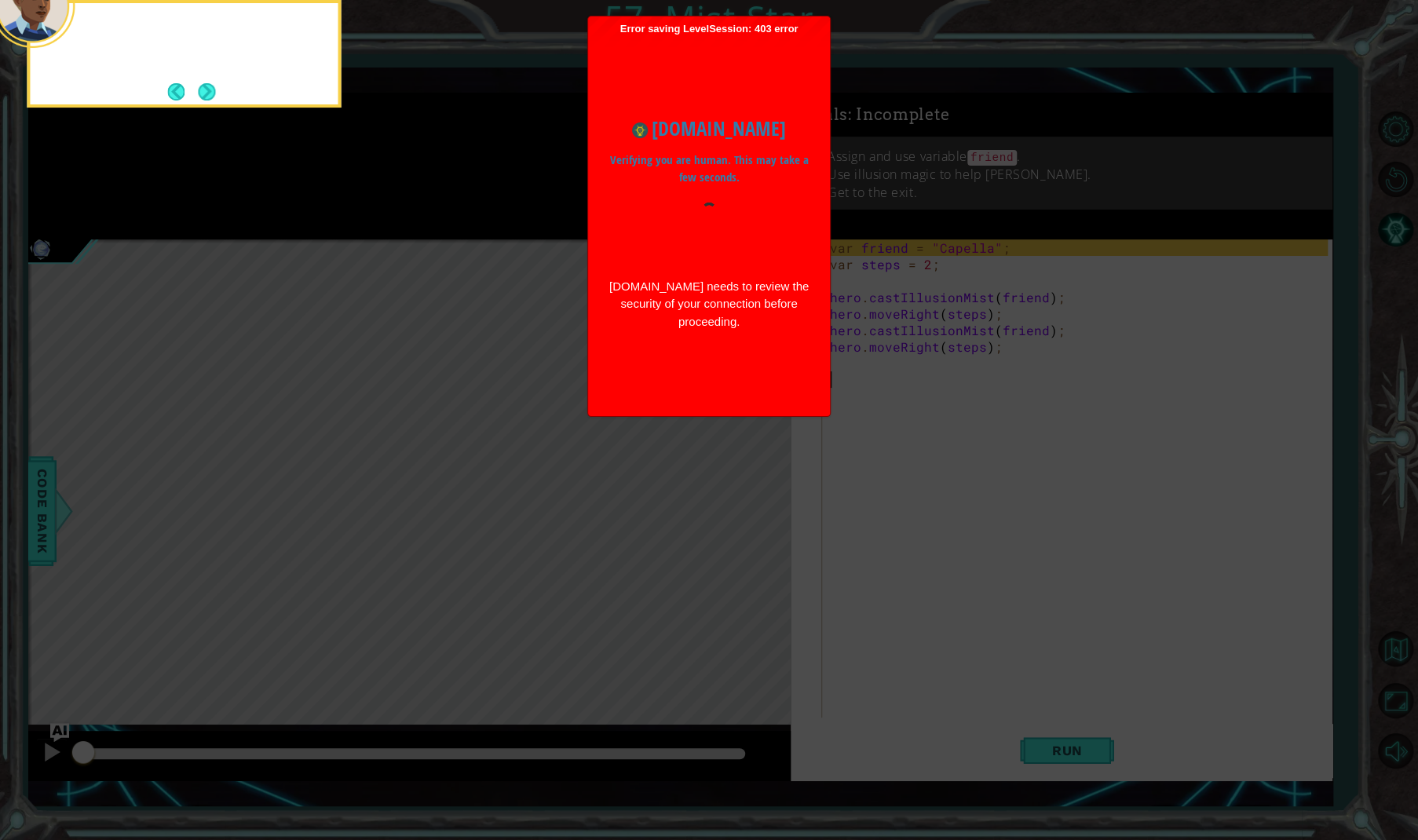
click at [728, 488] on icon at bounding box center [709, 161] width 1418 height 1358
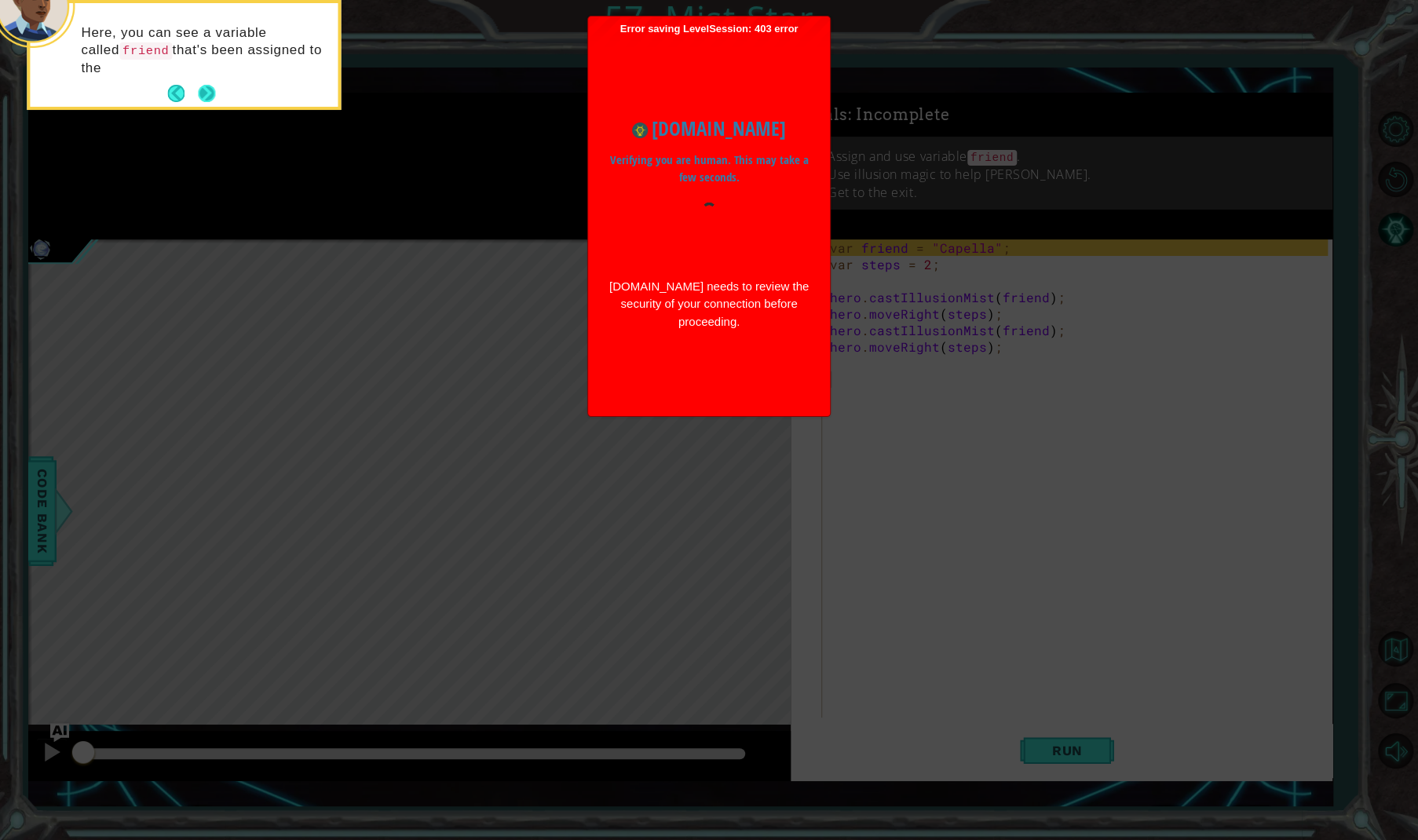
click at [198, 88] on button "Next" at bounding box center [207, 94] width 18 height 18
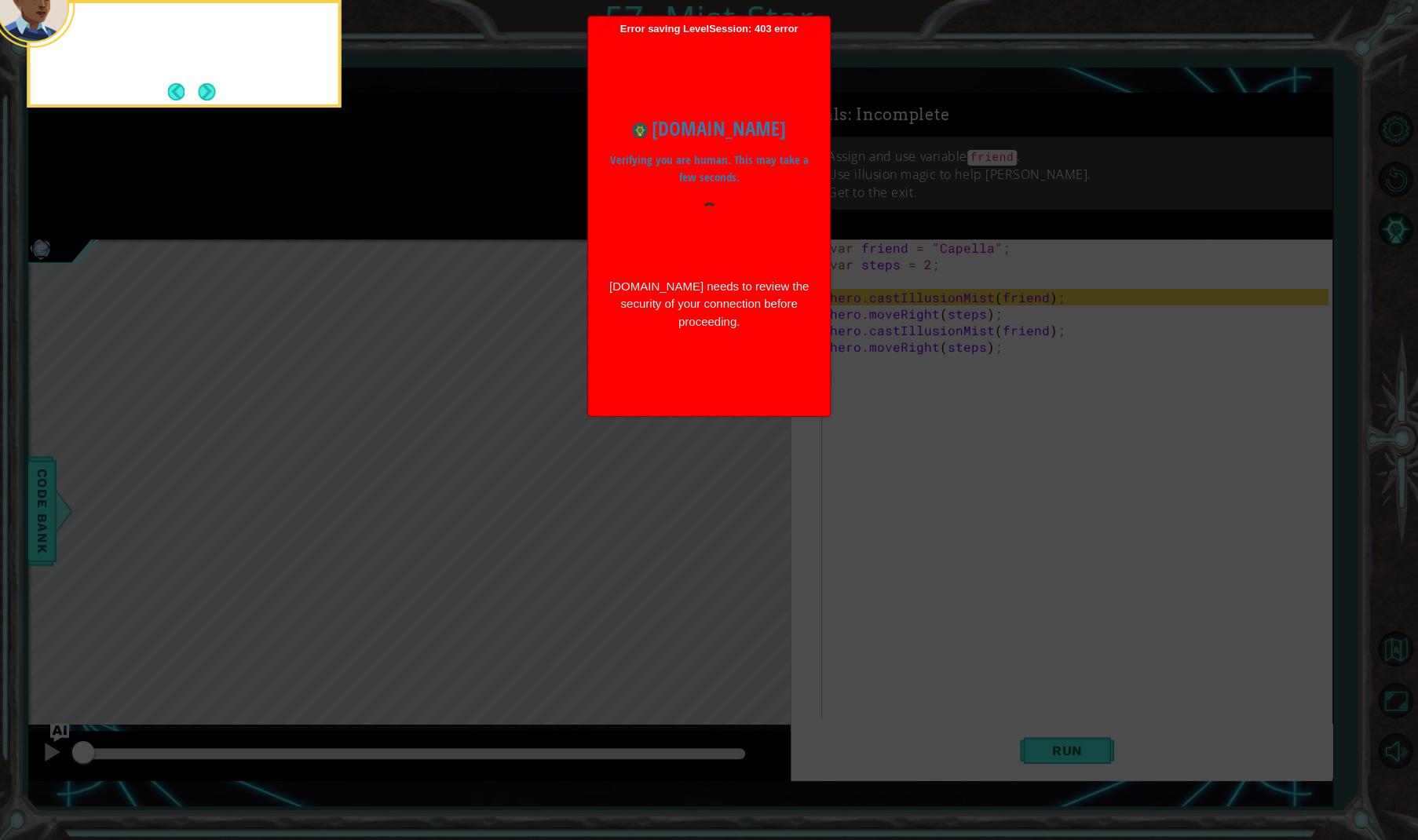
click at [198, 88] on button "Next" at bounding box center [207, 92] width 18 height 18
click at [198, 88] on body "1 ההההההההההההההההההההההההההההההההההההההההההההההההההההההההההההההההההההההההההההה…" at bounding box center [709, 420] width 1418 height 840
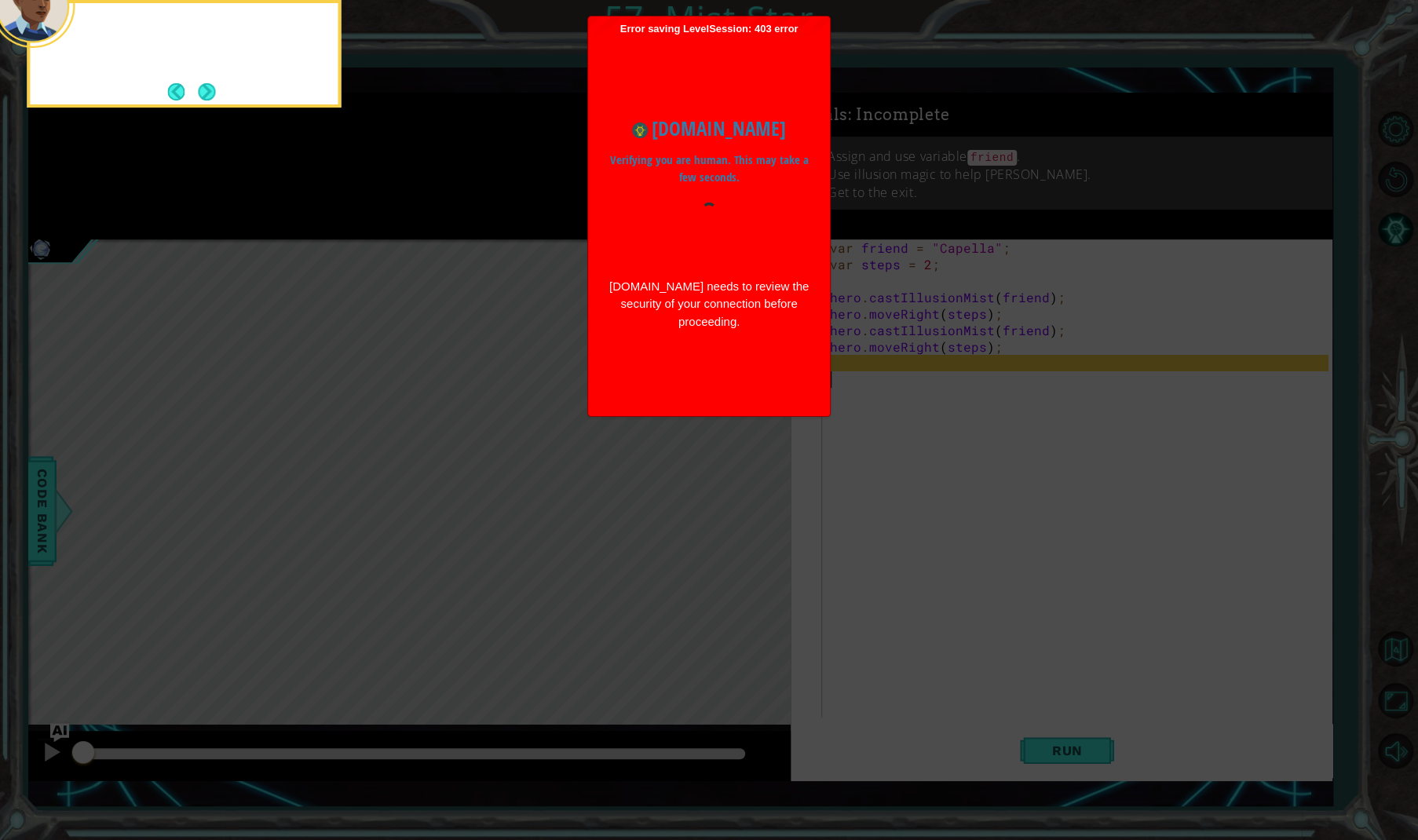
click at [198, 88] on button "Next" at bounding box center [206, 92] width 18 height 18
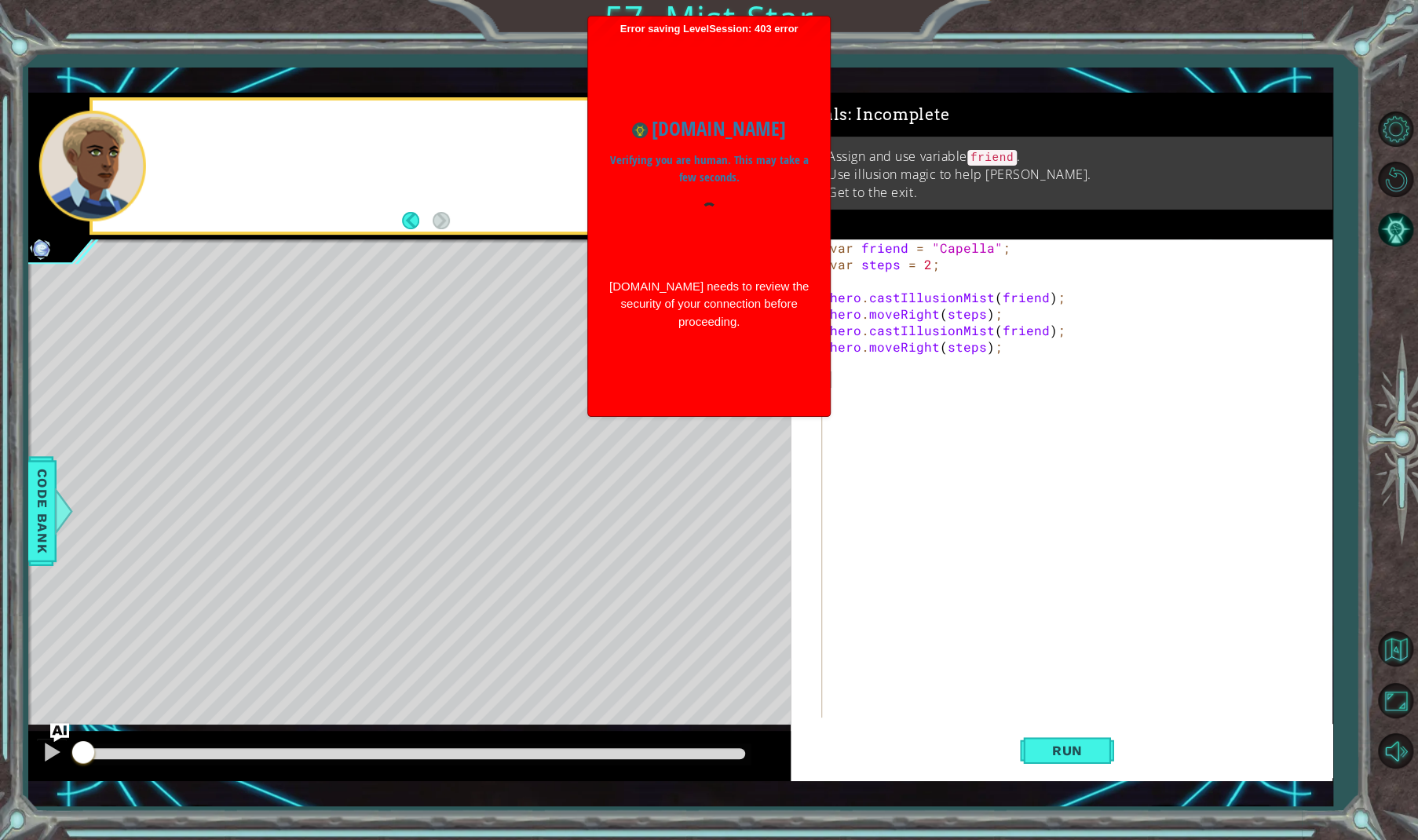
click at [198, 88] on div "1 ההההההההההההההההההההההההההההההההההההההההההההההההההההההההההההההההההההההההההההה…" at bounding box center [681, 437] width 1305 height 740
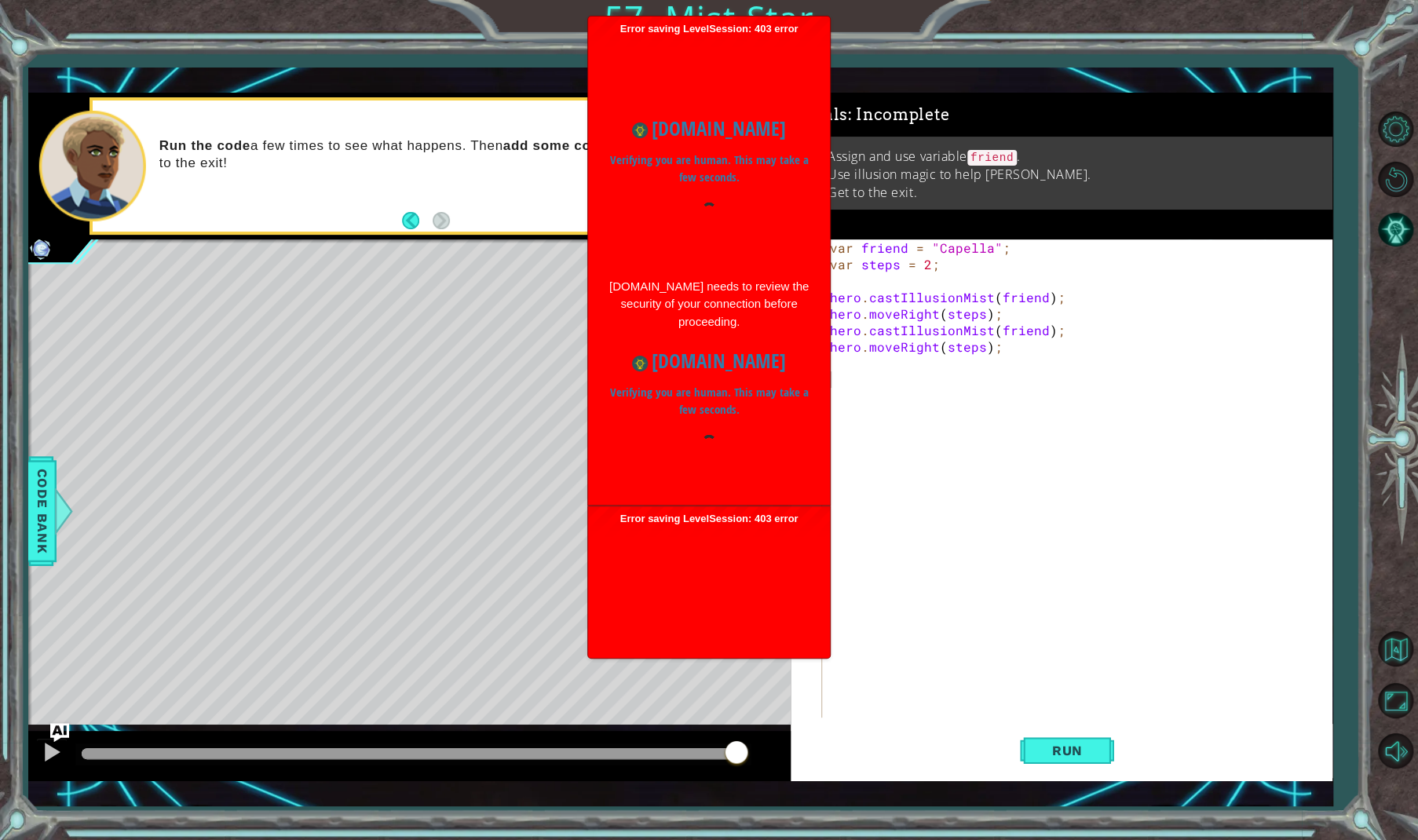
drag, startPoint x: 90, startPoint y: 747, endPoint x: 736, endPoint y: 777, distance: 646.7
click at [736, 777] on div at bounding box center [409, 756] width 763 height 51
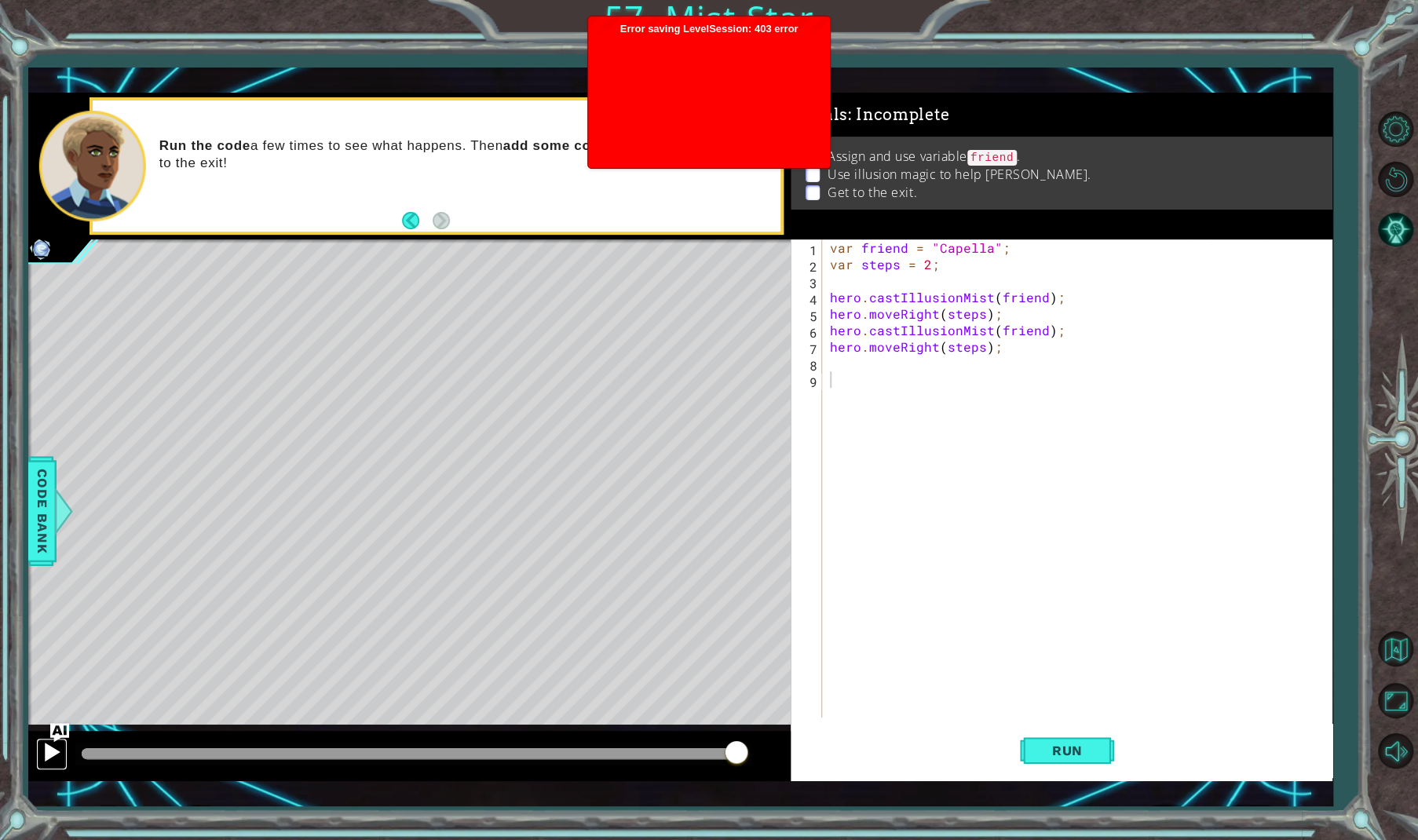
click at [52, 752] on div at bounding box center [52, 752] width 20 height 20
drag, startPoint x: 189, startPoint y: 752, endPoint x: 697, endPoint y: 755, distance: 508.0
click at [697, 755] on div at bounding box center [689, 754] width 29 height 29
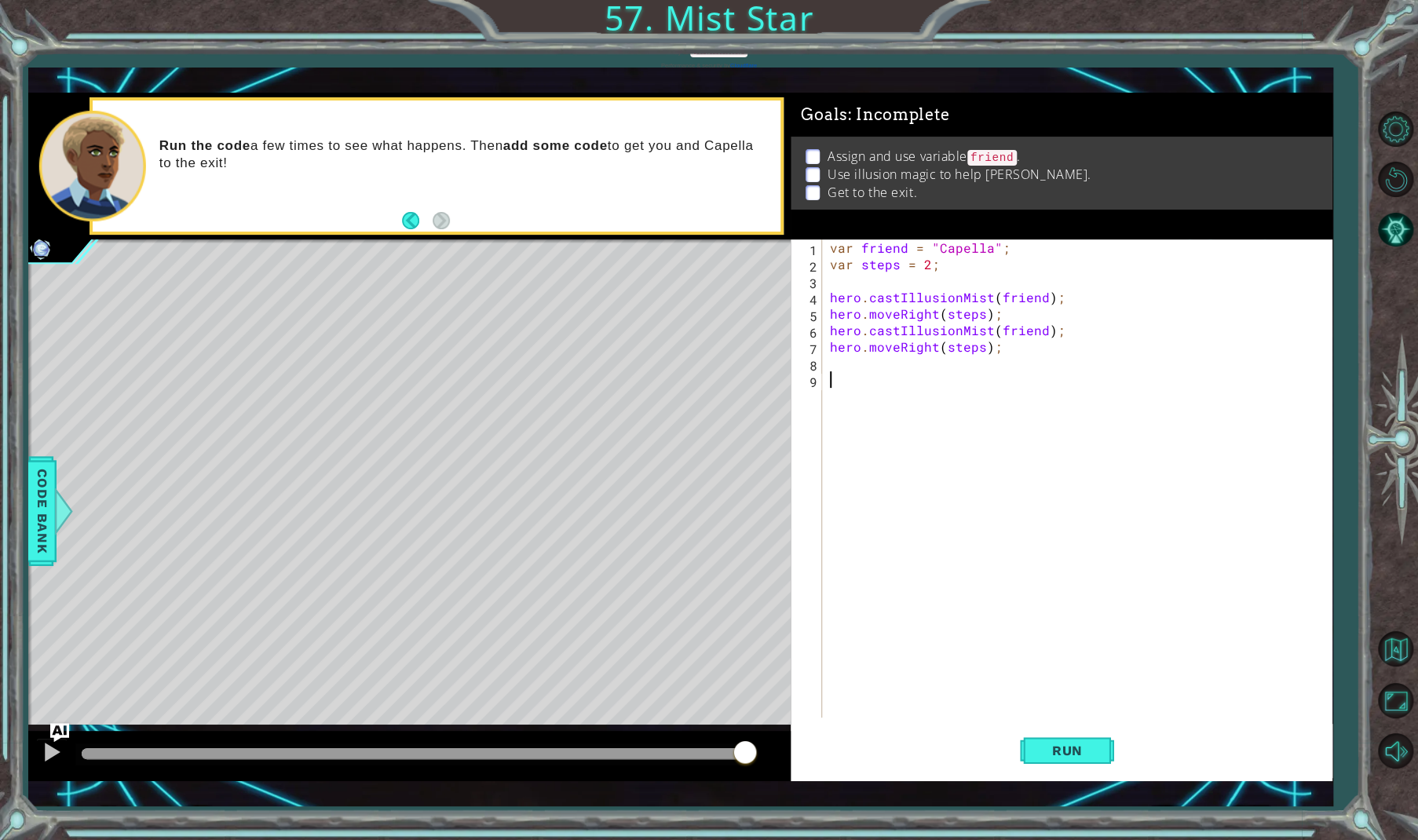
click at [920, 362] on div "var friend = "Capella" ; var steps = 2 ; hero . castIllusionMist ( friend ) ; h…" at bounding box center [1081, 495] width 508 height 512
paste textarea "hero.moveRight(steps);"
type textarea "hero.moveRight(steps);"
click at [1090, 742] on button "Run" at bounding box center [1067, 751] width 94 height 54
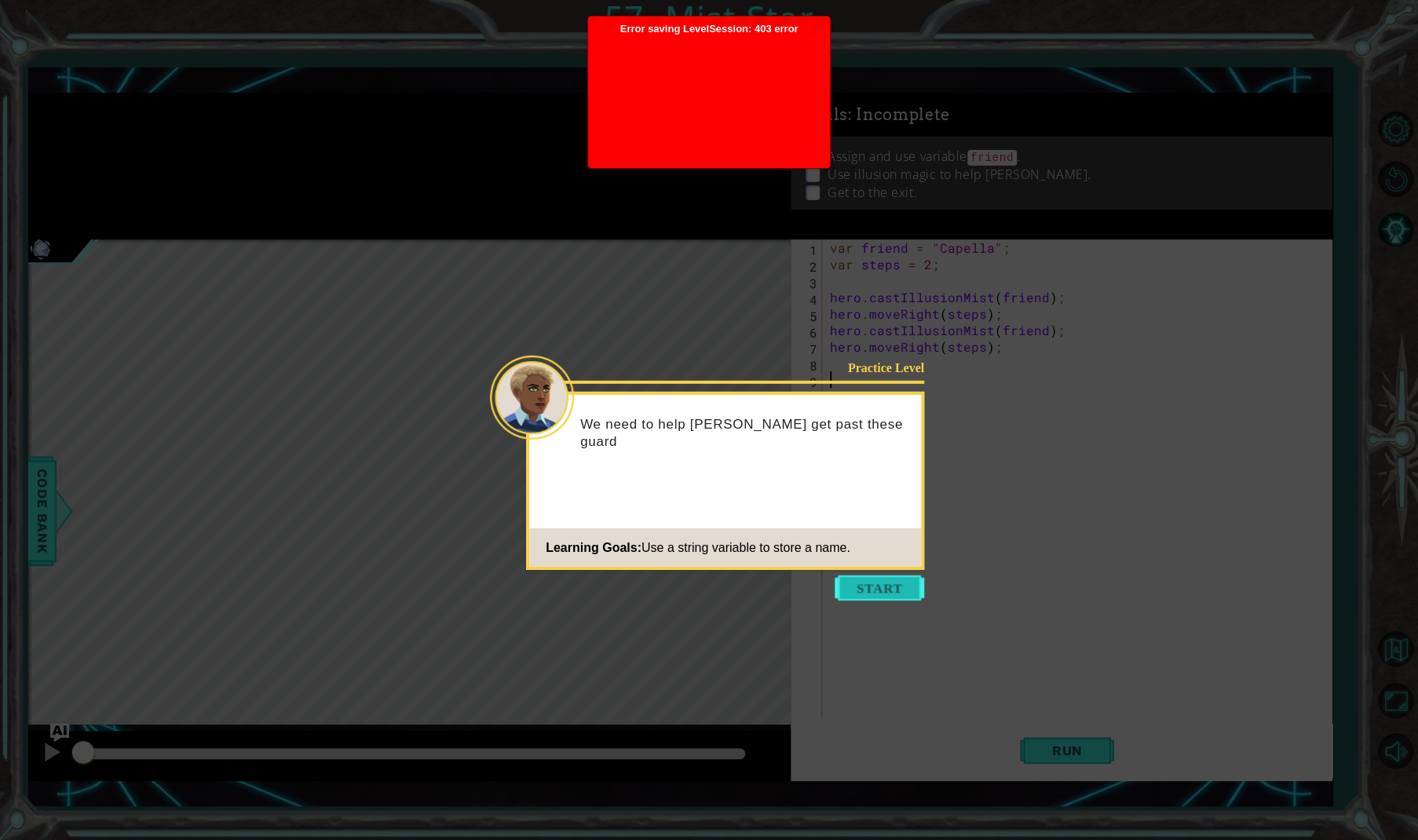
click at [853, 597] on button "Start" at bounding box center [879, 588] width 89 height 25
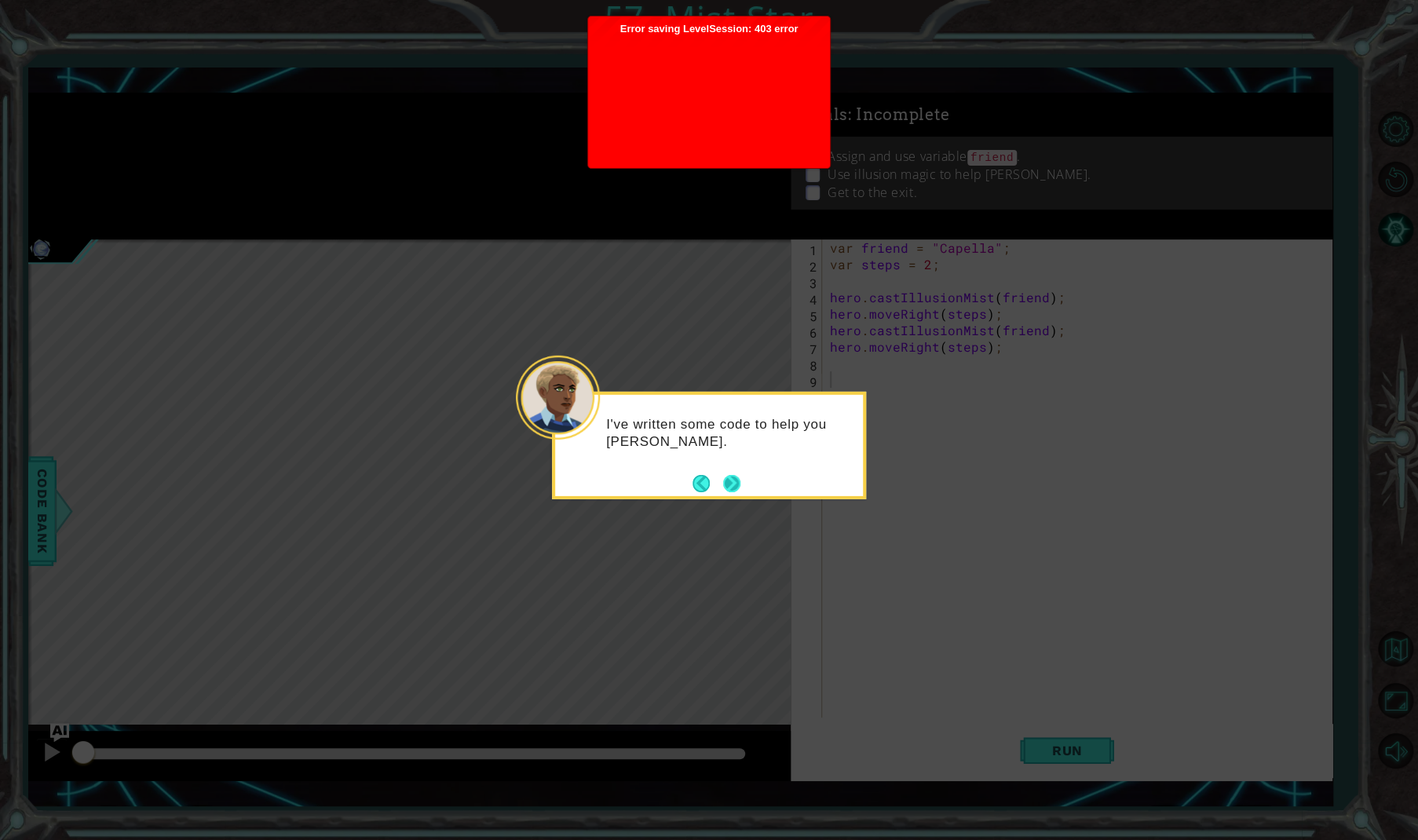
click at [735, 471] on footer at bounding box center [717, 483] width 48 height 24
click at [738, 474] on button "Next" at bounding box center [732, 482] width 27 height 27
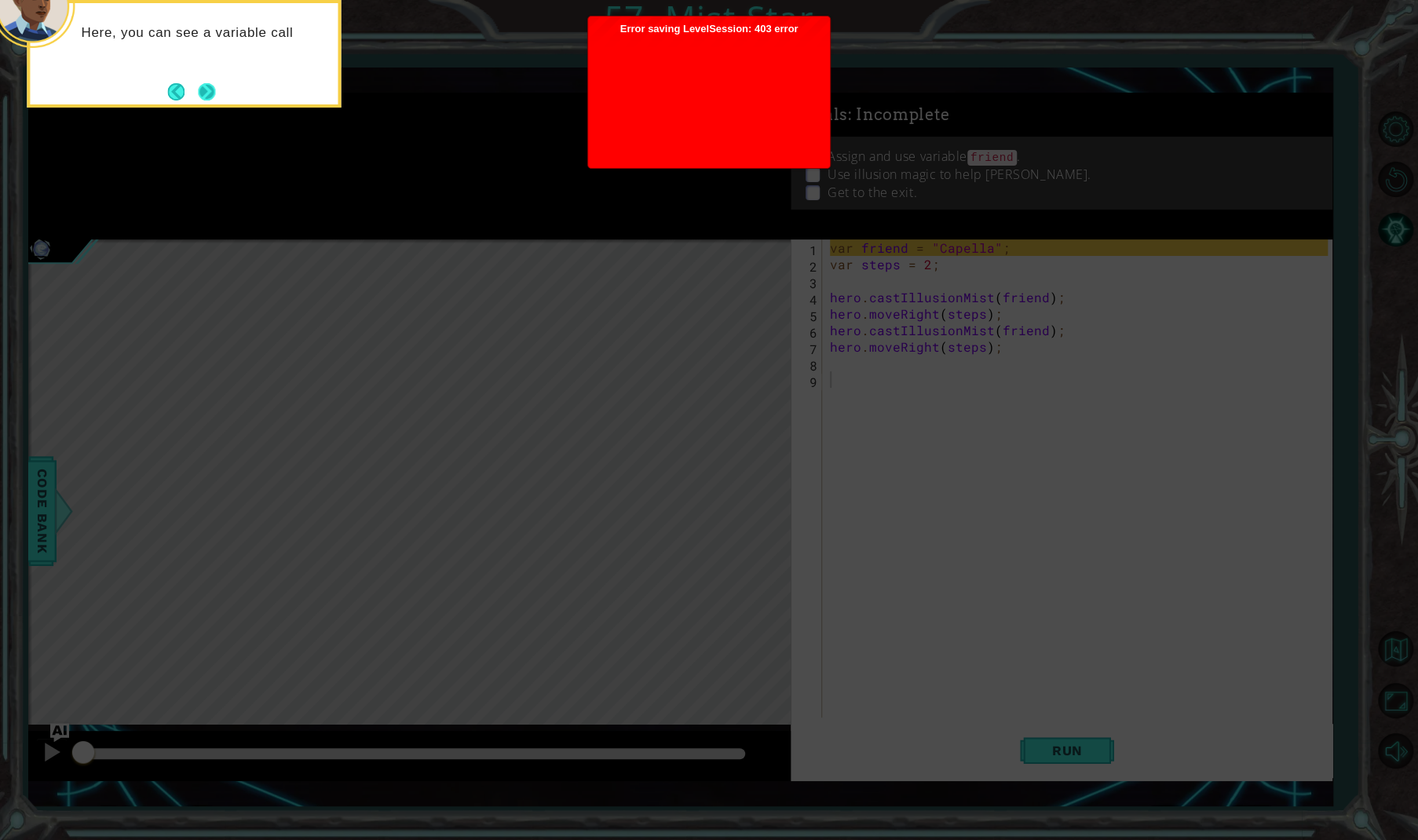
click at [203, 89] on button "Next" at bounding box center [207, 92] width 29 height 29
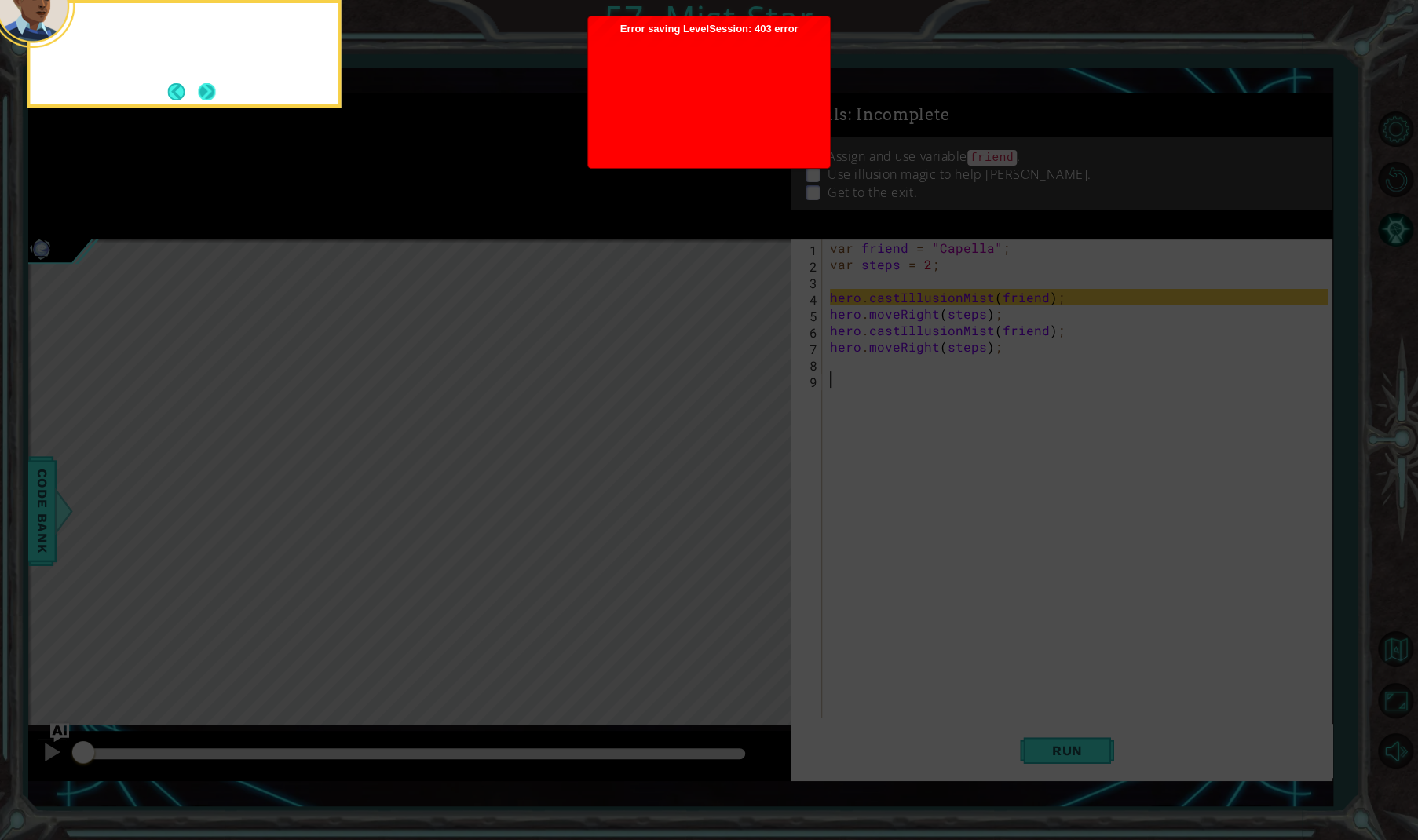
click at [206, 93] on button "Next" at bounding box center [207, 91] width 26 height 26
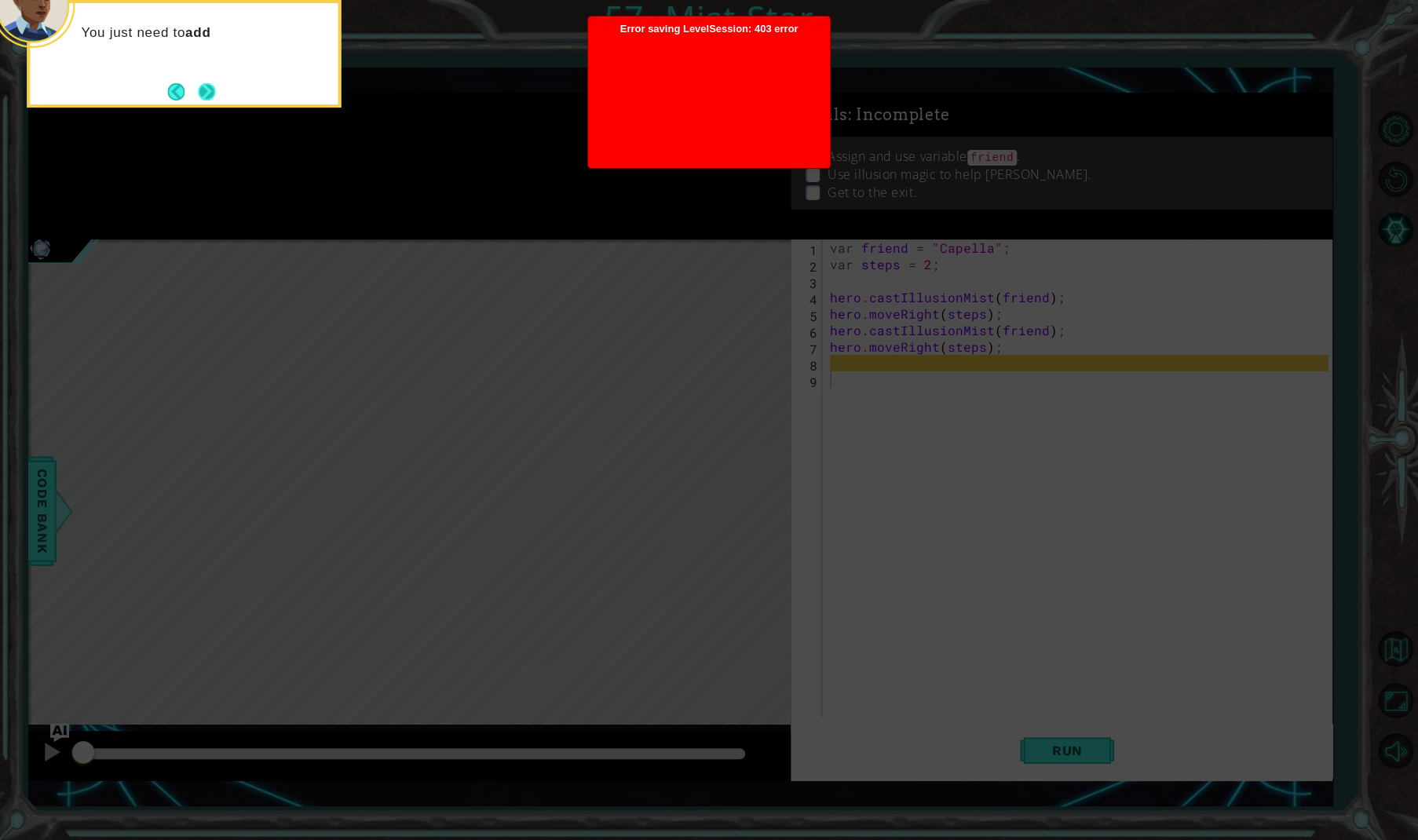
click at [211, 98] on button "Next" at bounding box center [207, 92] width 20 height 20
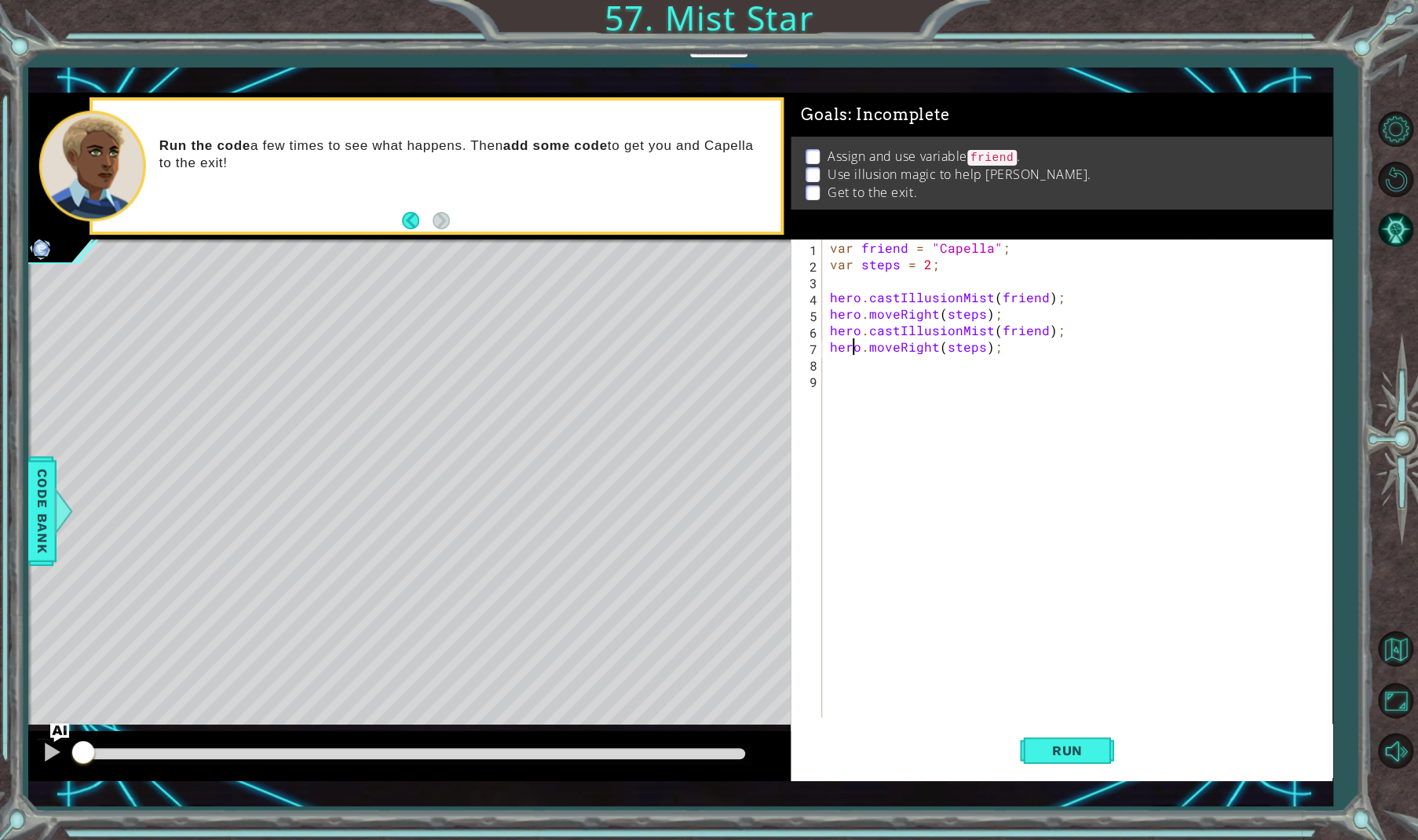
click at [852, 354] on div "var friend = "Capella" ; var steps = 2 ; hero . castIllusionMist ( friend ) ; h…" at bounding box center [1081, 495] width 508 height 512
type textarea "hero.moveRight(steps);"
click at [831, 365] on div "var friend = "Capella" ; var steps = 2 ; hero . castIllusionMist ( friend ) ; h…" at bounding box center [1081, 495] width 508 height 512
paste textarea "hero.moveRight(steps);"
type textarea "hero.moveRight(steps);"
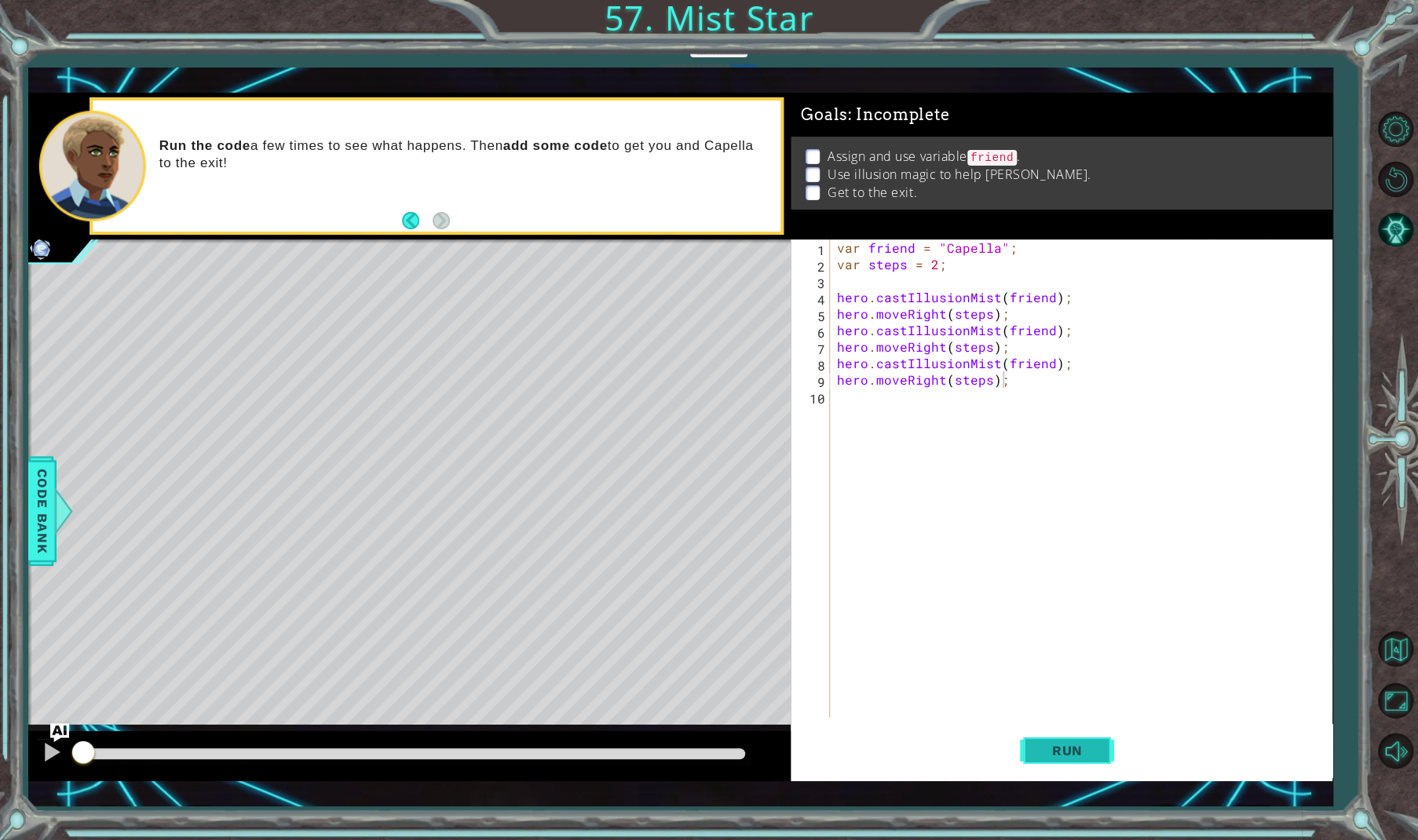
click at [1066, 758] on span "Run" at bounding box center [1066, 750] width 62 height 16
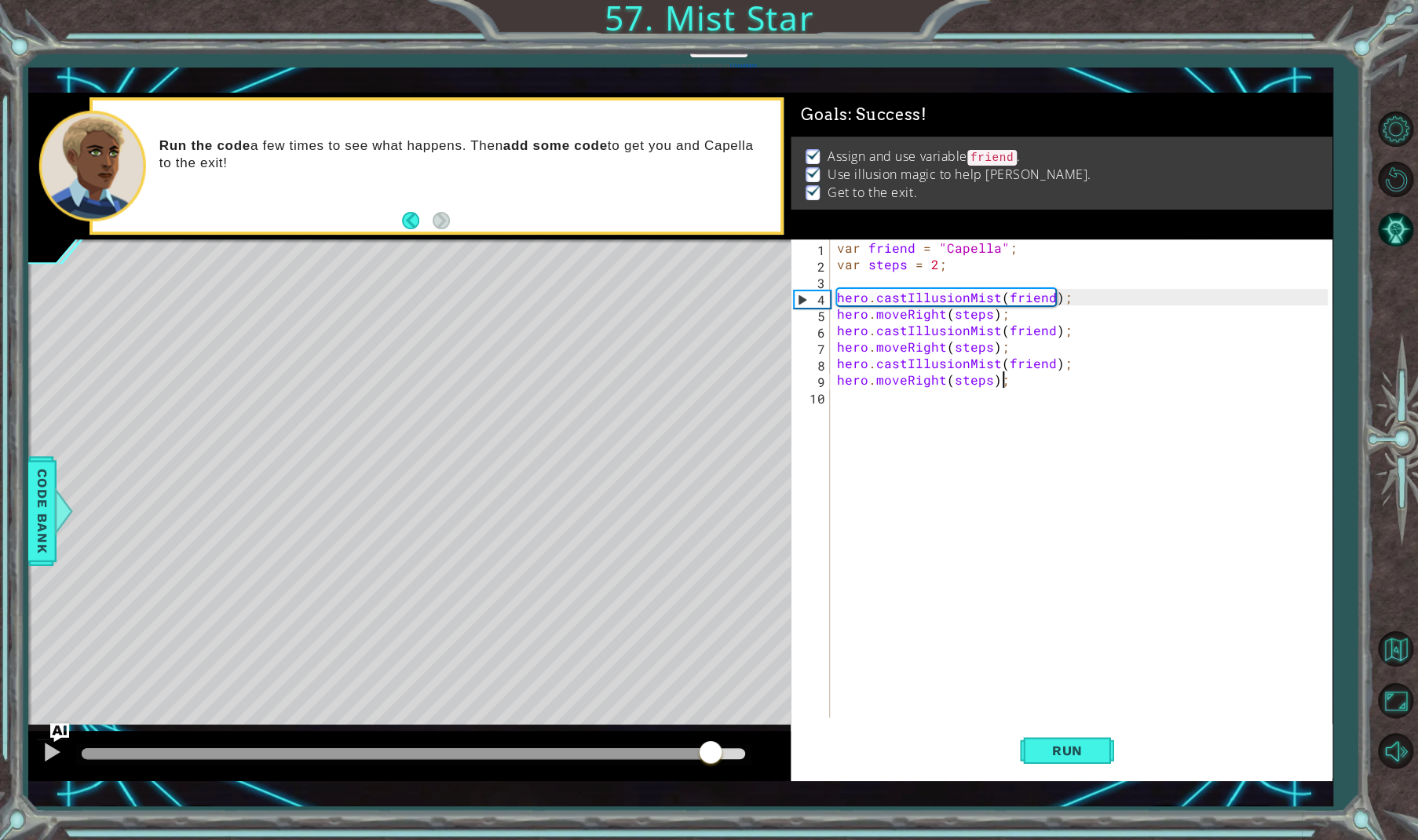
click at [709, 755] on div at bounding box center [413, 754] width 663 height 11
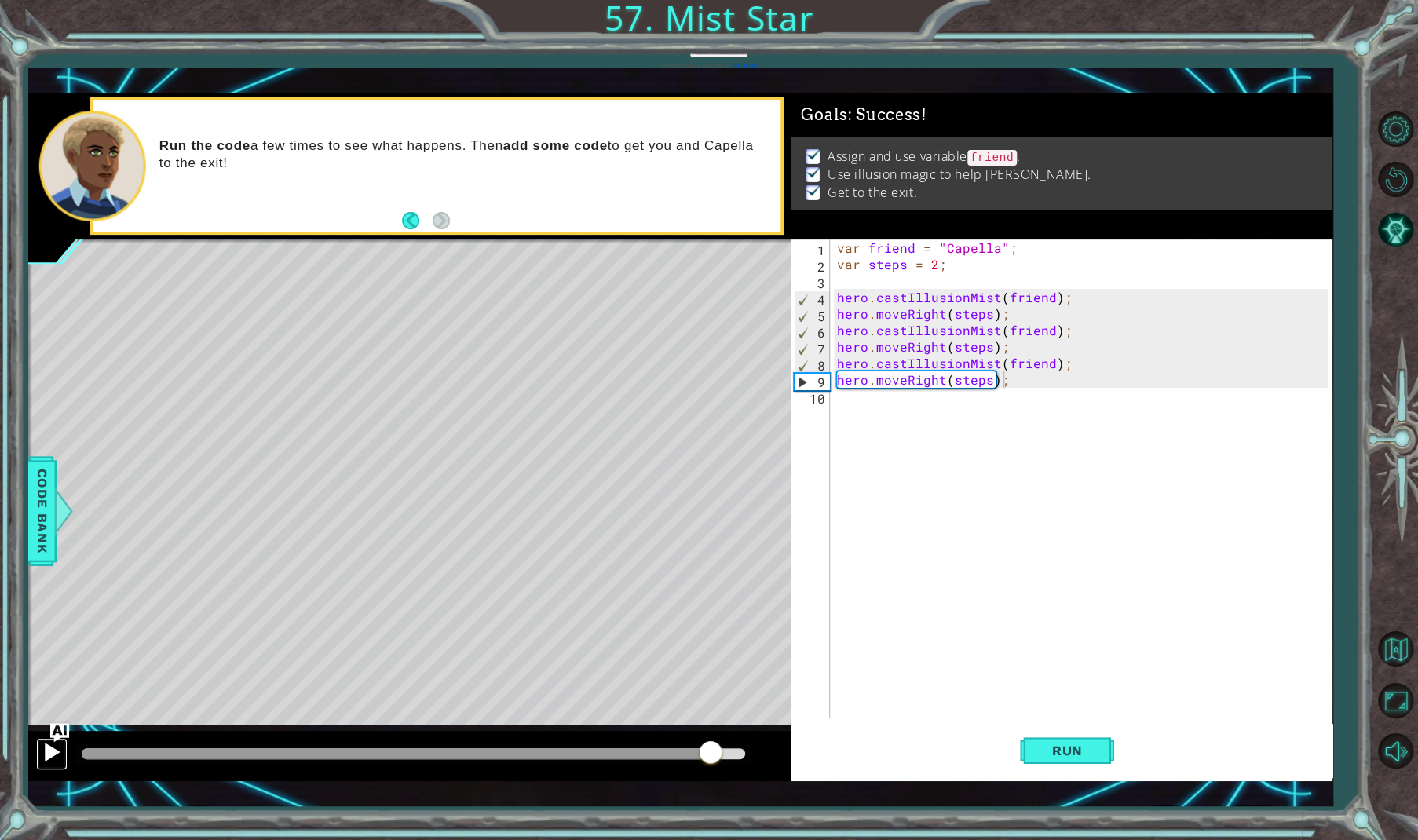
click at [53, 744] on div at bounding box center [52, 752] width 20 height 20
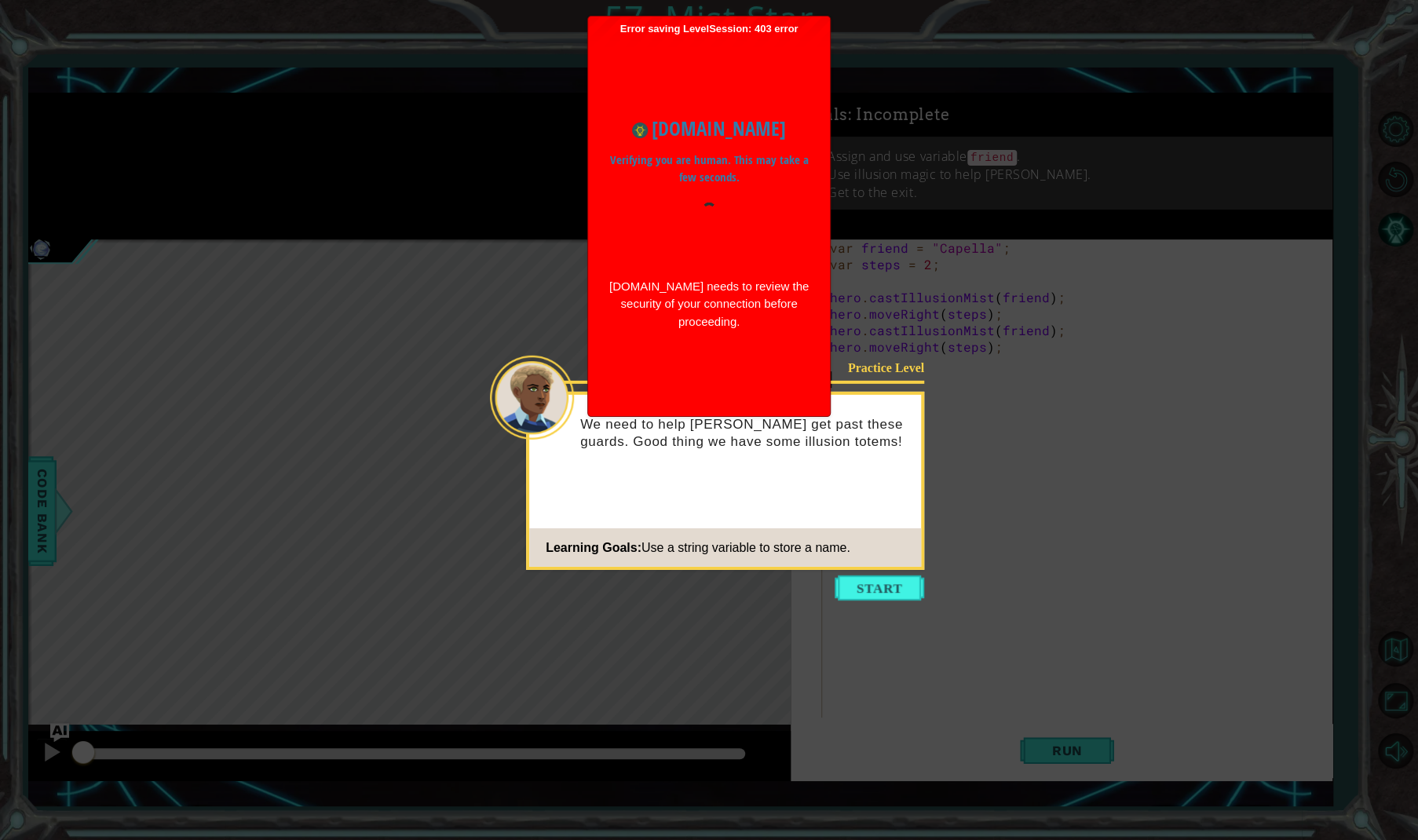
click at [29, 383] on icon at bounding box center [709, 420] width 1418 height 840
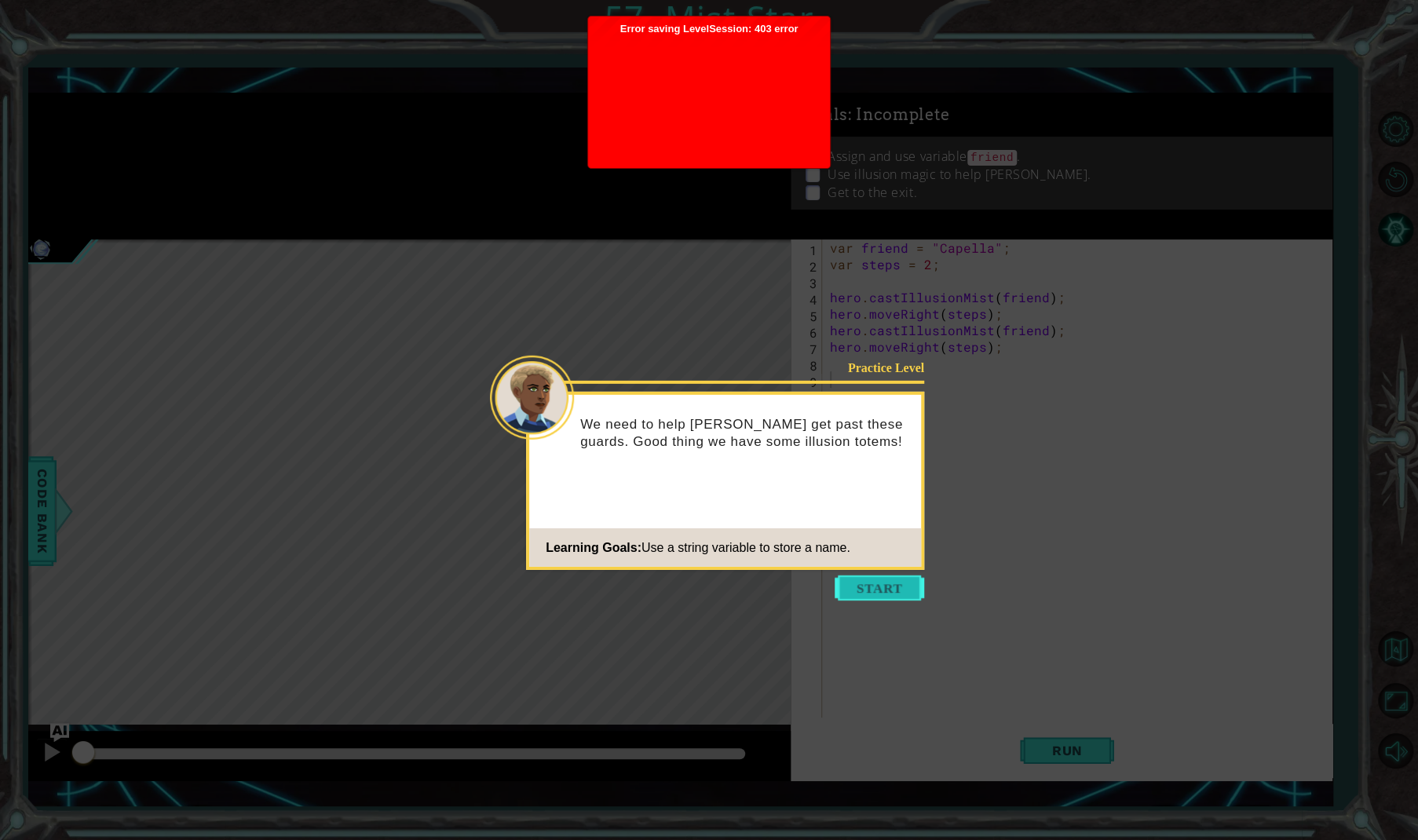
click at [886, 589] on button "Start" at bounding box center [879, 588] width 89 height 25
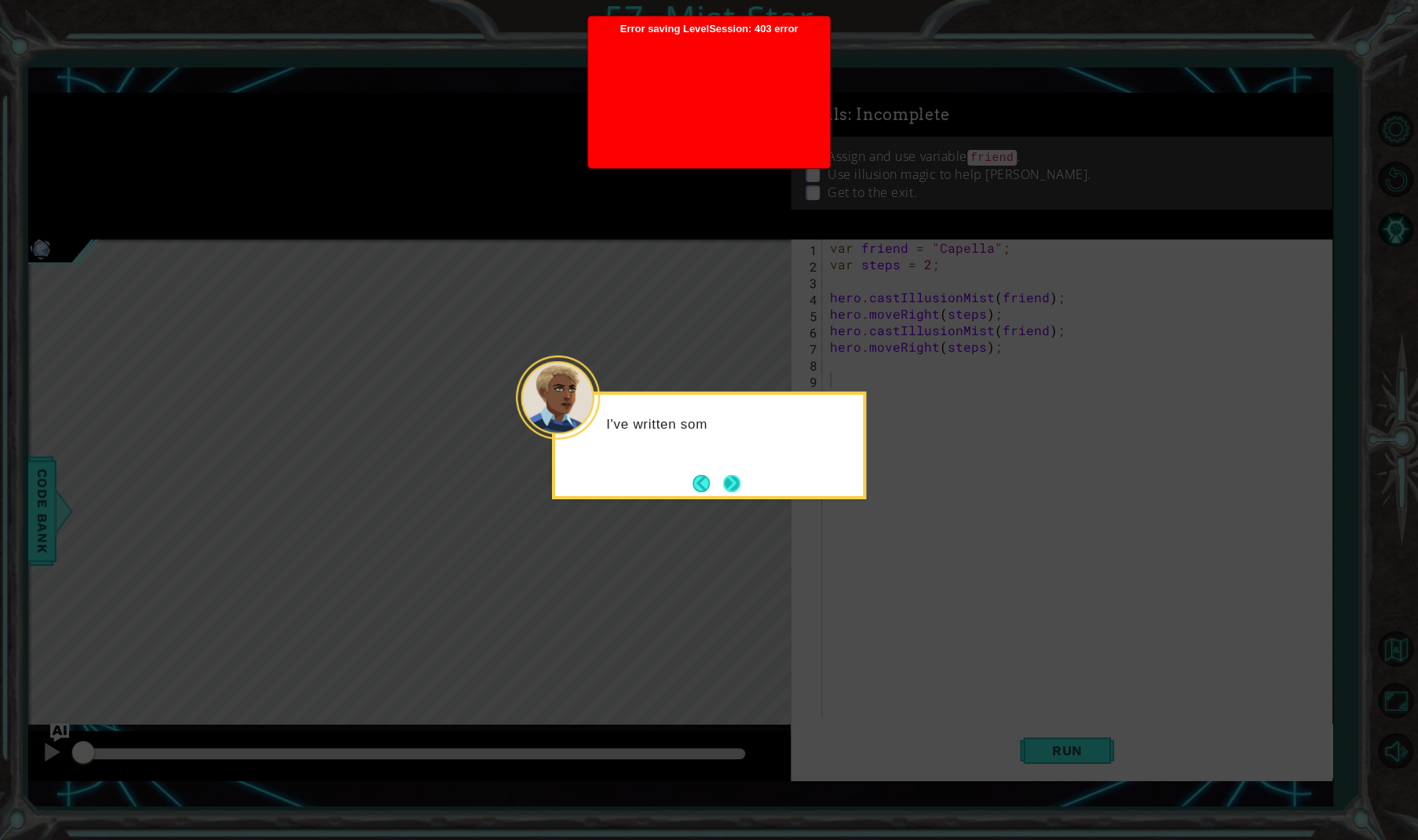
click at [728, 485] on button "Next" at bounding box center [732, 483] width 18 height 18
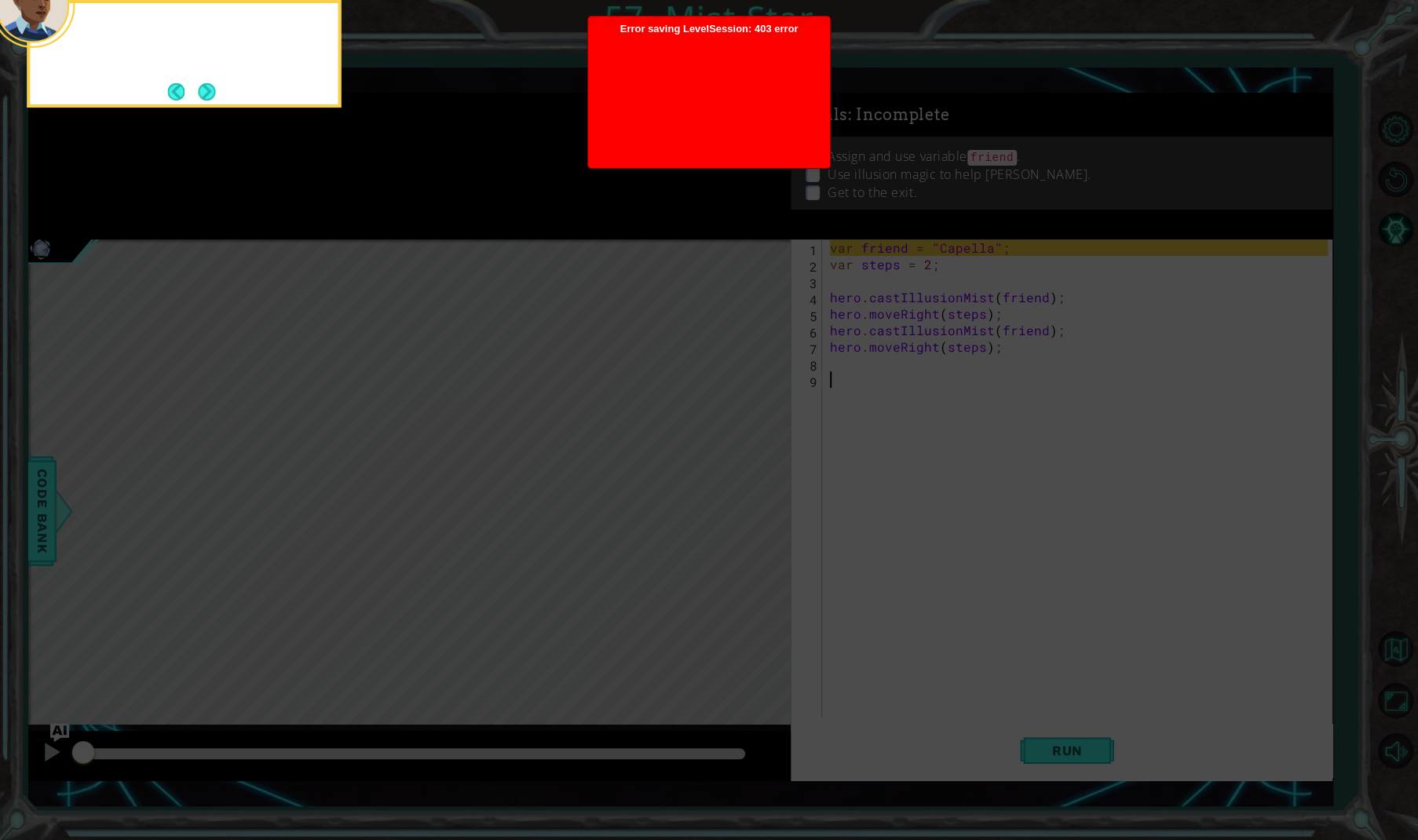
click at [728, 485] on icon at bounding box center [709, 161] width 1418 height 1358
click at [207, 92] on button "Next" at bounding box center [207, 92] width 18 height 18
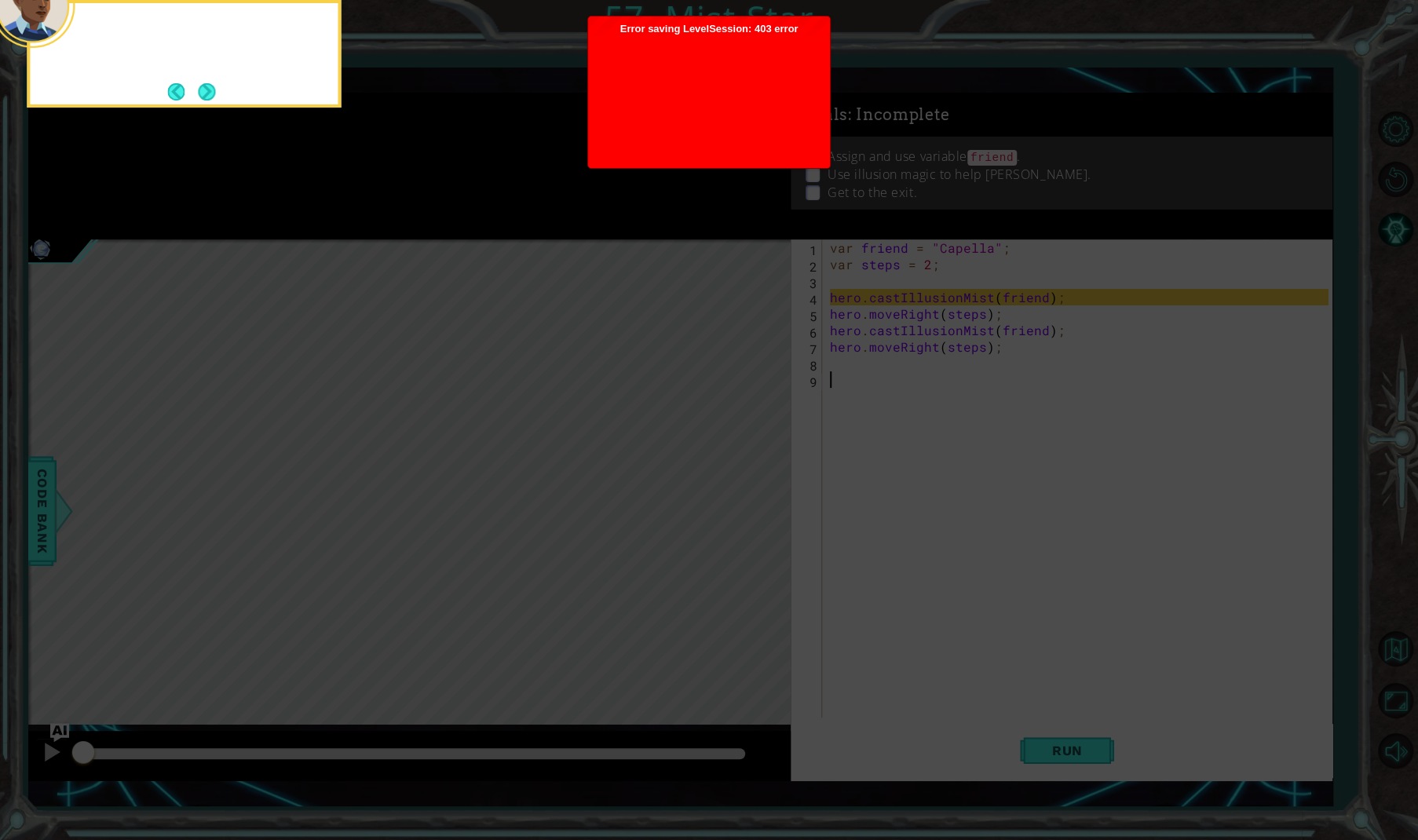
click at [207, 92] on button "Next" at bounding box center [206, 92] width 18 height 18
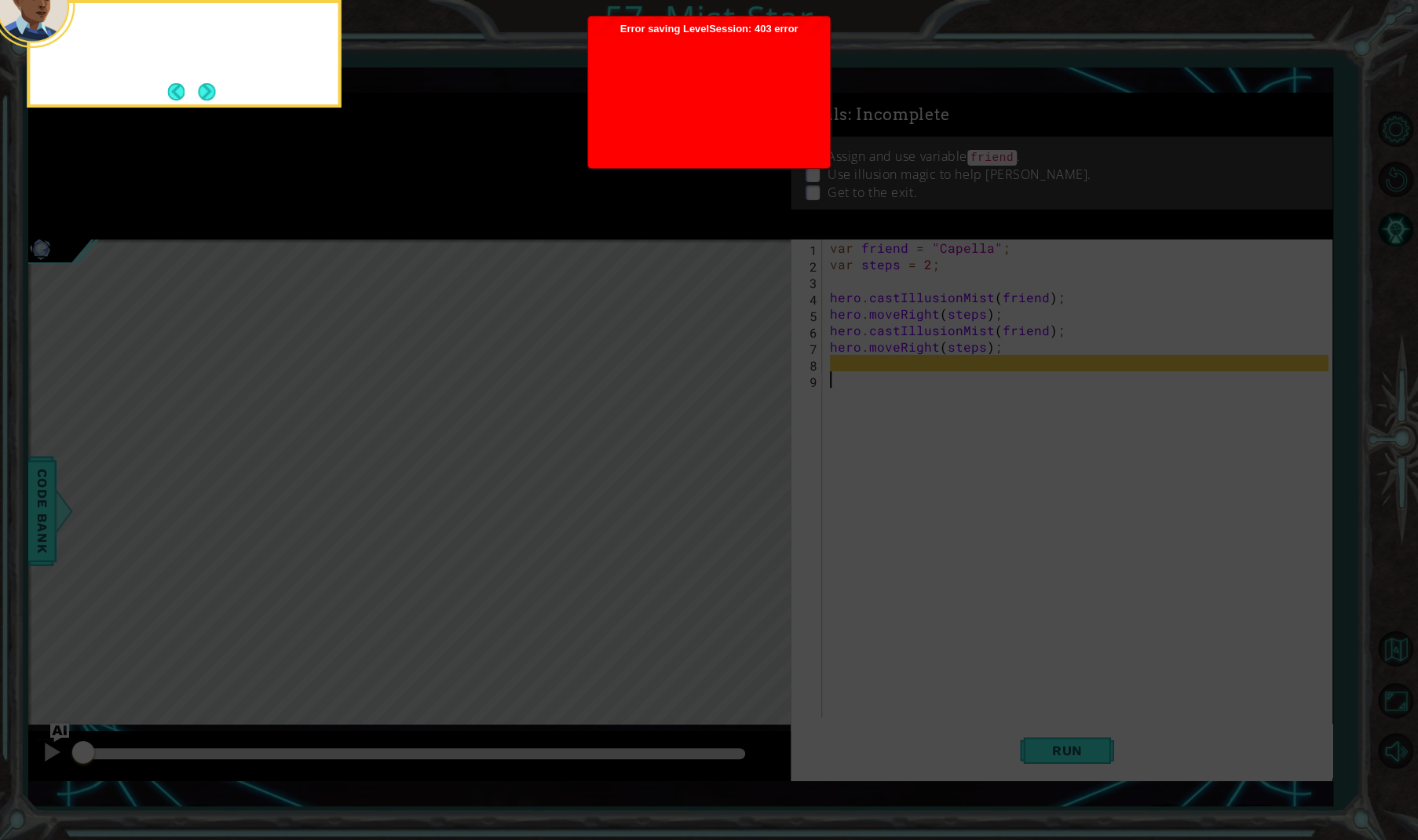
click at [207, 92] on button "Next" at bounding box center [207, 92] width 18 height 18
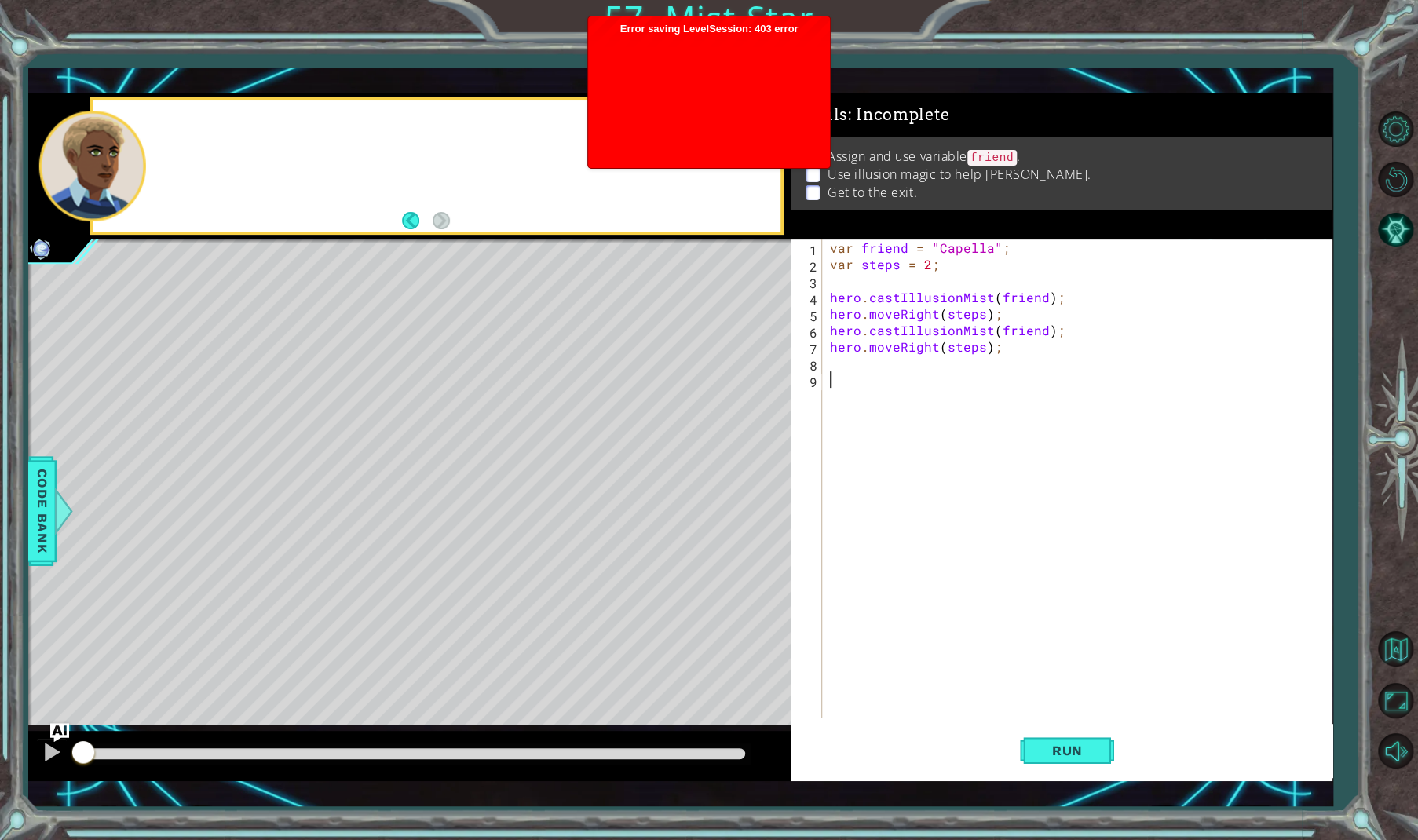
click at [207, 93] on div at bounding box center [409, 167] width 763 height 147
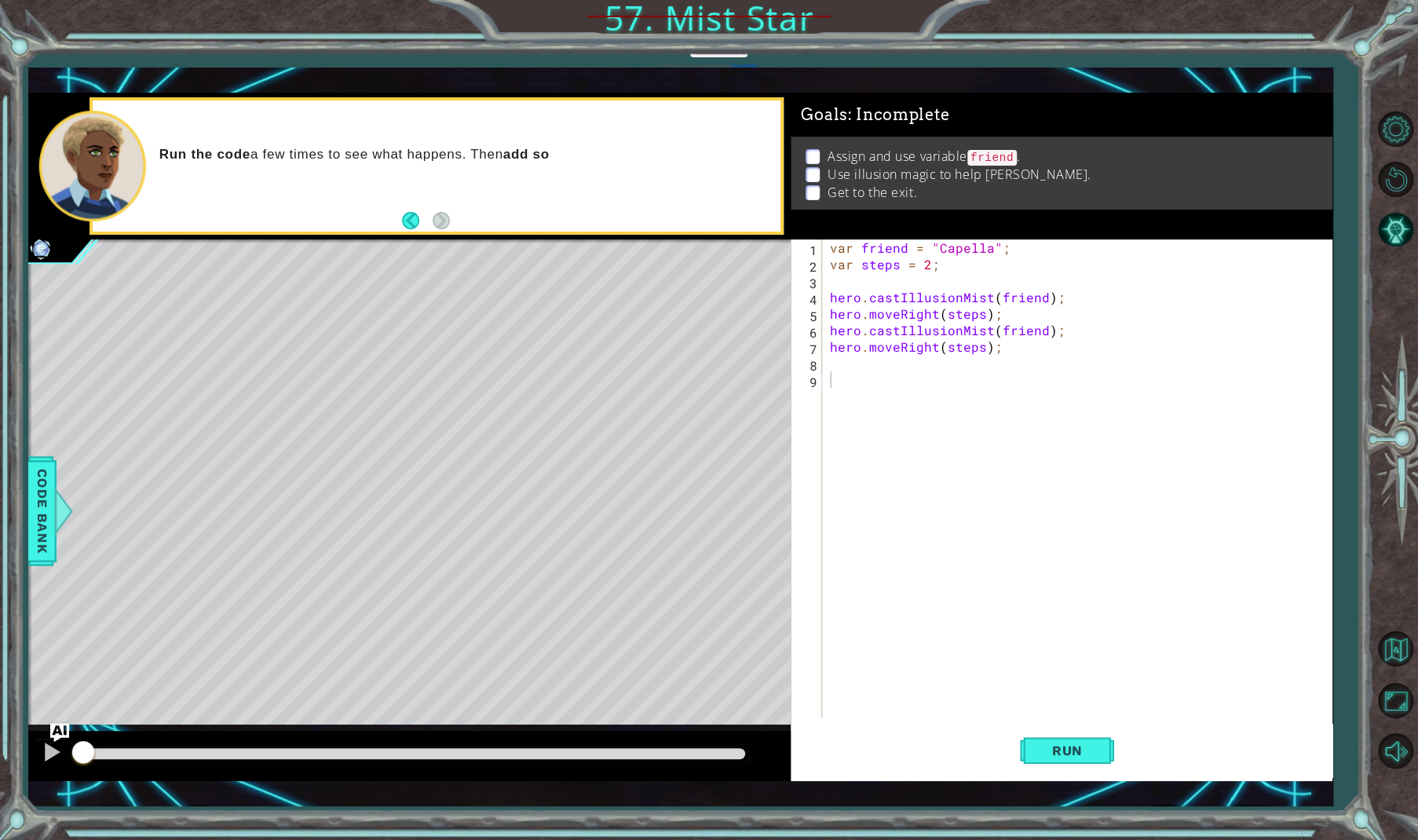
click at [842, 365] on div "var friend = "Capella" ; var steps = 2 ; hero . castIllusionMist ( friend ) ; h…" at bounding box center [1081, 495] width 508 height 512
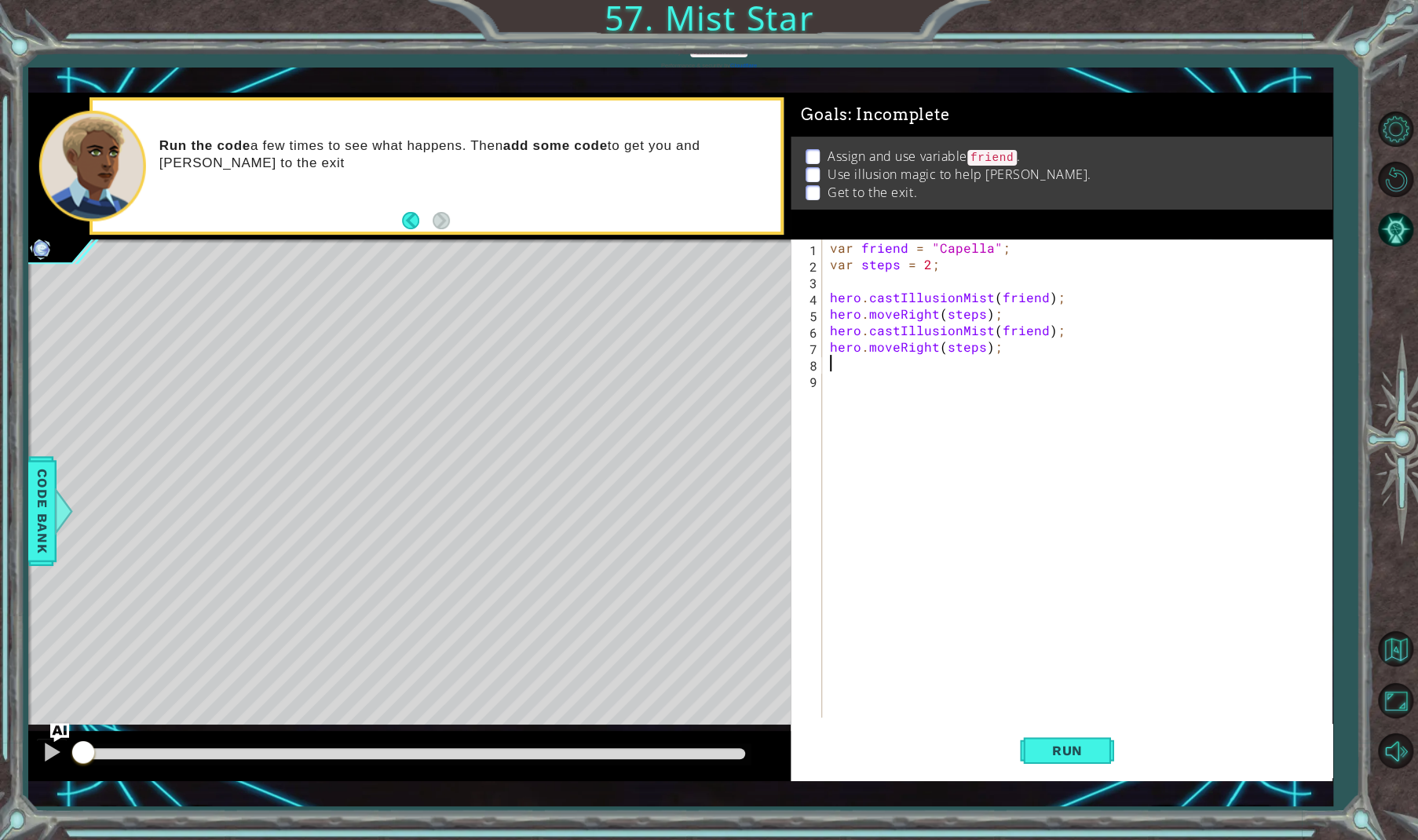
paste textarea "hero.moveRight(steps);"
type textarea "hero.moveRight(steps);"
click at [1068, 758] on span "Run" at bounding box center [1066, 750] width 62 height 16
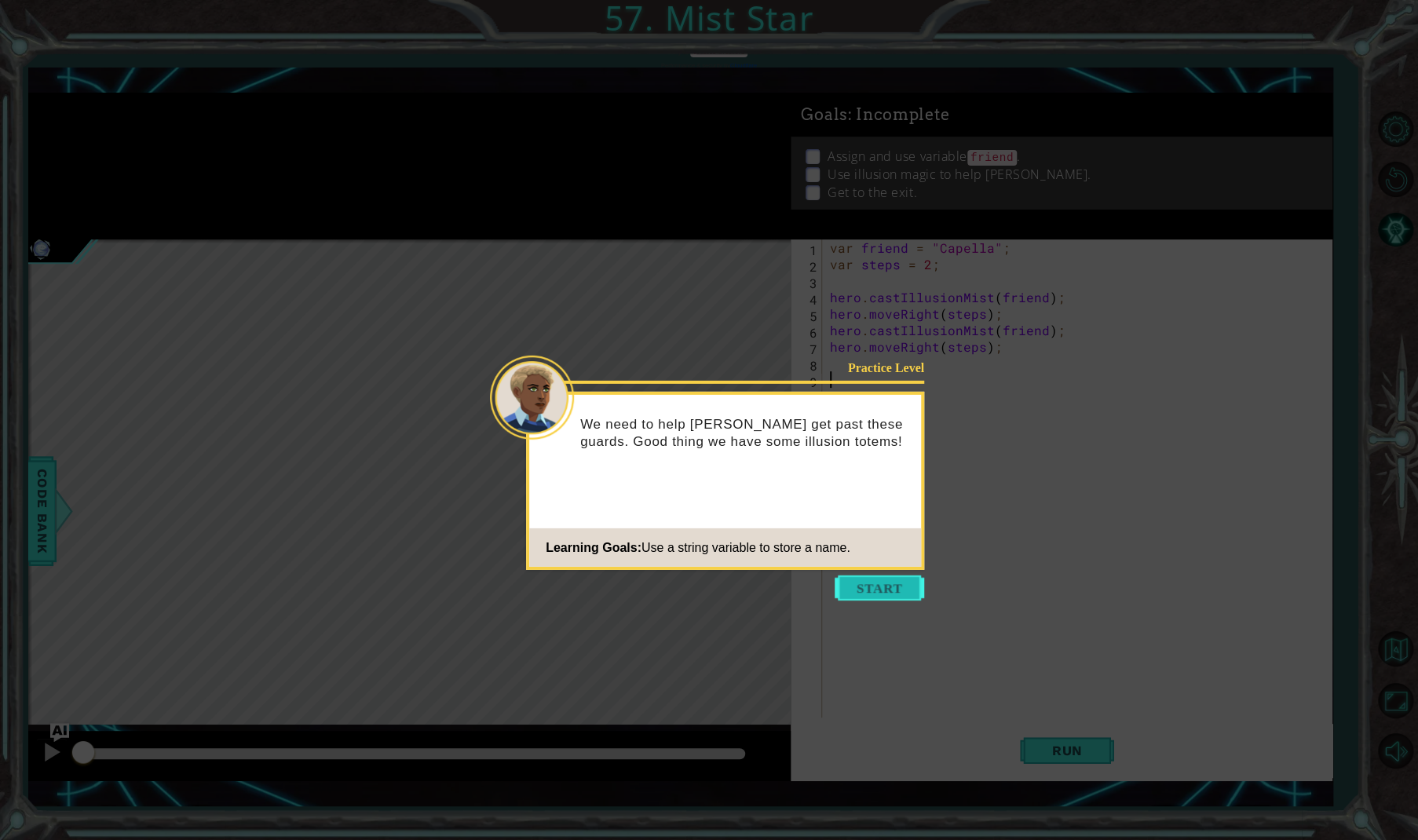
click at [859, 588] on button "Start" at bounding box center [879, 588] width 89 height 25
click at [847, 581] on button "Start" at bounding box center [879, 588] width 89 height 25
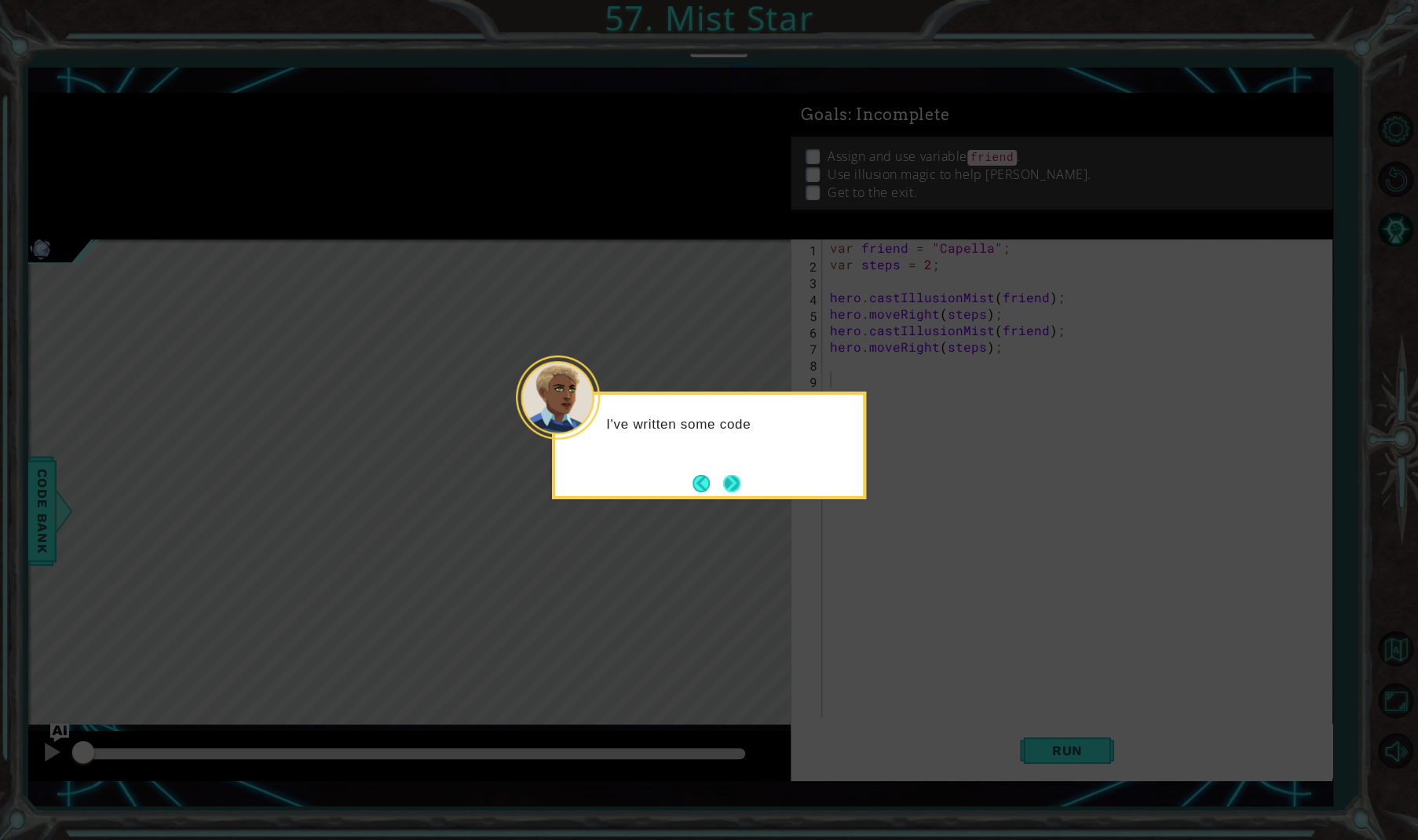
click at [728, 485] on button "Next" at bounding box center [732, 483] width 26 height 26
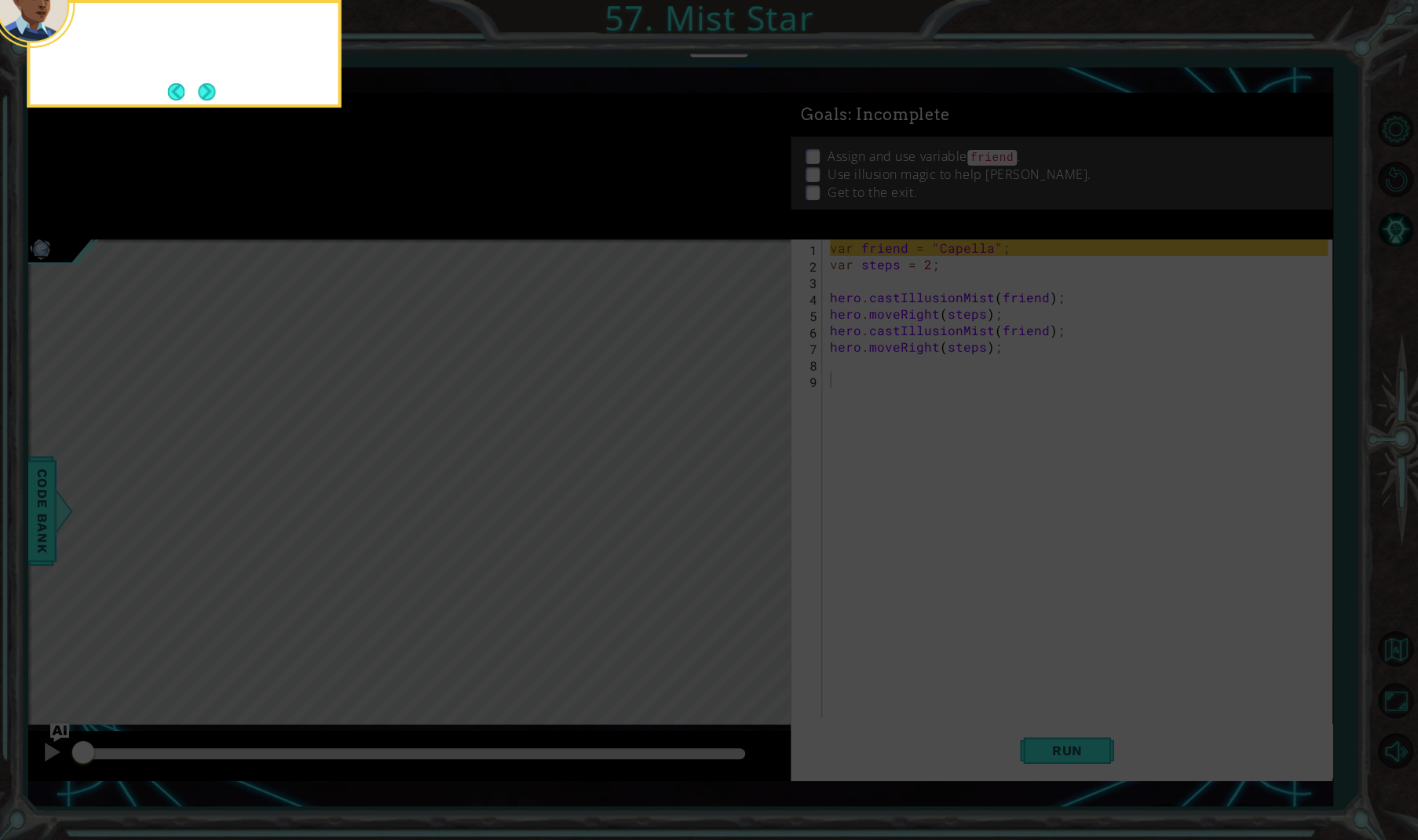
click at [728, 485] on icon at bounding box center [709, 161] width 1418 height 1358
click at [199, 85] on button "Next" at bounding box center [206, 91] width 19 height 19
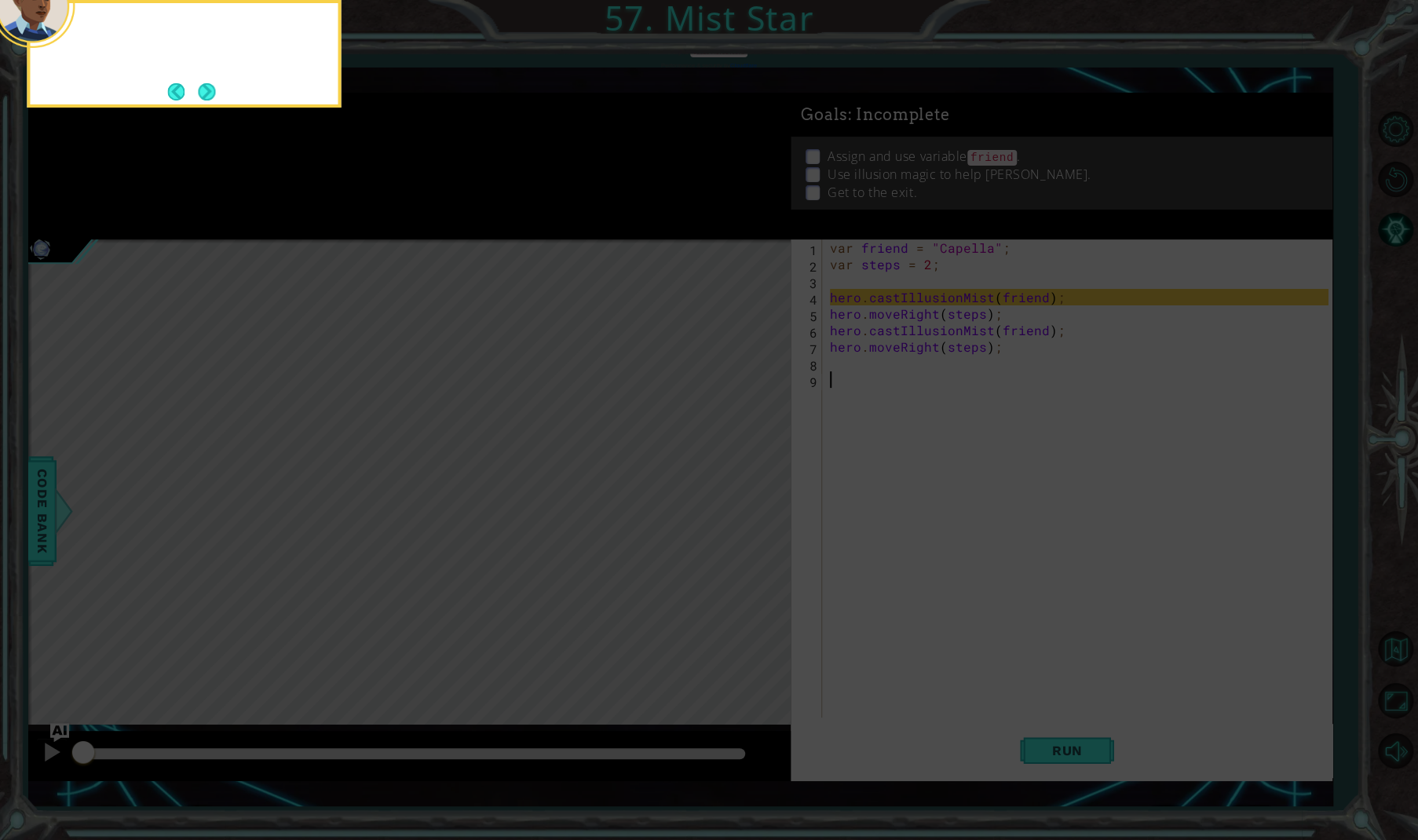
click at [199, 85] on button "Next" at bounding box center [206, 92] width 18 height 18
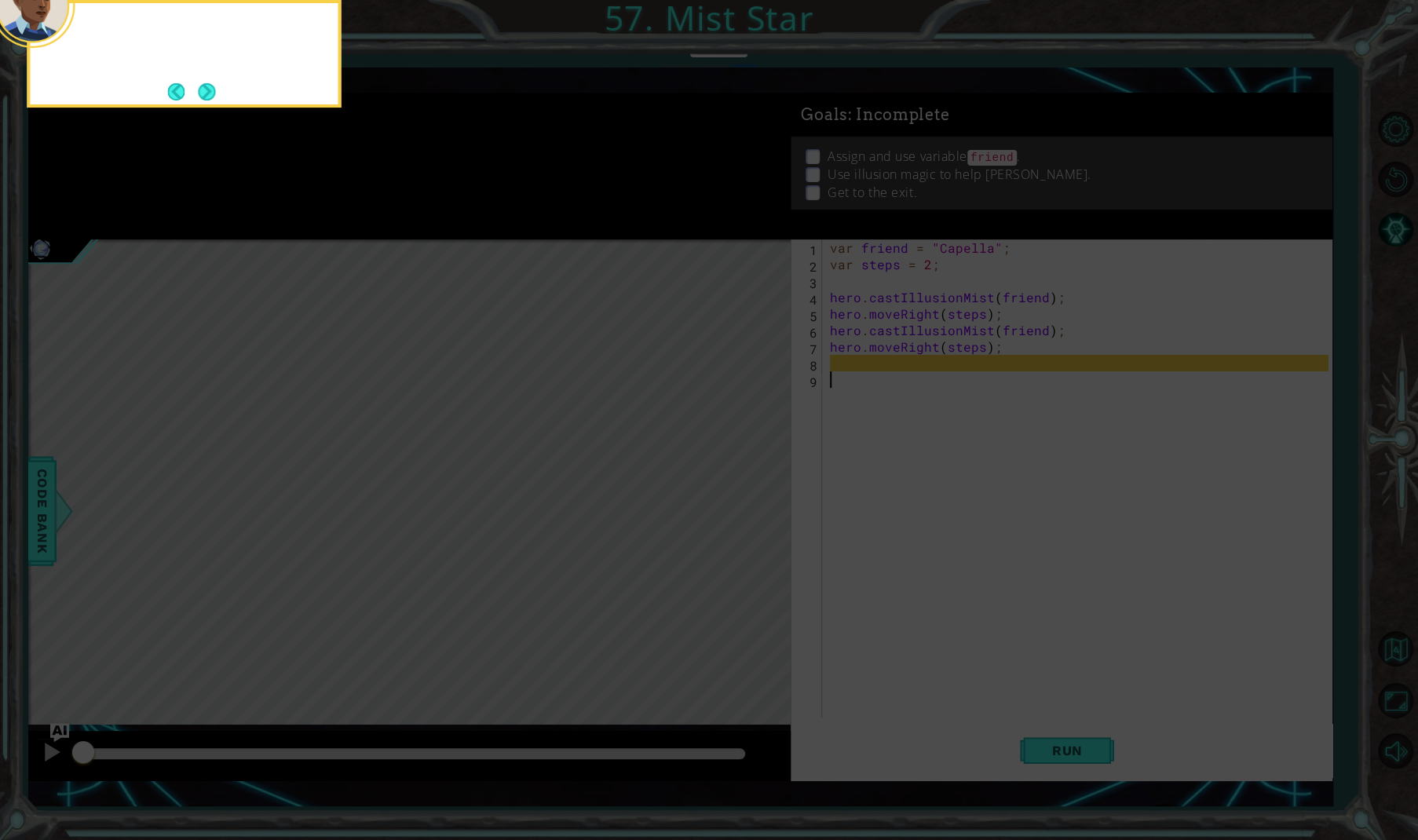
click at [199, 85] on button "Next" at bounding box center [207, 91] width 24 height 24
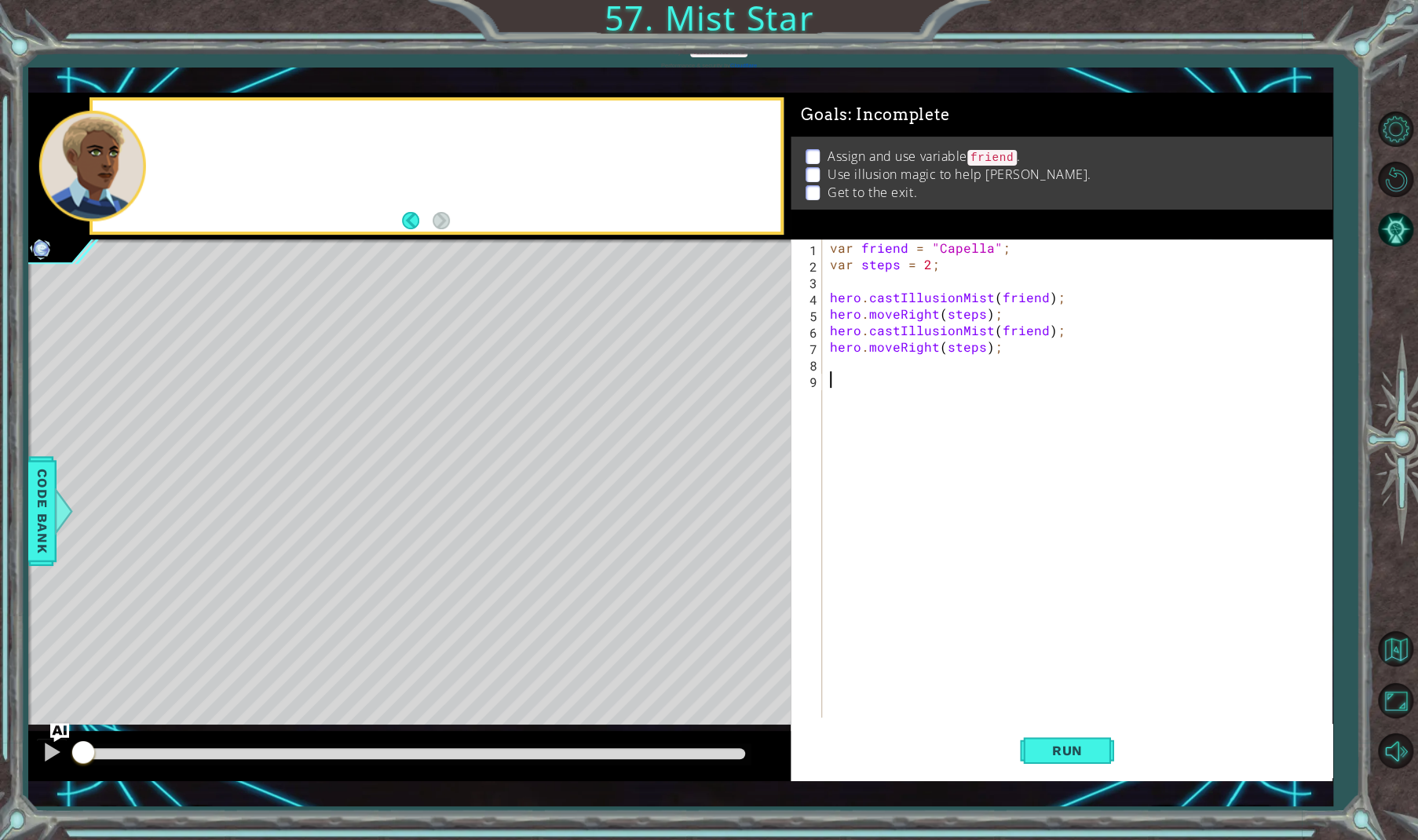
click at [199, 85] on div "1 ההההההההההההההההההההההההההההההההההההההההההההההההההההההההההההההההההההההההההההה…" at bounding box center [681, 437] width 1305 height 740
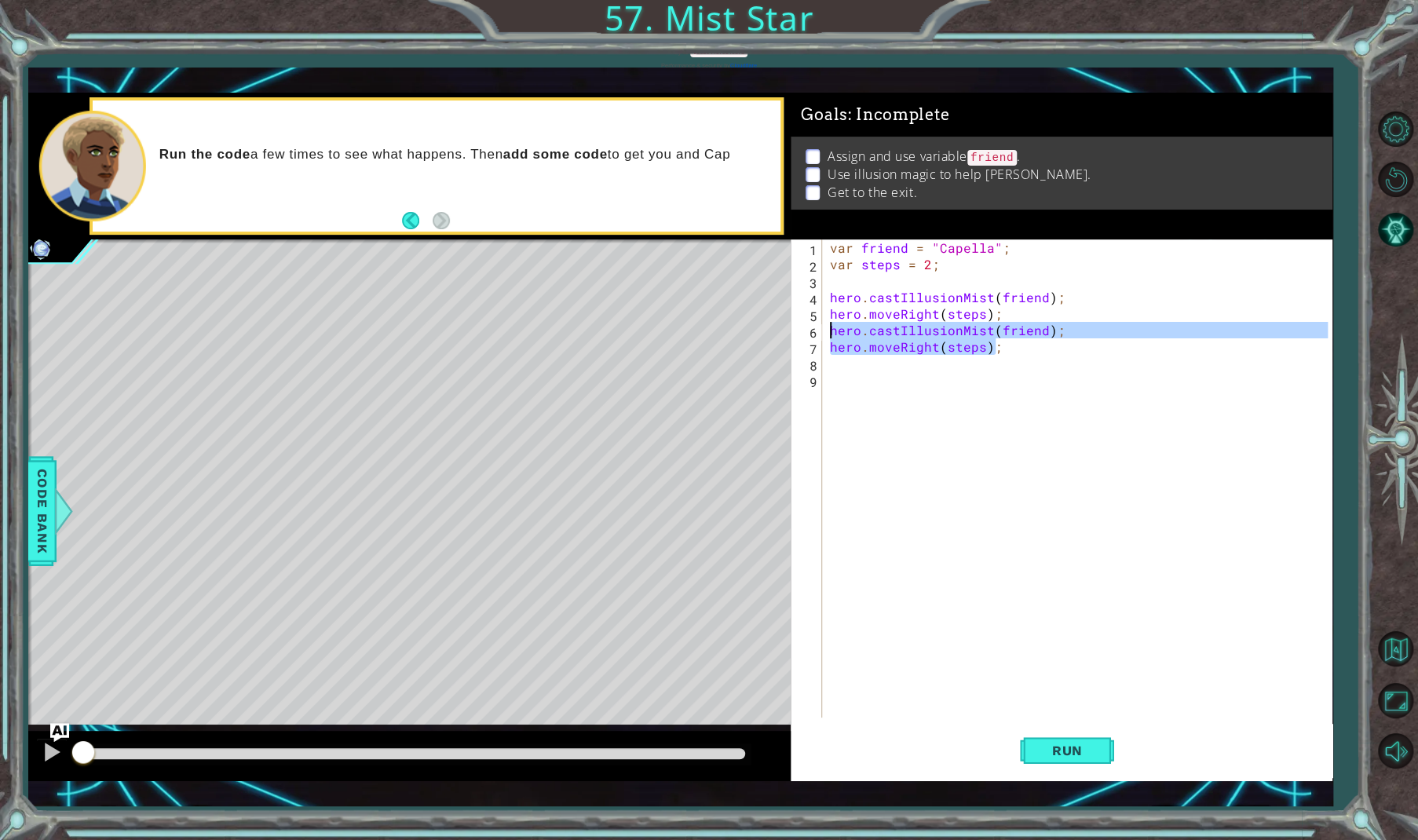
drag, startPoint x: 997, startPoint y: 351, endPoint x: 826, endPoint y: 334, distance: 171.8
click at [826, 334] on div "hero.moveRight(steps); 1 2 3 4 5 6 7 8 9 var friend = "Capella" ; var steps = 2…" at bounding box center [1058, 478] width 536 height 478
type textarea "hero.castIllusionMist(friend); hero.moveRight(steps);"
click at [839, 362] on div "var friend = "Capella" ; var steps = 2 ; hero . castIllusionMist ( friend ) ; h…" at bounding box center [1081, 495] width 508 height 512
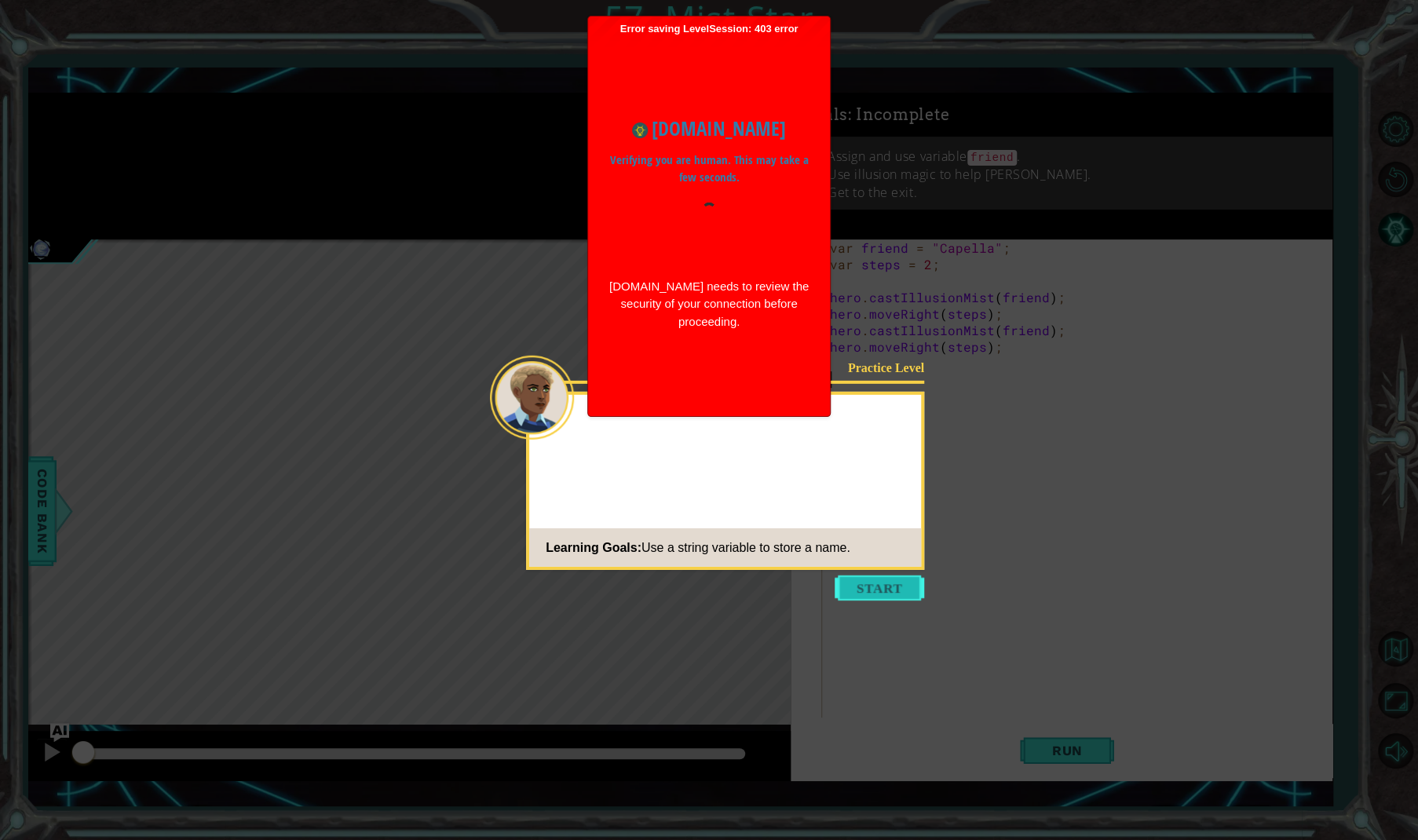
click at [882, 592] on button "Start" at bounding box center [879, 588] width 89 height 25
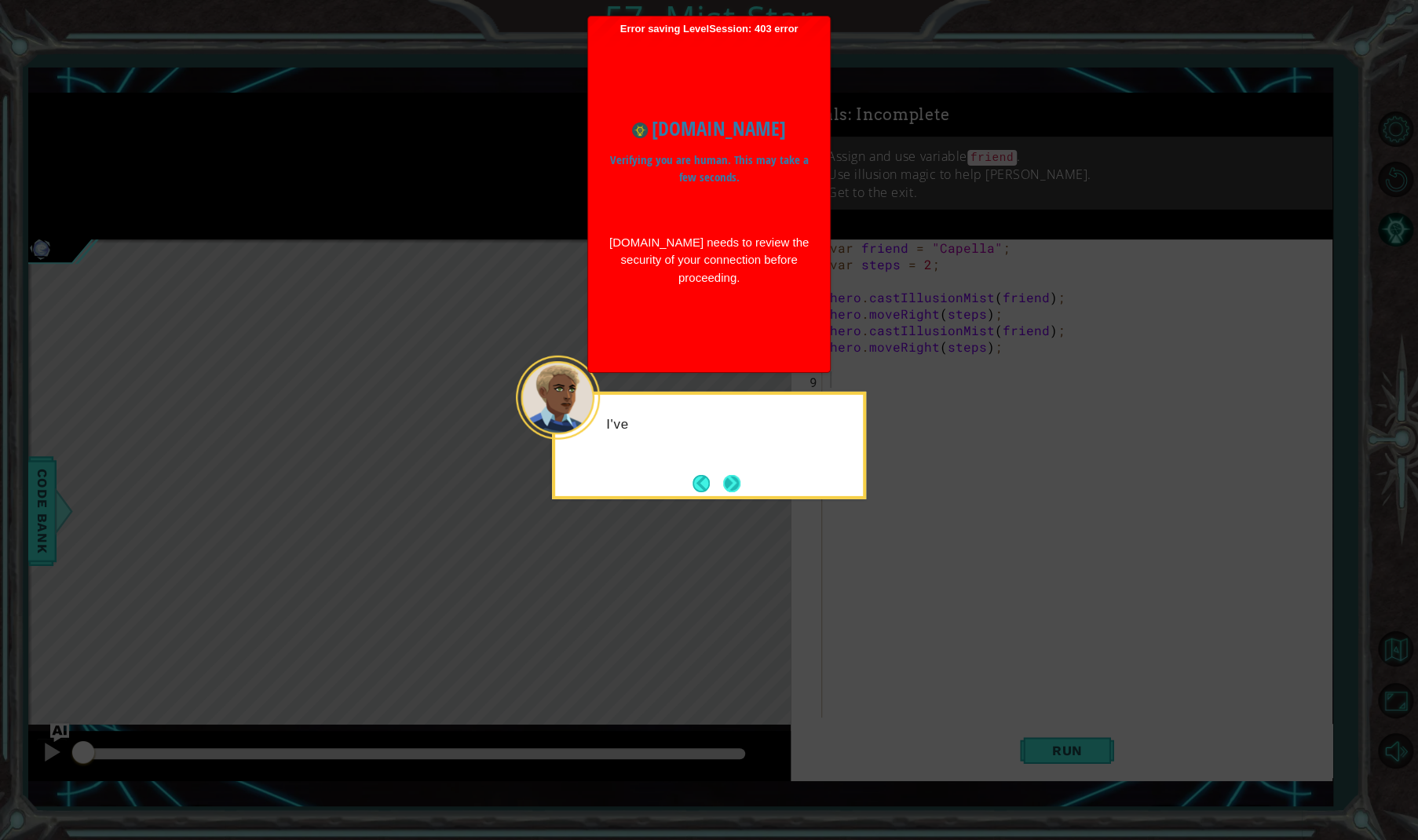
click at [731, 485] on button "Next" at bounding box center [732, 483] width 18 height 18
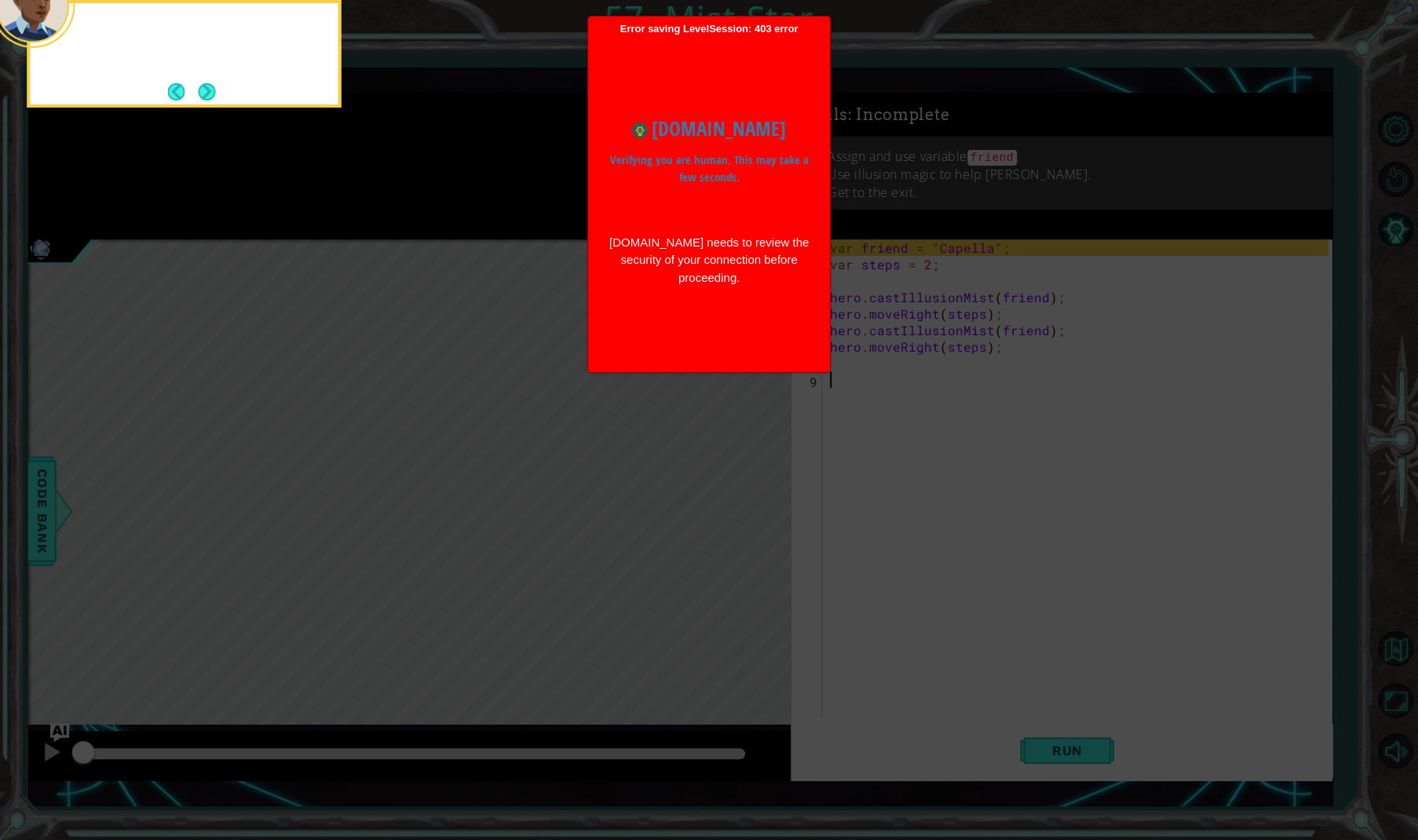
click at [731, 485] on icon at bounding box center [709, 161] width 1418 height 1358
